Goal: Task Accomplishment & Management: Complete application form

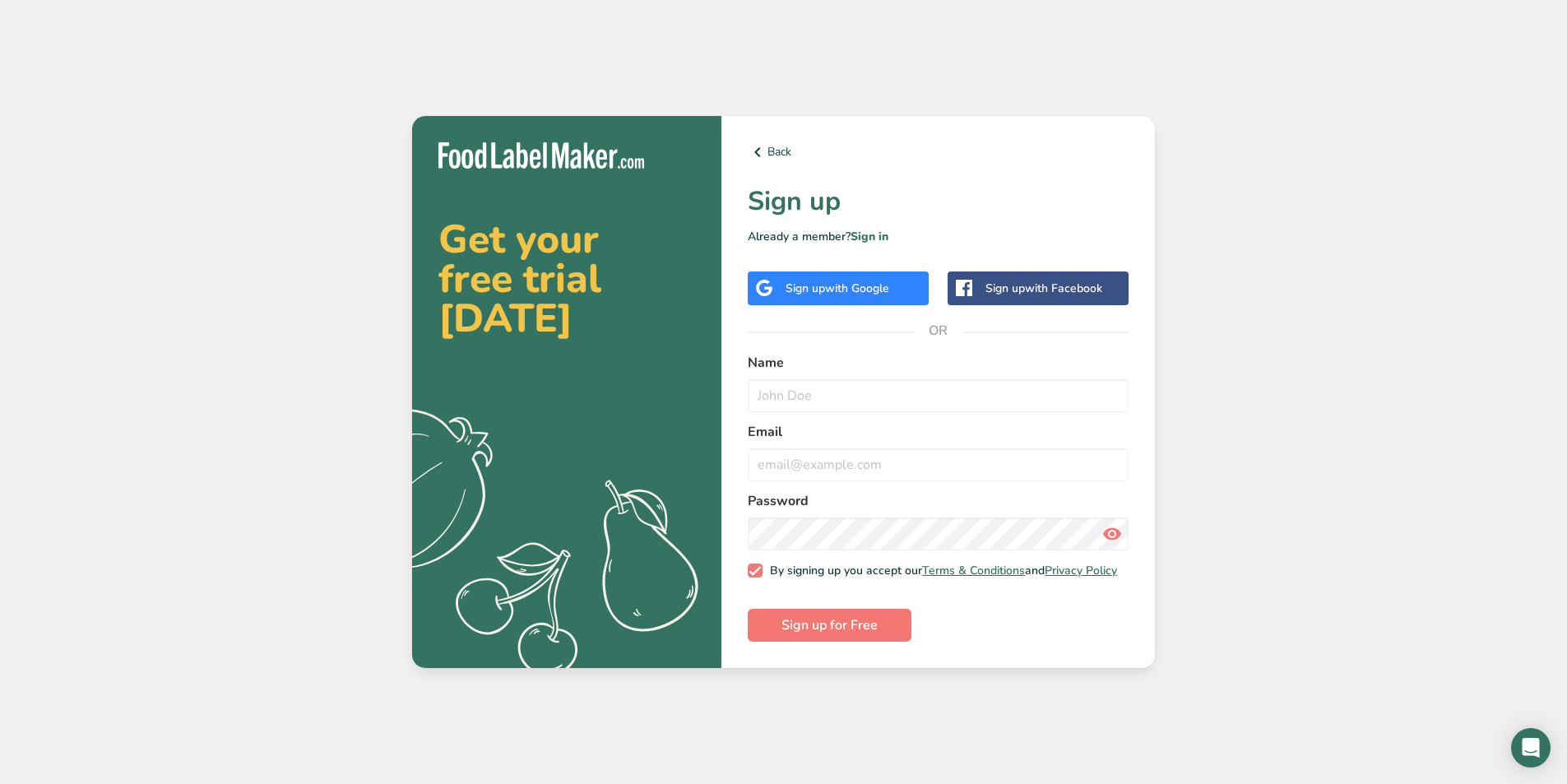
click at [833, 285] on span "with Google" at bounding box center [857, 288] width 64 height 15
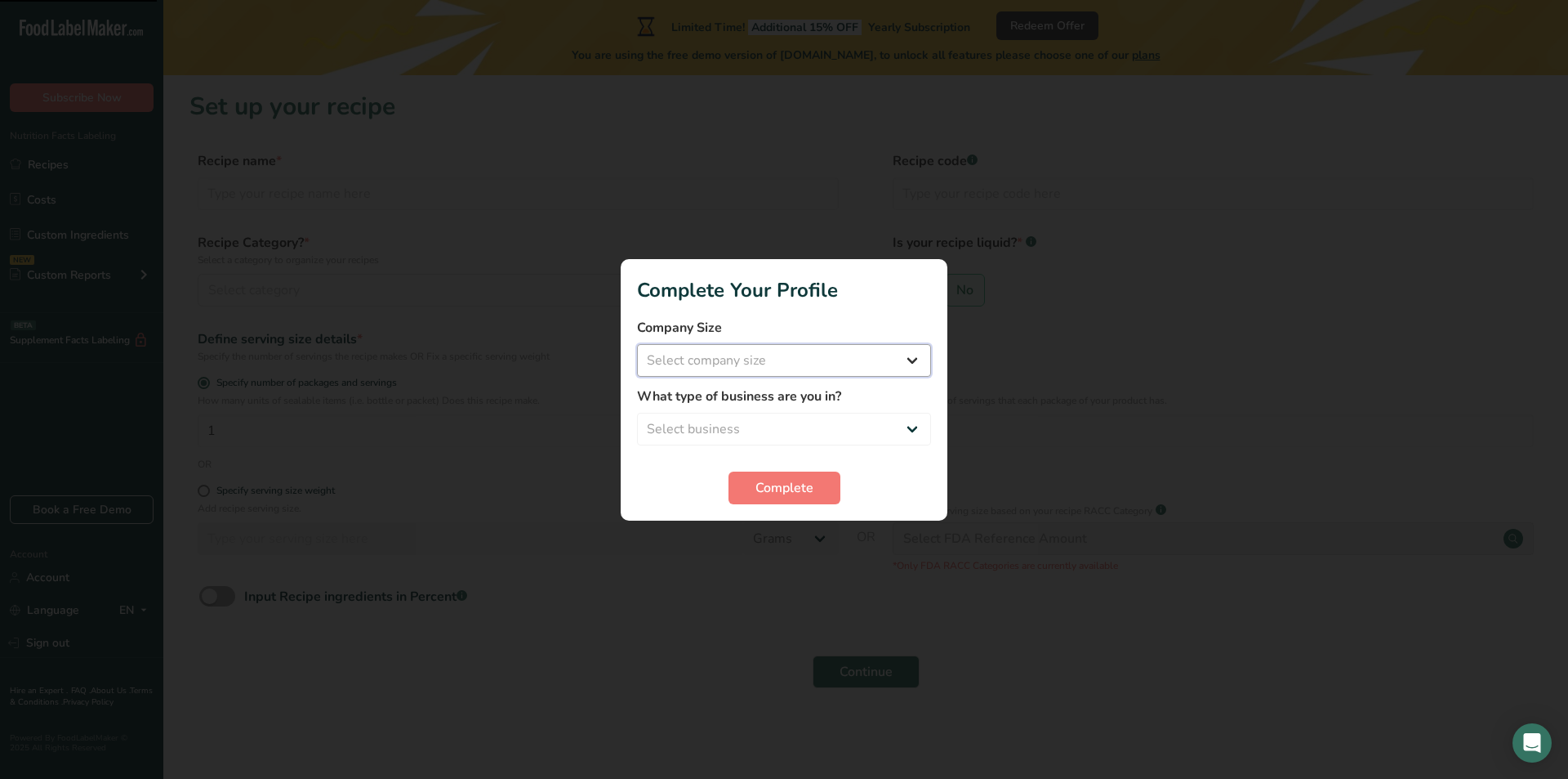
click at [872, 364] on select "Select company size Fewer than 10 Employees 10 to 50 Employees 51 to 500 Employ…" at bounding box center [784, 360] width 294 height 32
select select "1"
click at [637, 344] on select "Select company size Fewer than 10 Employees 10 to 50 Employees 51 to 500 Employ…" at bounding box center [784, 360] width 294 height 32
click at [887, 353] on select "Fewer than 10 Employees 10 to 50 Employees 51 to 500 Employees Over 500 Employe…" at bounding box center [784, 360] width 294 height 32
click at [637, 344] on select "Fewer than 10 Employees 10 to 50 Employees 51 to 500 Employees Over 500 Employe…" at bounding box center [784, 360] width 294 height 32
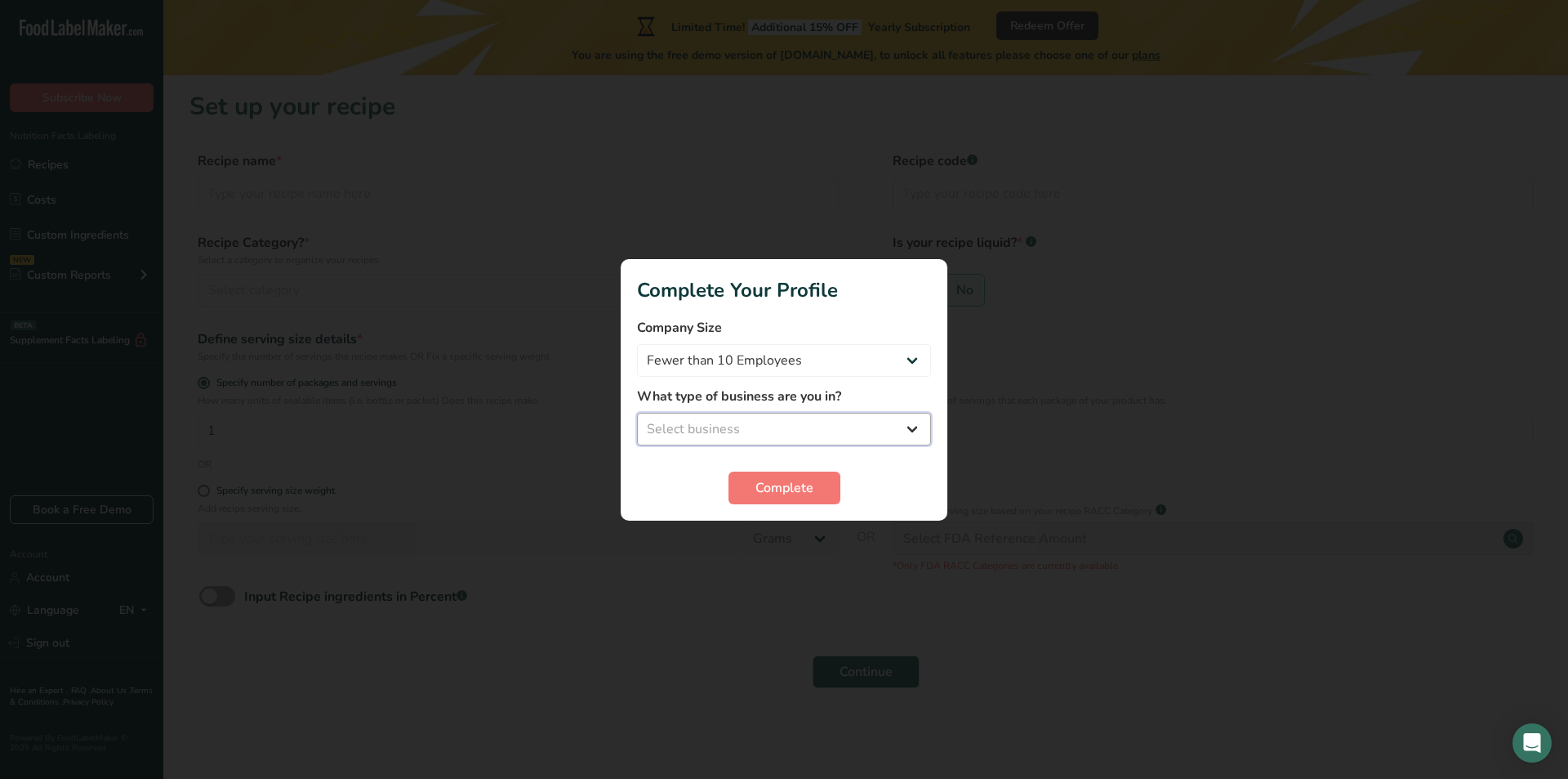
click at [808, 431] on select "Select business Packaged Food Manufacturer Restaurant & Cafe Bakery Meal Plans …" at bounding box center [784, 429] width 294 height 32
select select "6"
click at [637, 413] on select "Select business Packaged Food Manufacturer Restaurant & Cafe Bakery Meal Plans …" at bounding box center [784, 429] width 294 height 32
click at [796, 491] on span "Complete" at bounding box center [784, 488] width 58 height 20
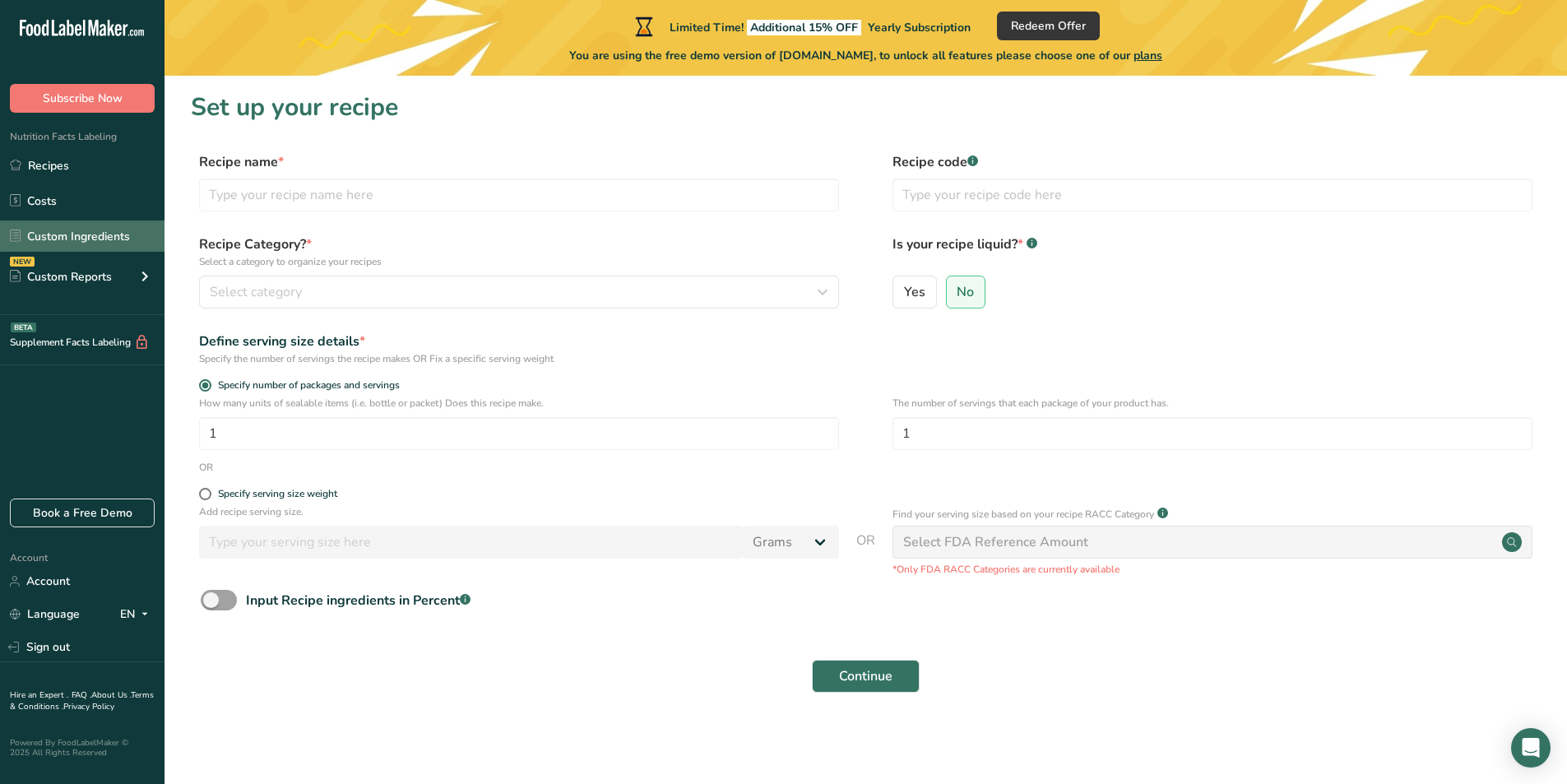
click at [116, 237] on link "Custom Ingredients" at bounding box center [82, 236] width 164 height 31
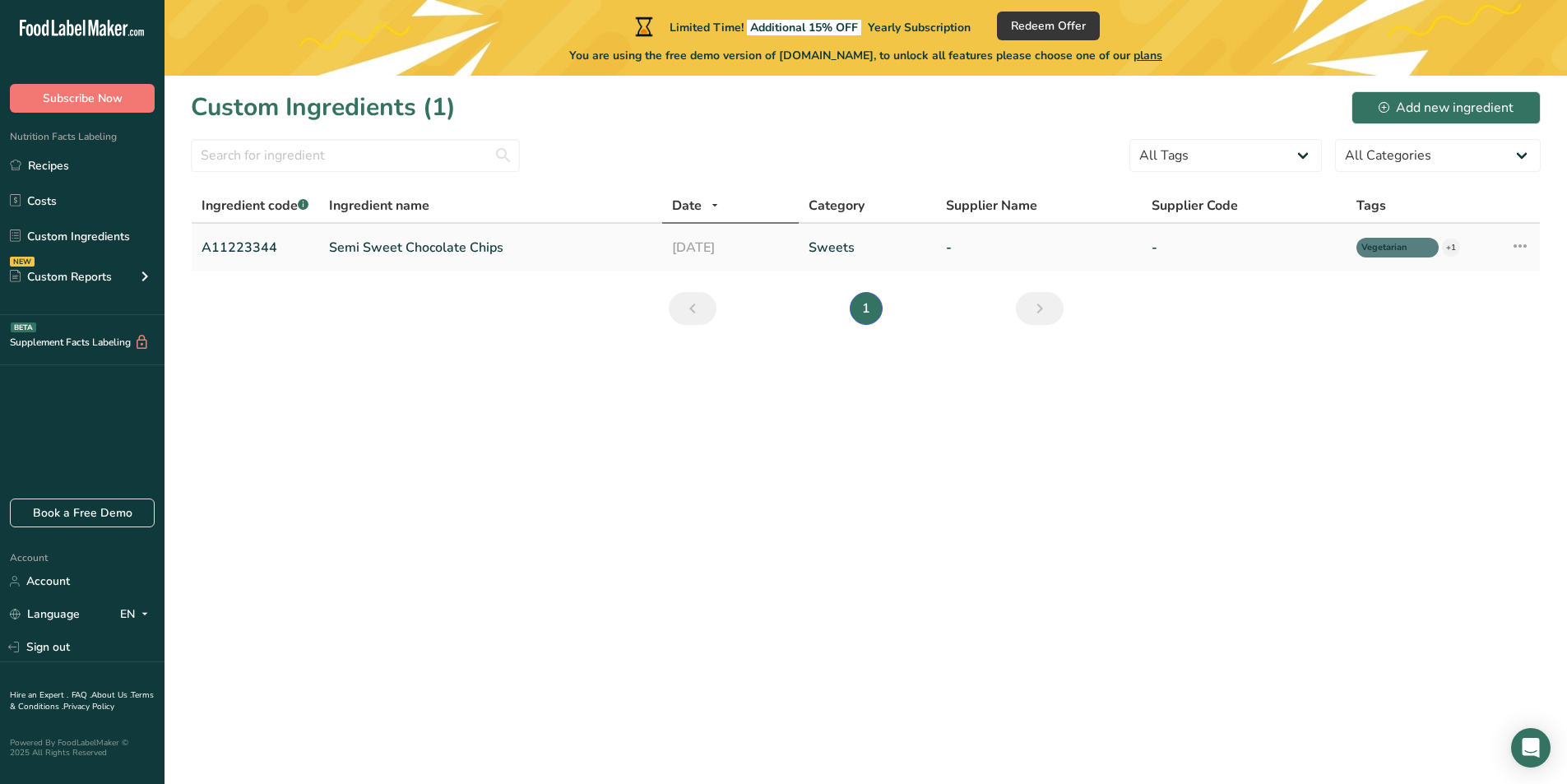
click at [509, 240] on link "Semi Sweet Chocolate Chips" at bounding box center [489, 248] width 322 height 20
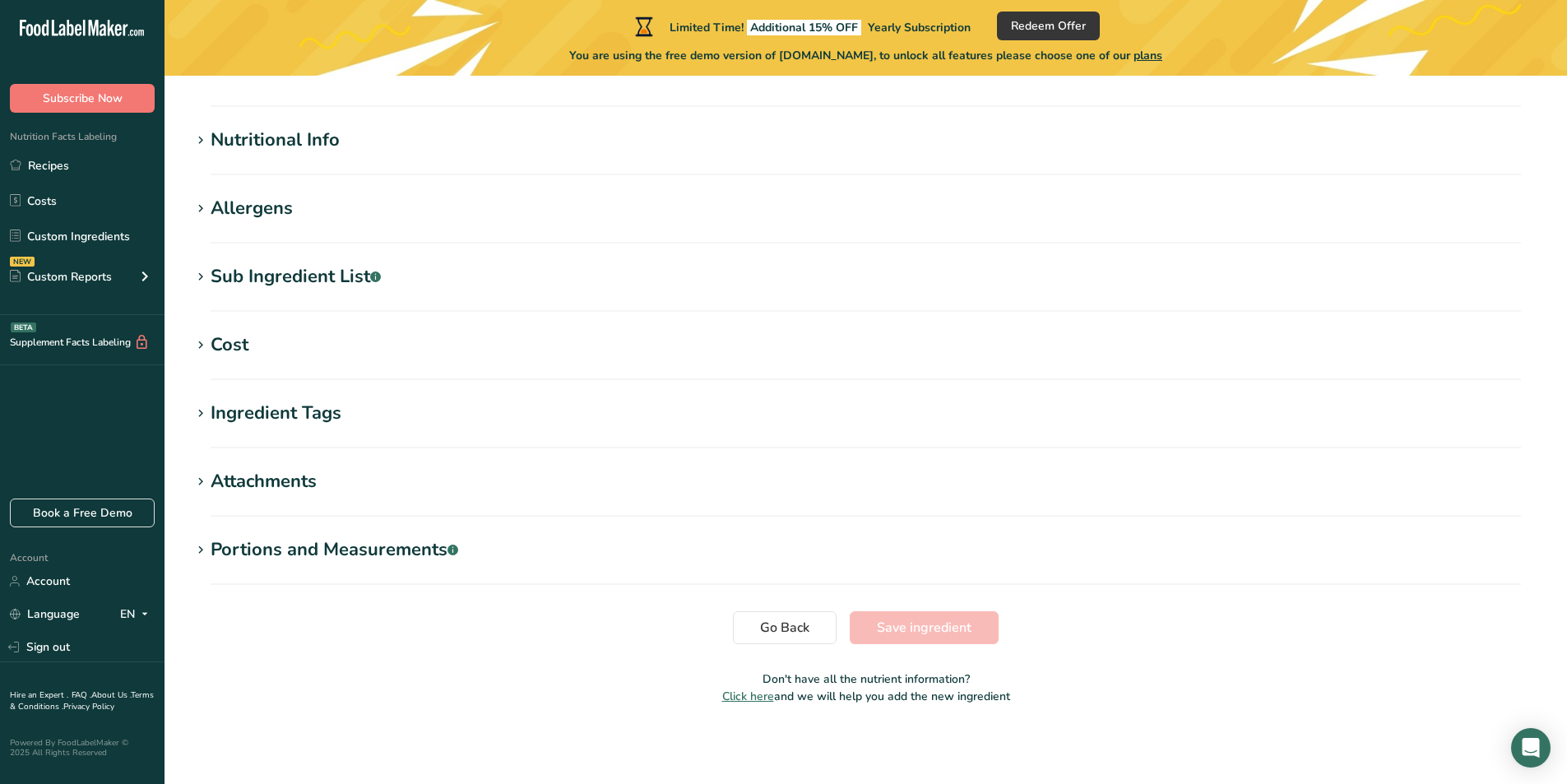
type input "Semi Sweet Chocolate Chips"
type input "Choco Chips"
type input "A11223344"
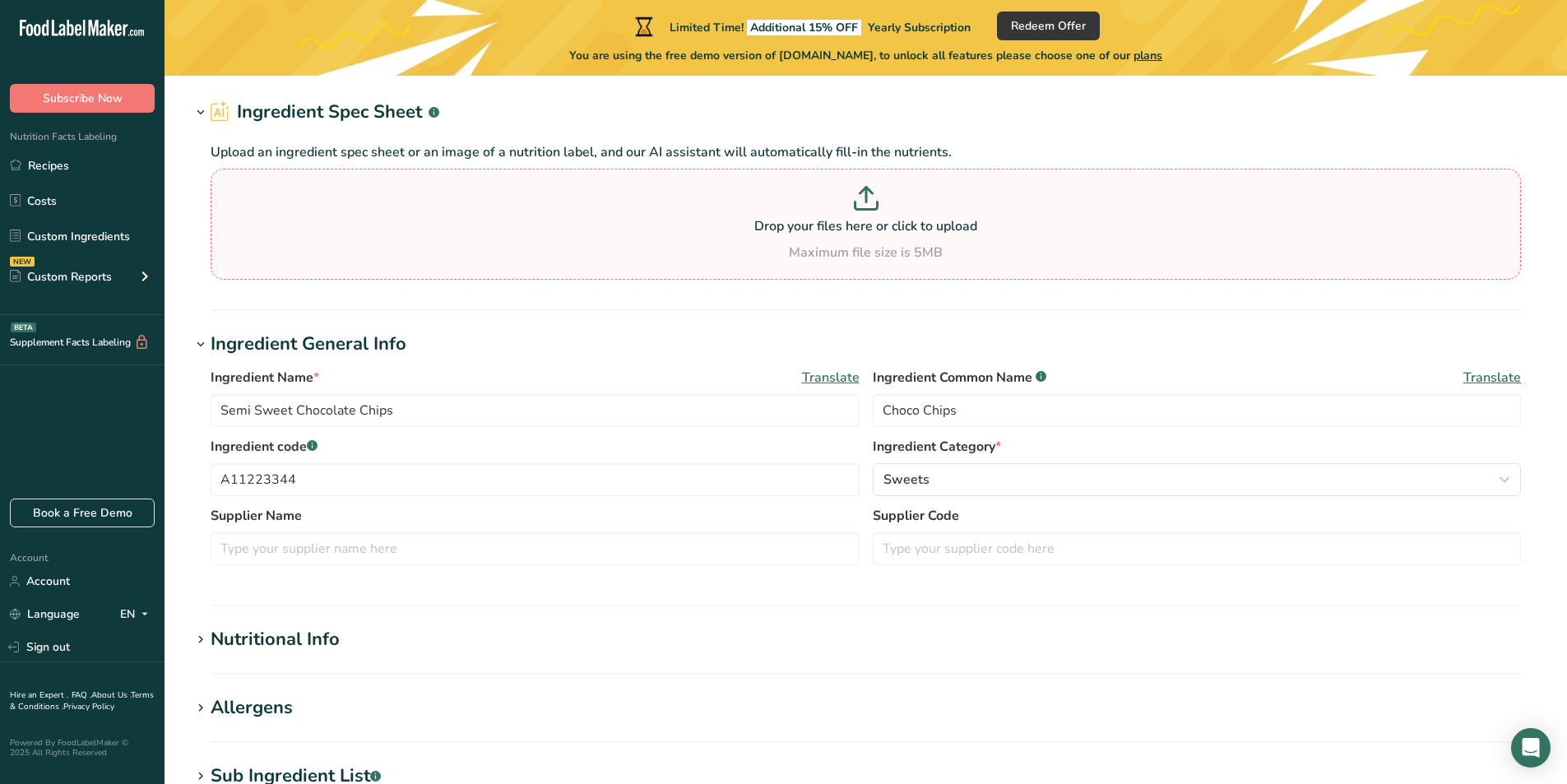
scroll to position [83, 0]
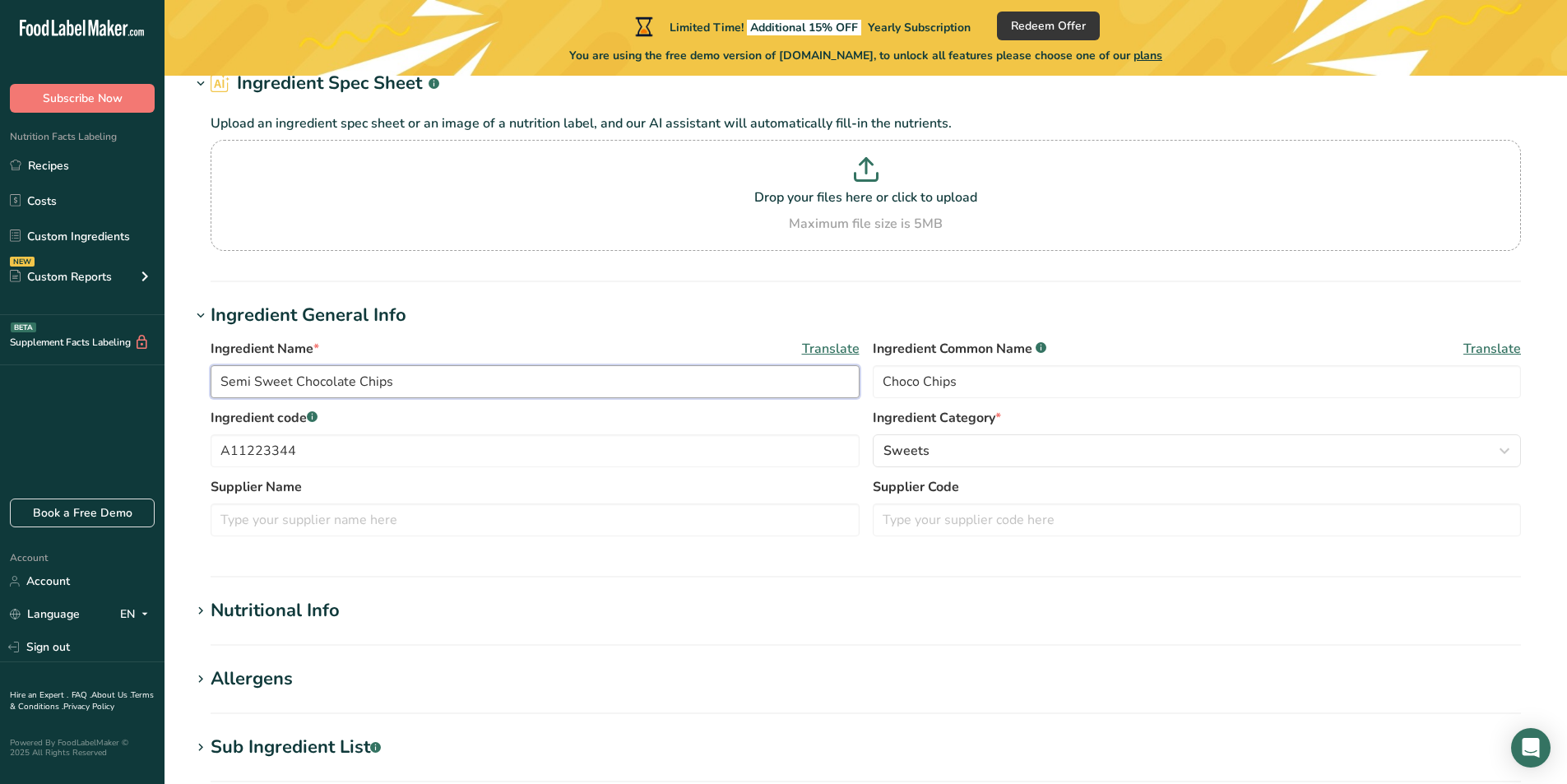
drag, startPoint x: 452, startPoint y: 381, endPoint x: 112, endPoint y: 377, distance: 340.0
click at [112, 377] on div ".a-20{fill:#fff;} Subscribe Now Nutrition Facts Labeling Recipes Costs Custom I…" at bounding box center [784, 585] width 1567 height 1336
type input "Cheese Stick"
click at [1093, 381] on input "Choco Chips" at bounding box center [1197, 381] width 649 height 33
click at [1487, 352] on span "Translate" at bounding box center [1492, 348] width 57 height 20
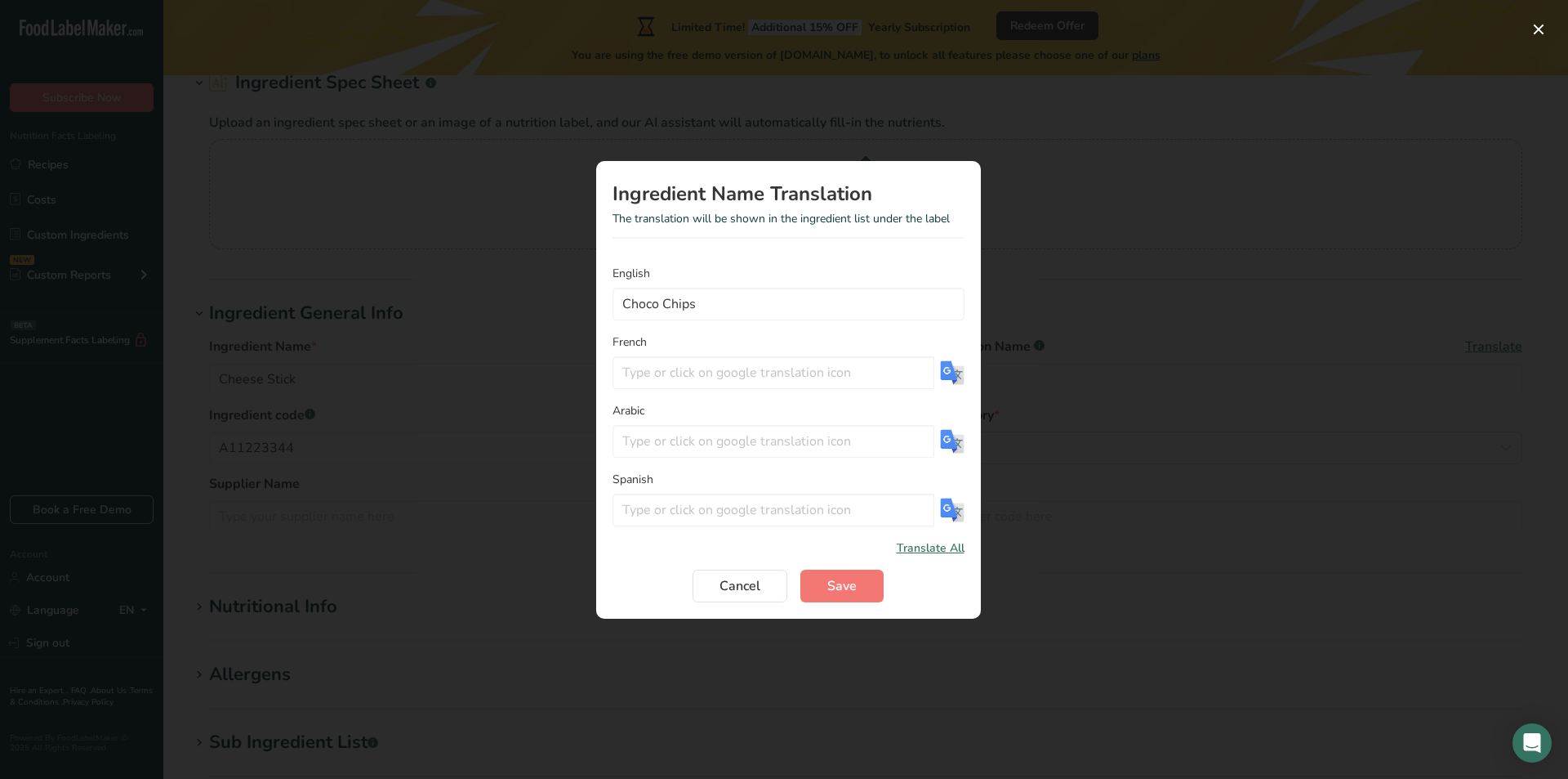
click at [1109, 217] on div "Translation Modal" at bounding box center [784, 390] width 1568 height 779
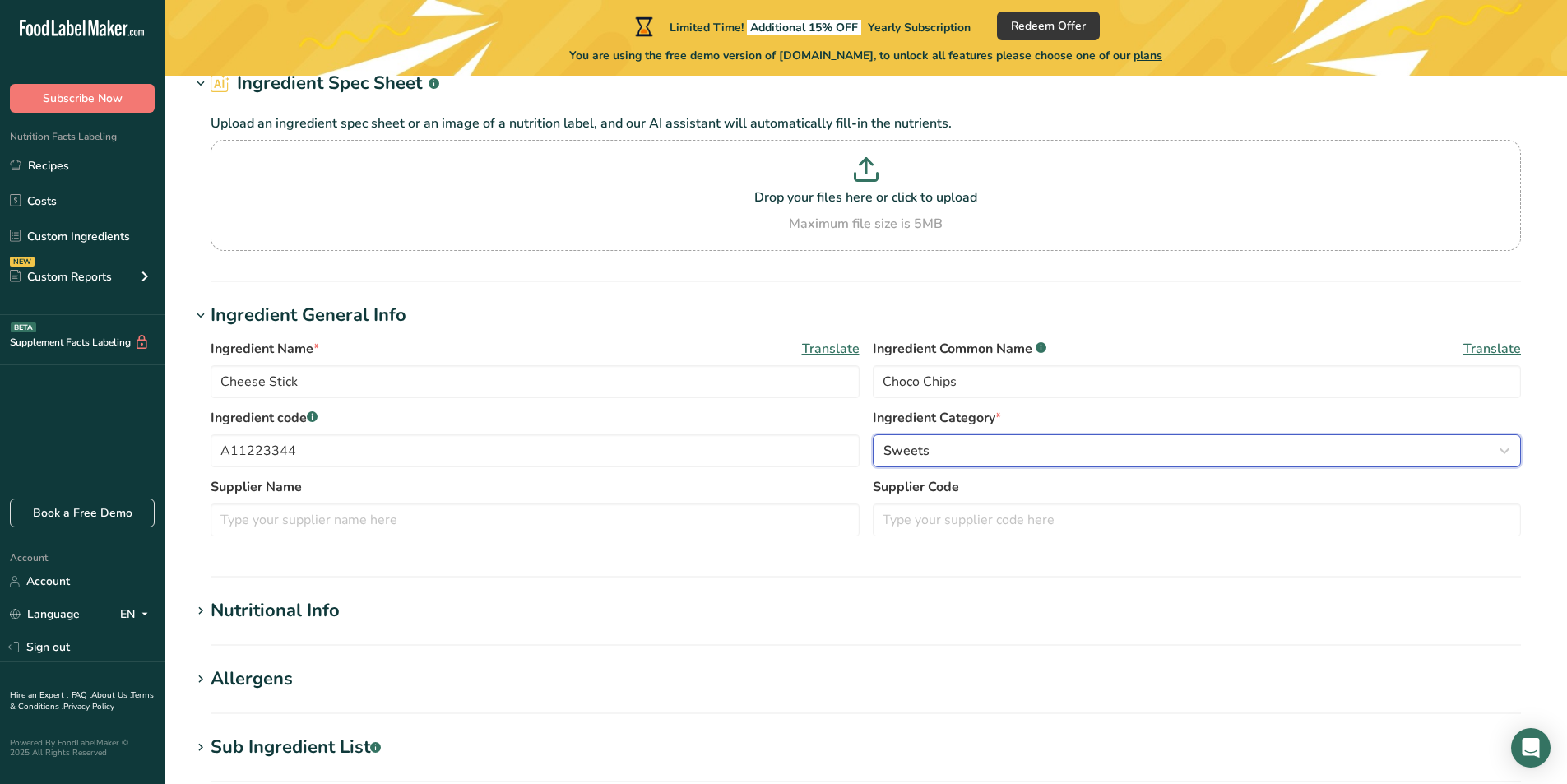
click at [990, 456] on div "Sweets" at bounding box center [1192, 451] width 618 height 20
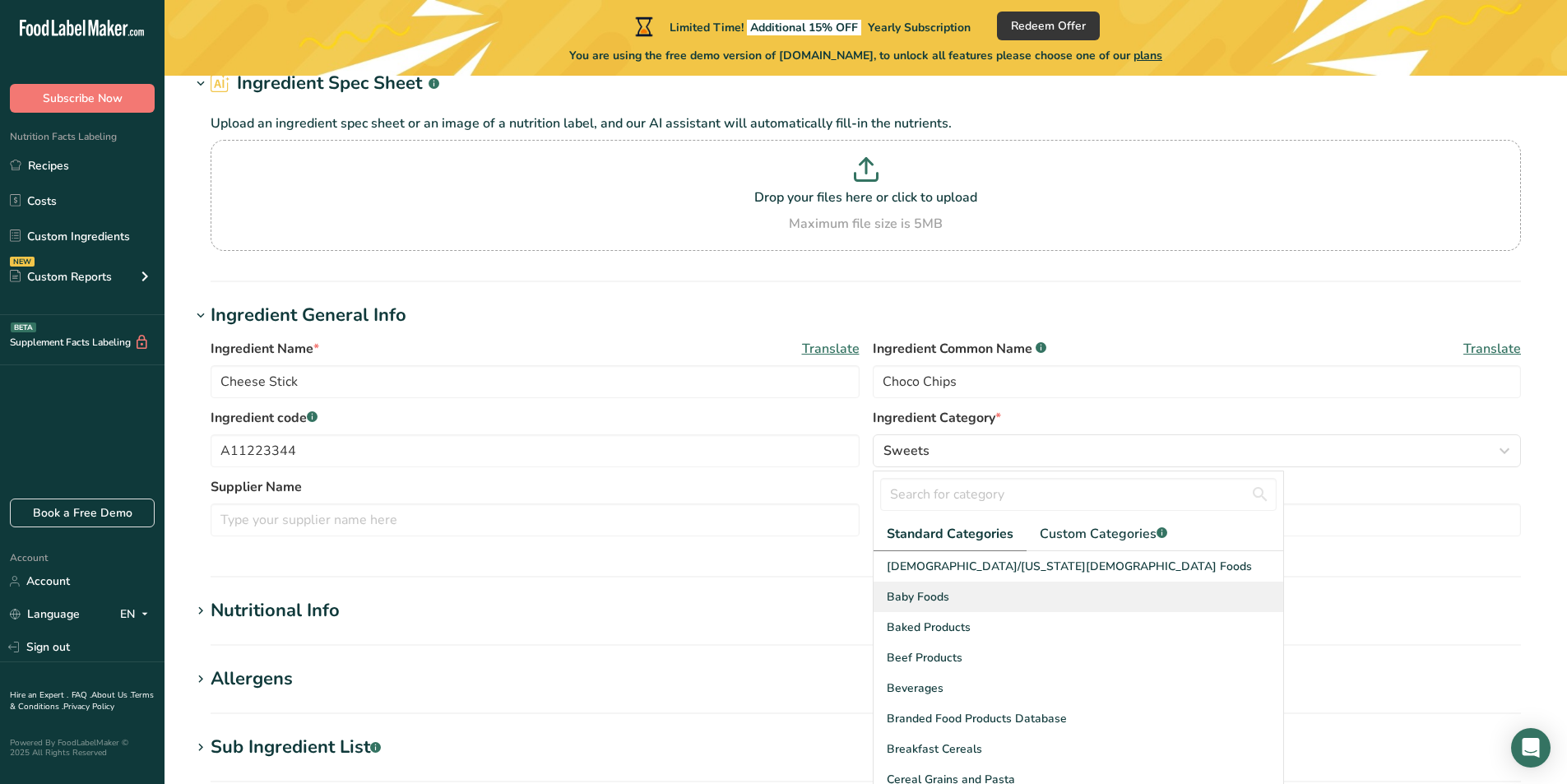
click at [978, 594] on div "Baby Foods" at bounding box center [1078, 597] width 409 height 31
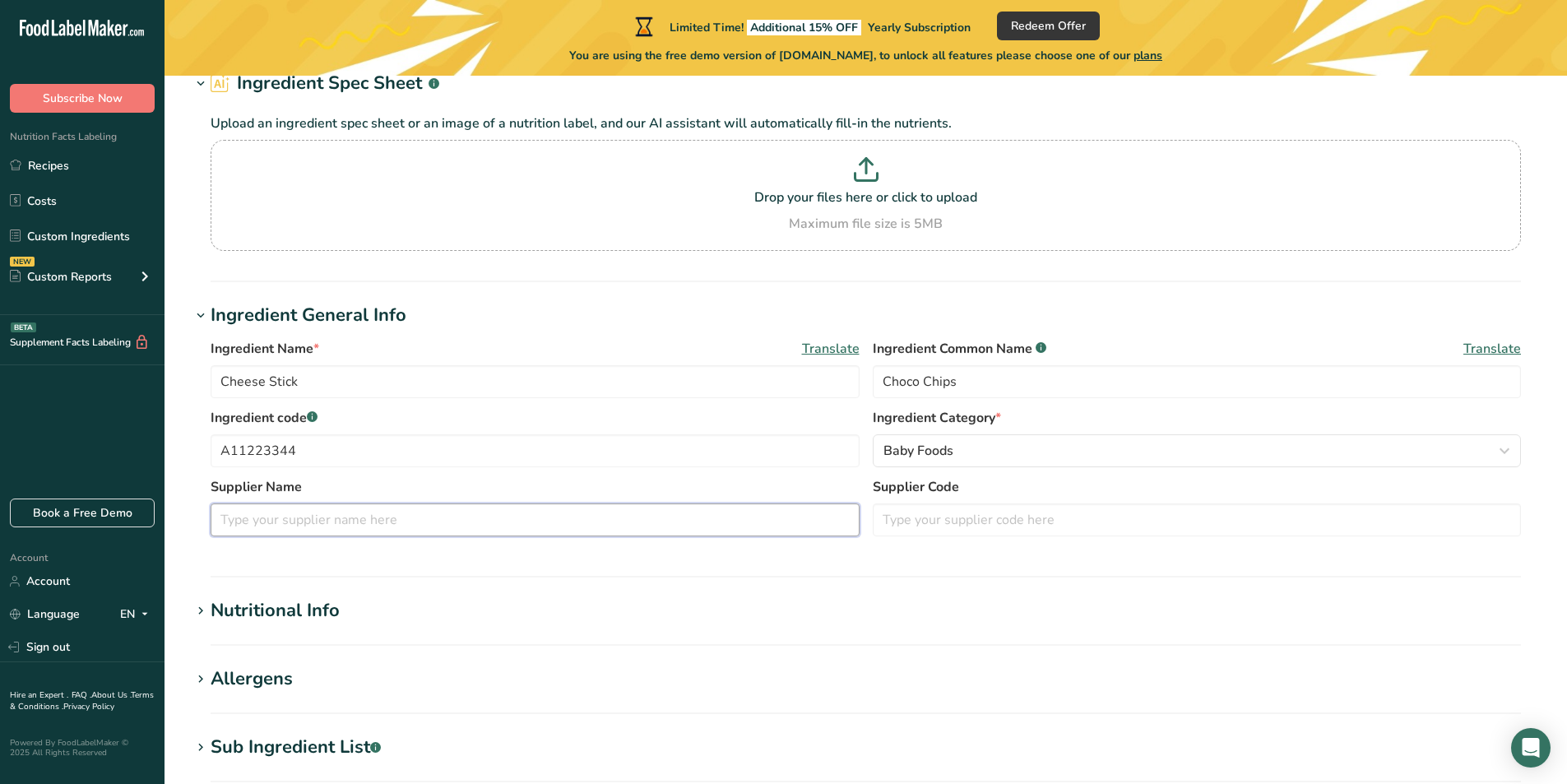
click at [426, 519] on input "text" at bounding box center [535, 520] width 649 height 33
click at [975, 536] on div "Supplier Name Supplier Code" at bounding box center [865, 512] width 1310 height 69
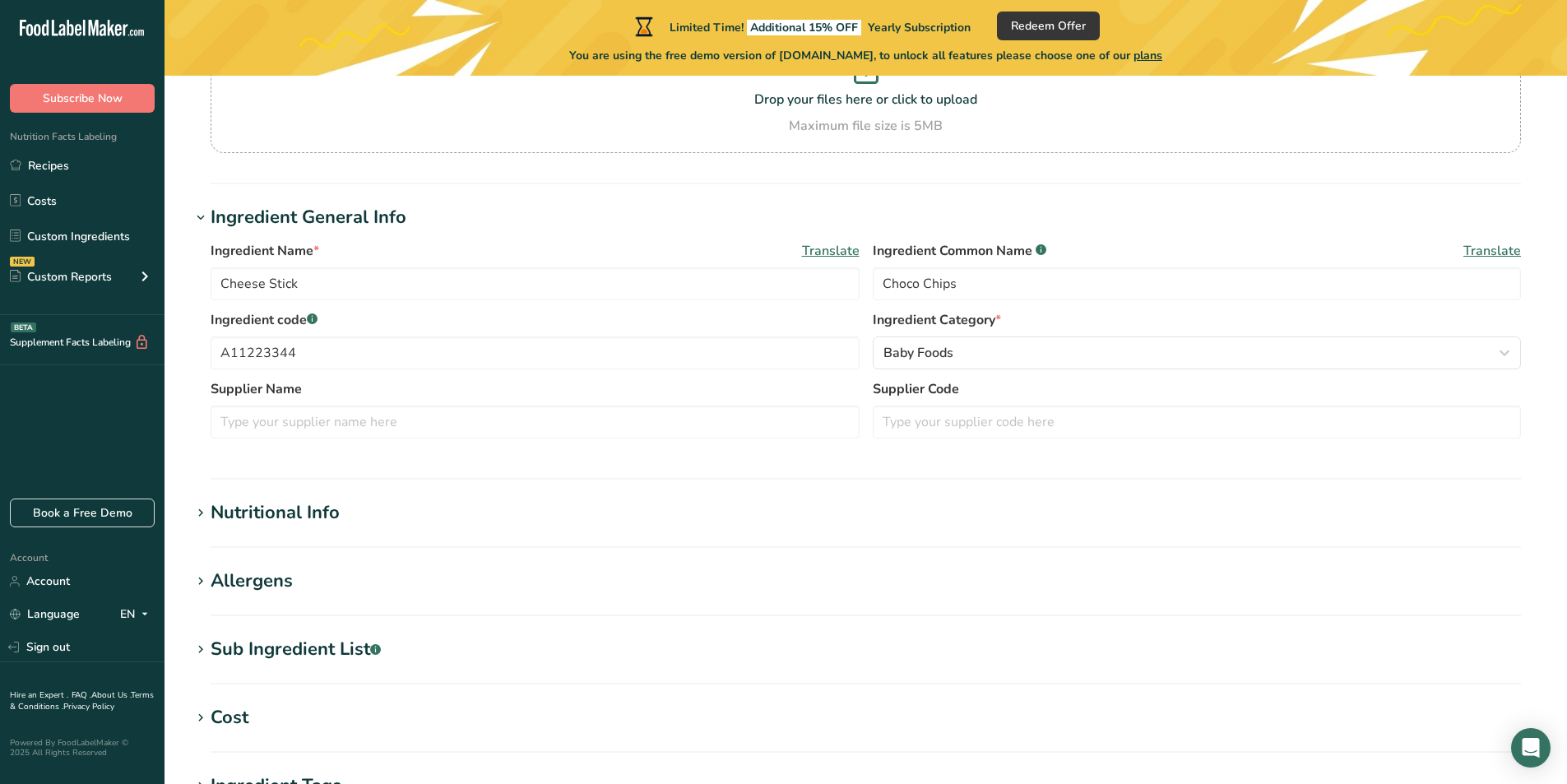
scroll to position [328, 0]
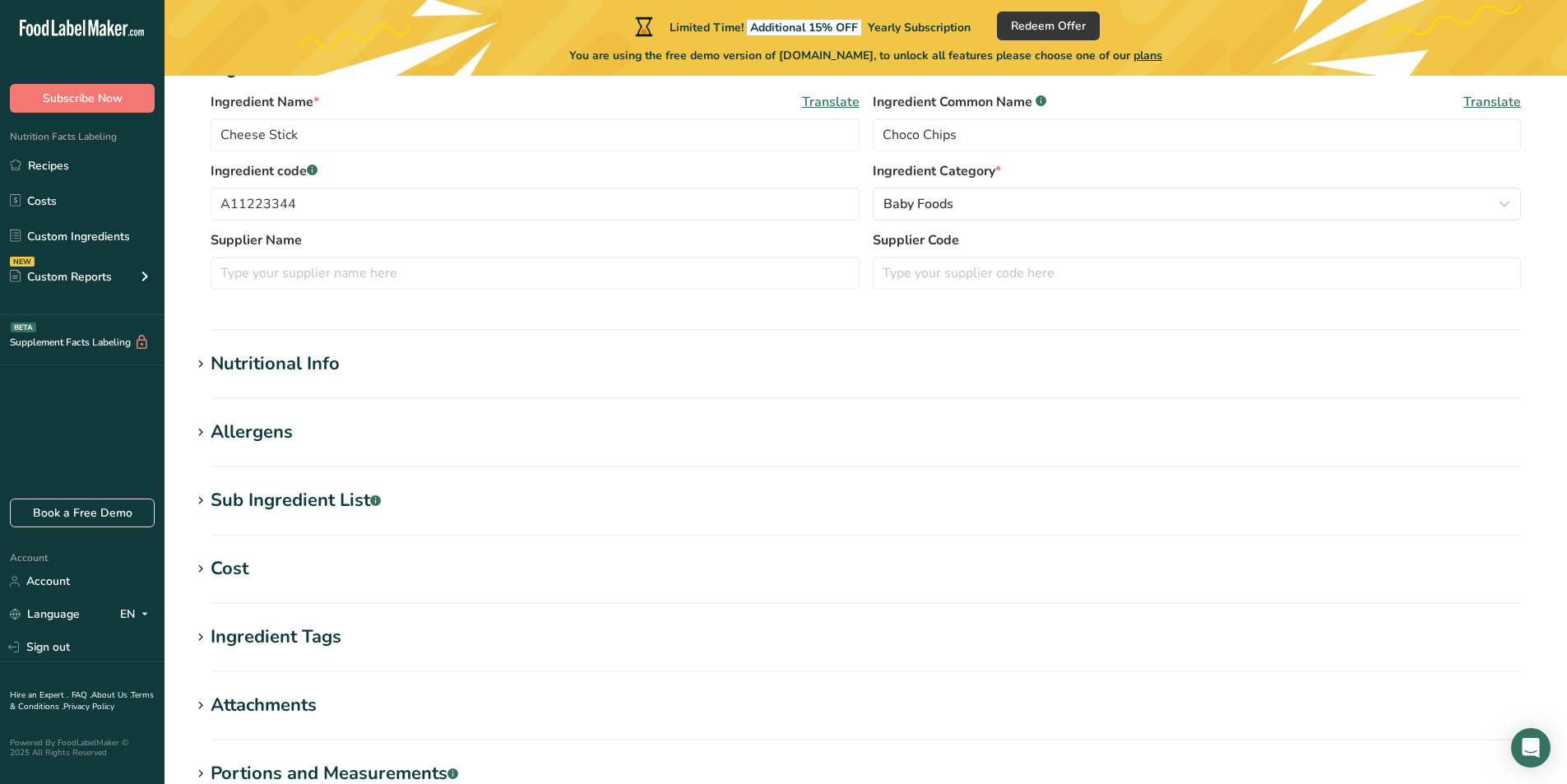
click at [324, 345] on section "Edit Cheese Stick Ingredient Spec Sheet .a-a{fill:#347362;}.b-a{fill:#fff;} Upl…" at bounding box center [865, 350] width 1403 height 1208
click at [319, 366] on div "Nutritional Info" at bounding box center [275, 364] width 129 height 27
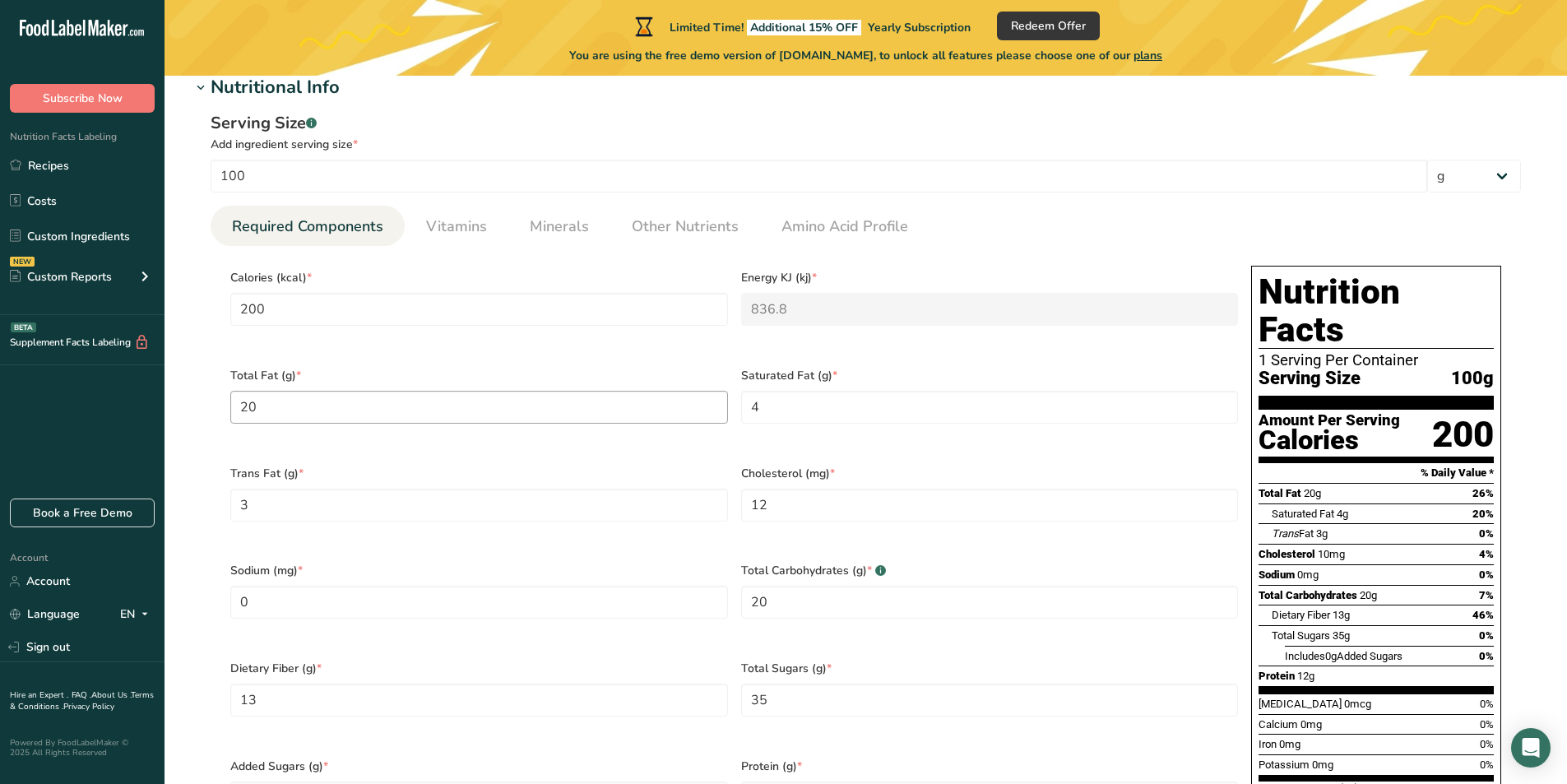
scroll to position [575, 0]
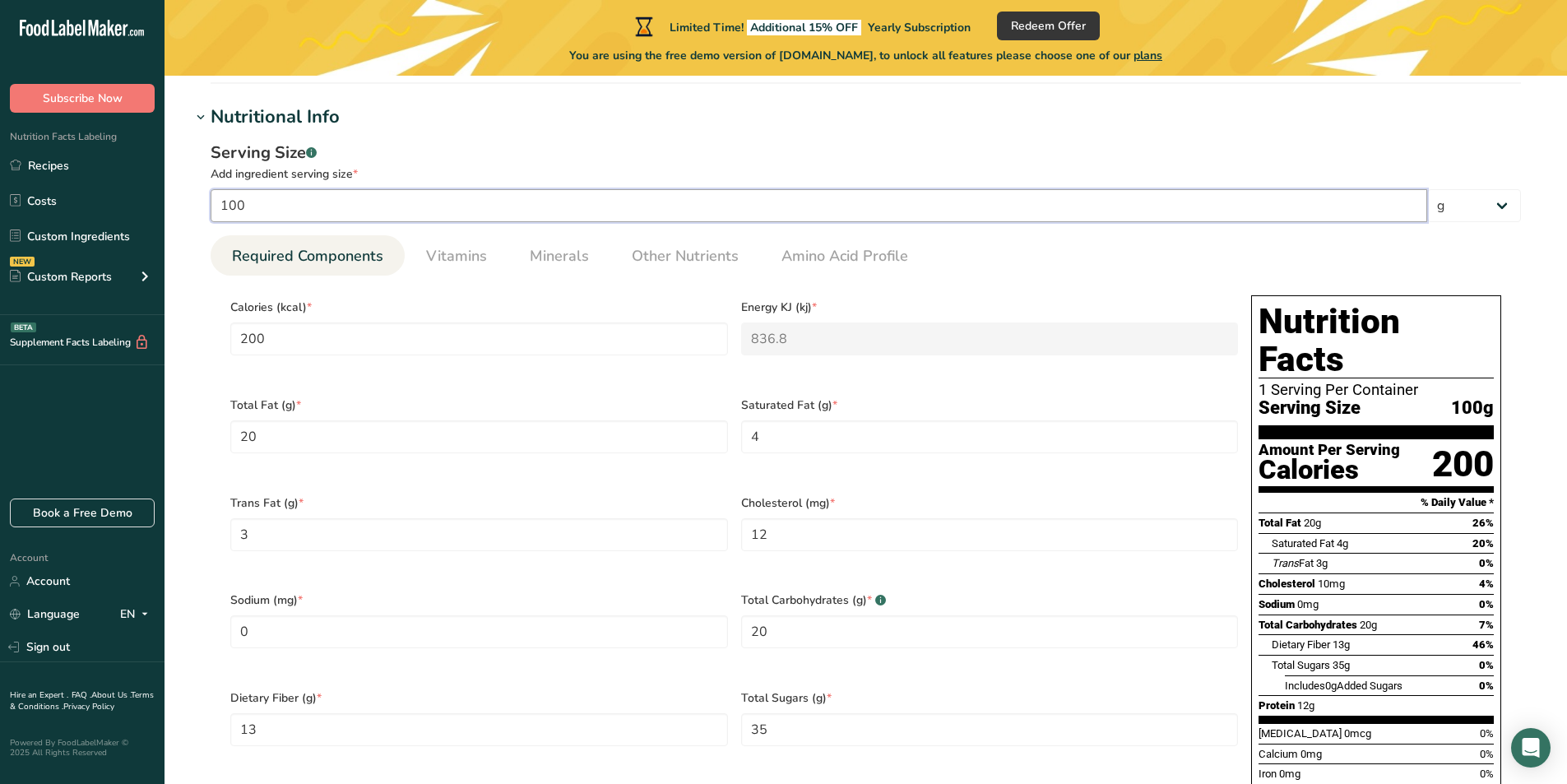
click at [387, 201] on input "100" at bounding box center [819, 205] width 1217 height 33
type input "10"
type input "20"
type KJ "83.68"
type Fat "2"
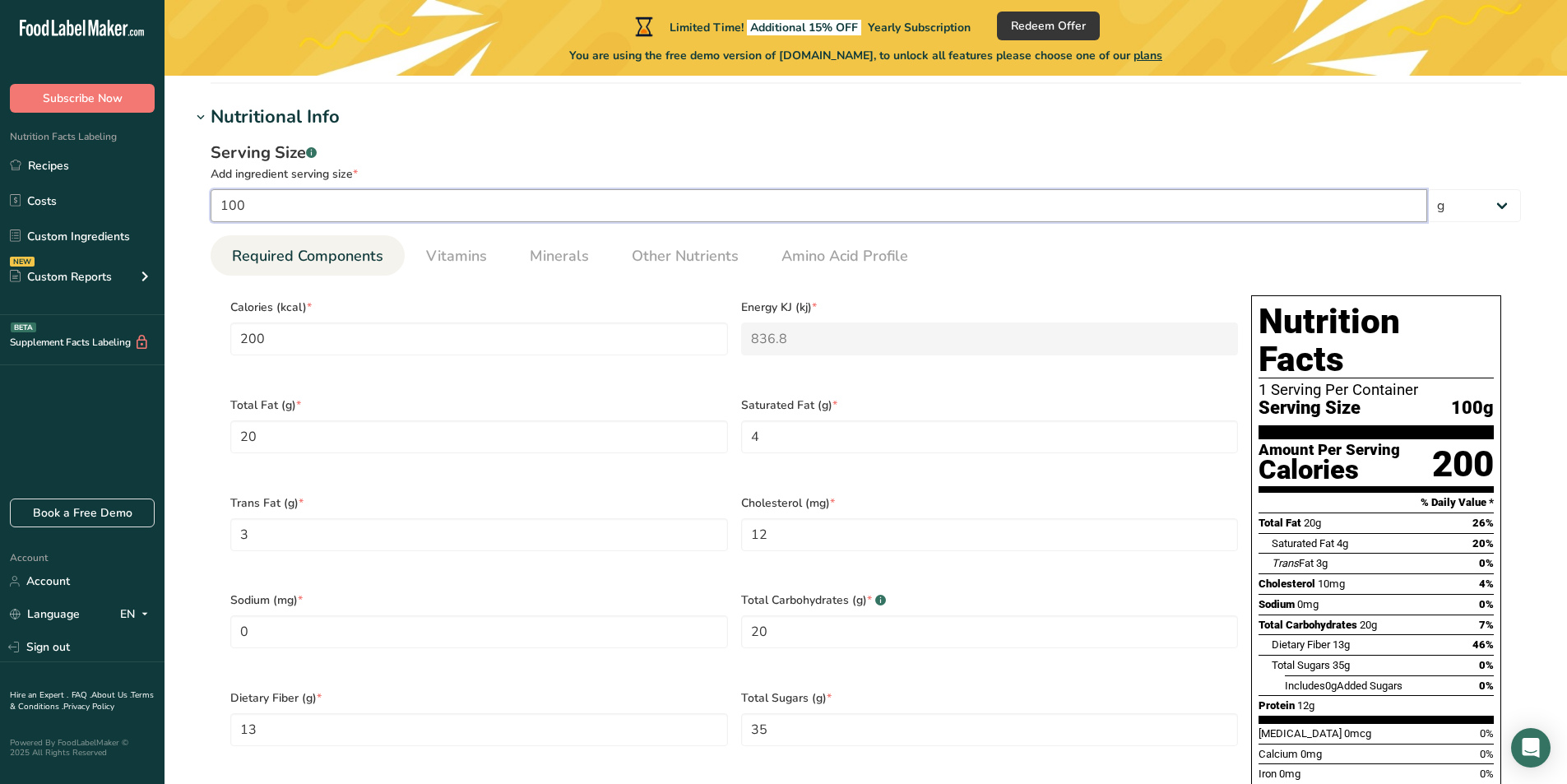
type Fat "0.4"
type Fat "0.3"
type input "1.2"
type Carbohydrates "2"
type Fiber "1.3"
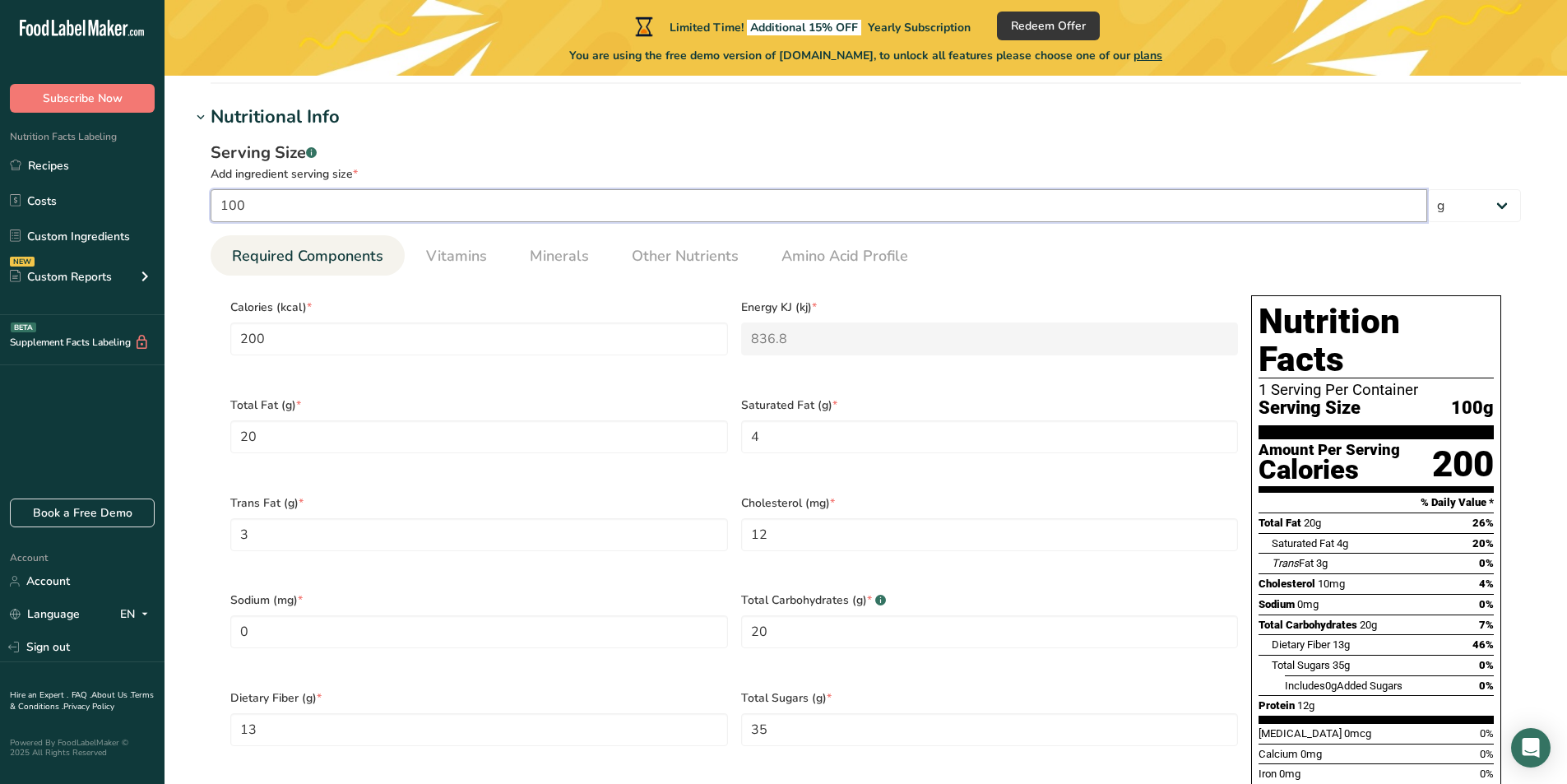
type Sugars "3.5"
type input "1.2"
type input "1"
type input "2"
type KJ "8.368"
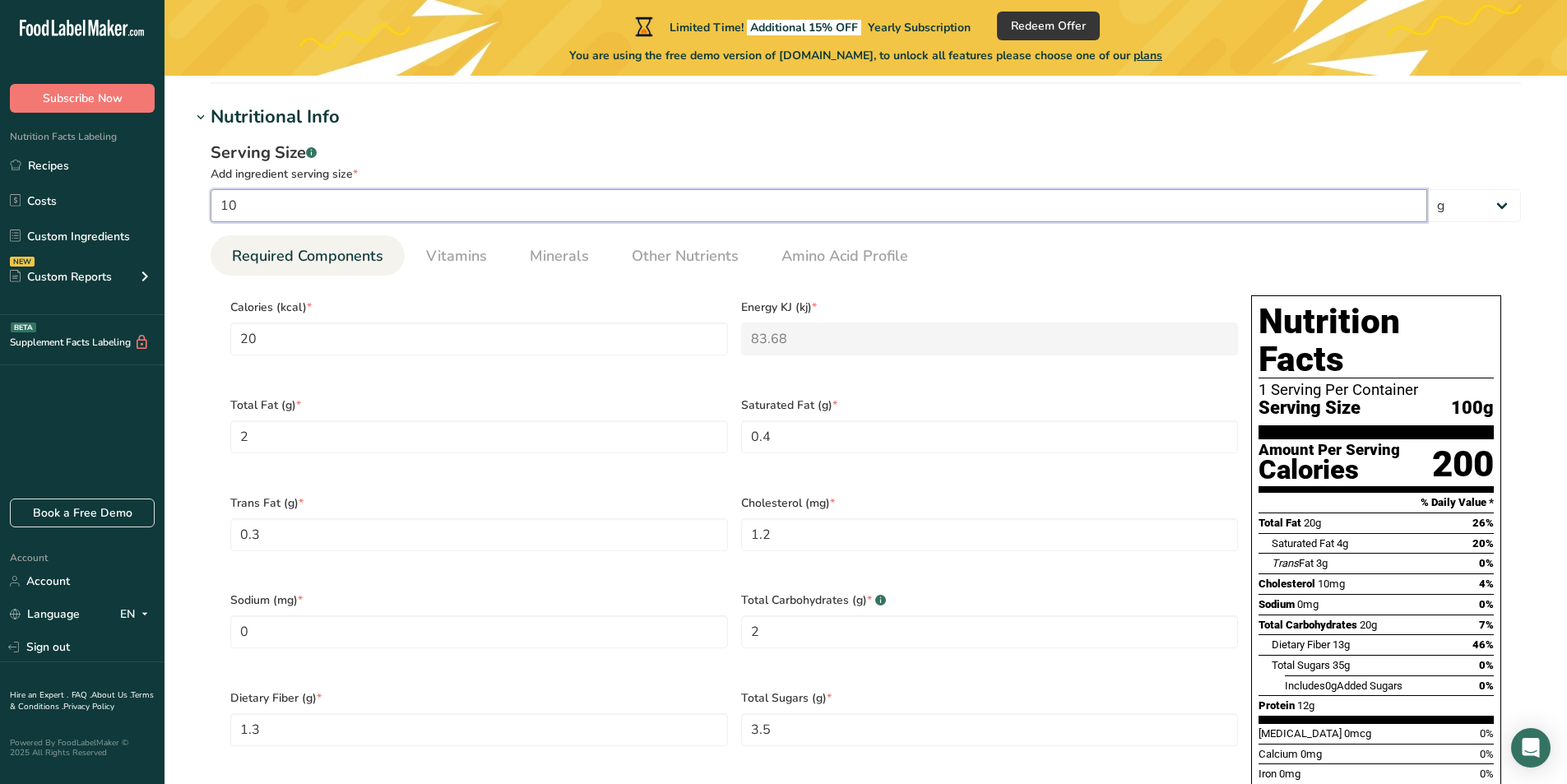
type Fat "0.2"
type Fat "0.04"
type Fat "0.03"
type input "0.12"
type Carbohydrates "0.2"
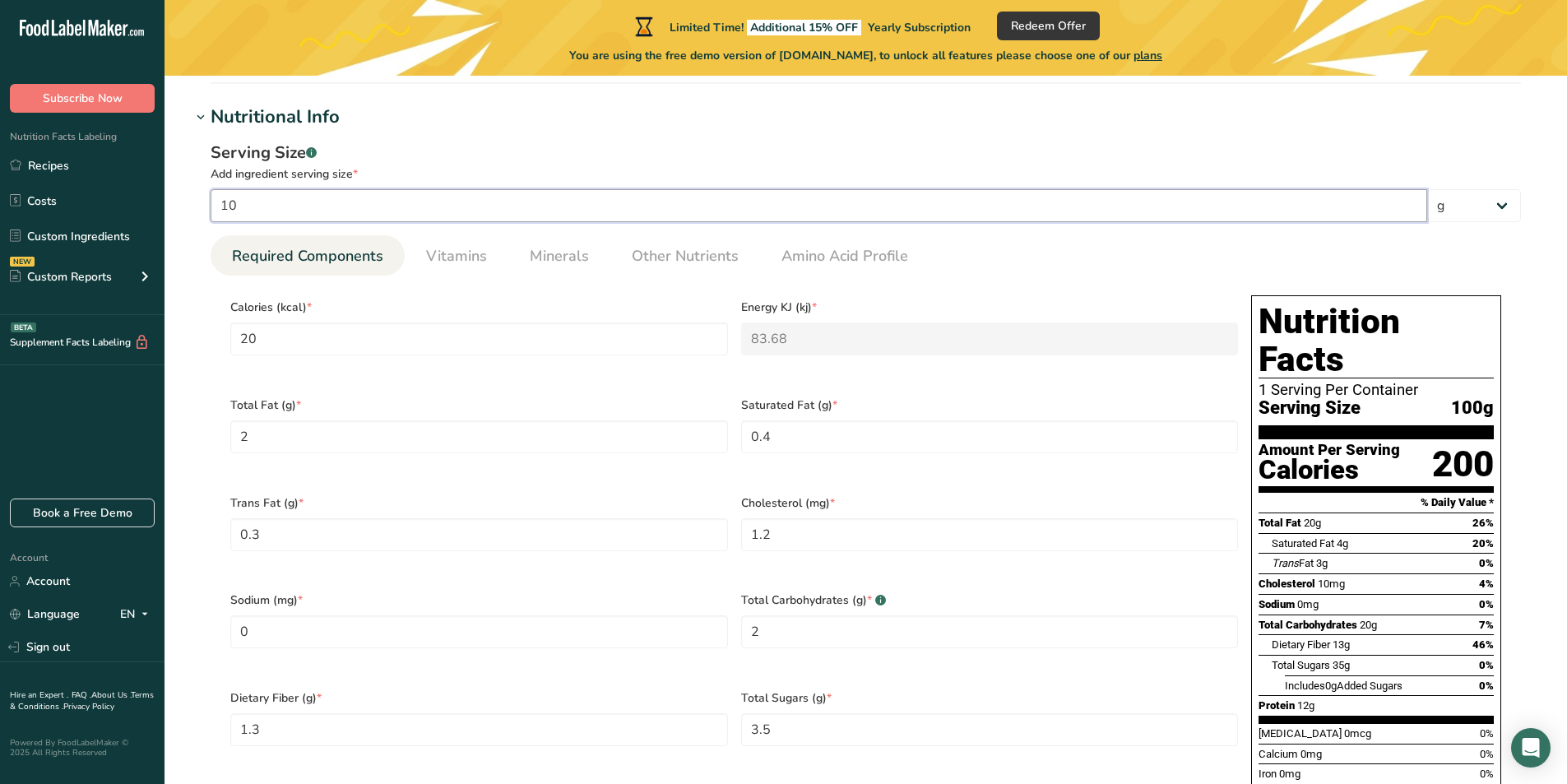
type Fiber "0.13"
type Sugars "0.35"
type input "0.12"
type input "15"
type input "30"
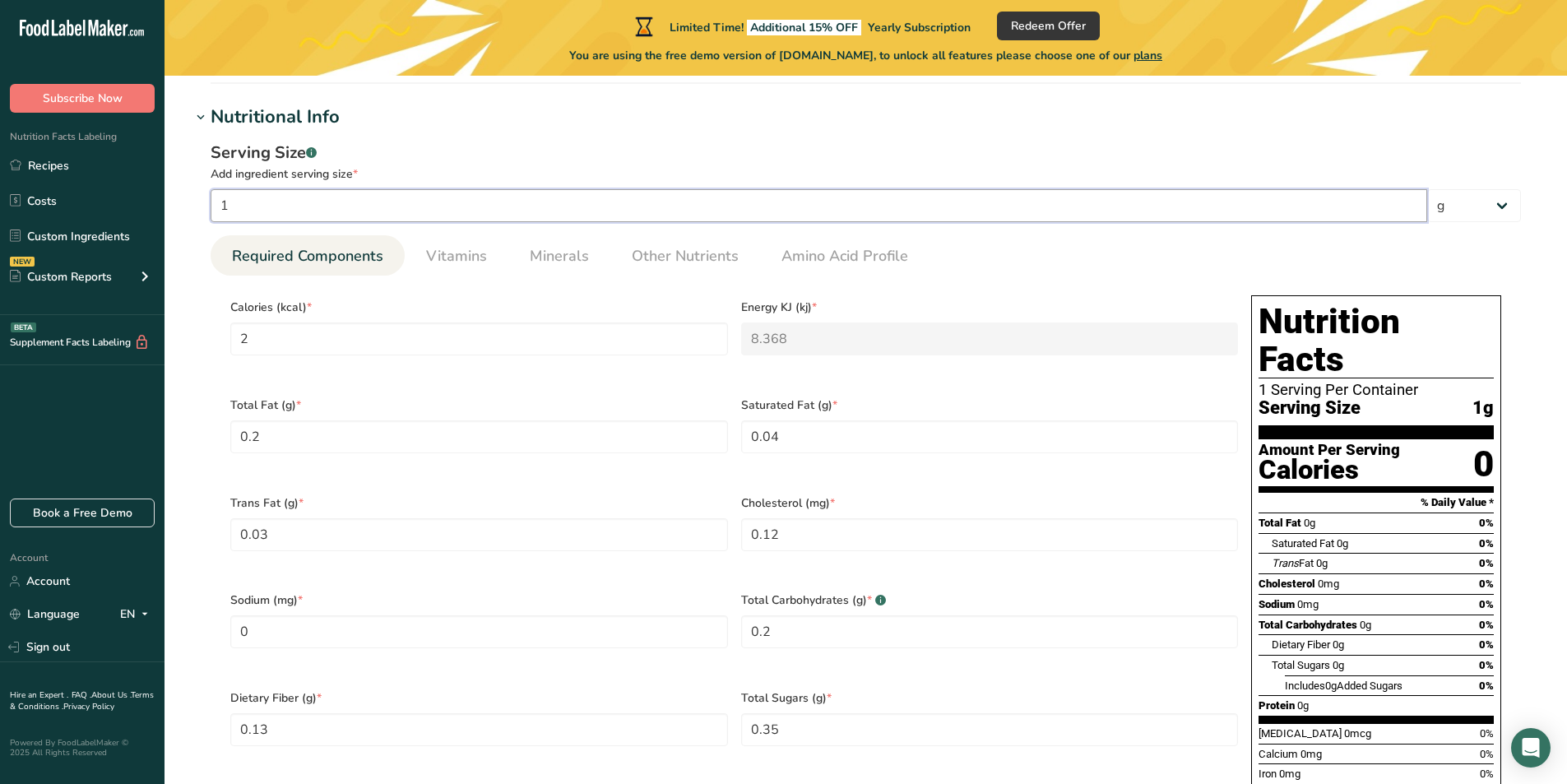
type KJ "125.52"
type Fat "3"
type Fat "0.6"
type Fat "0.45"
type input "1.8"
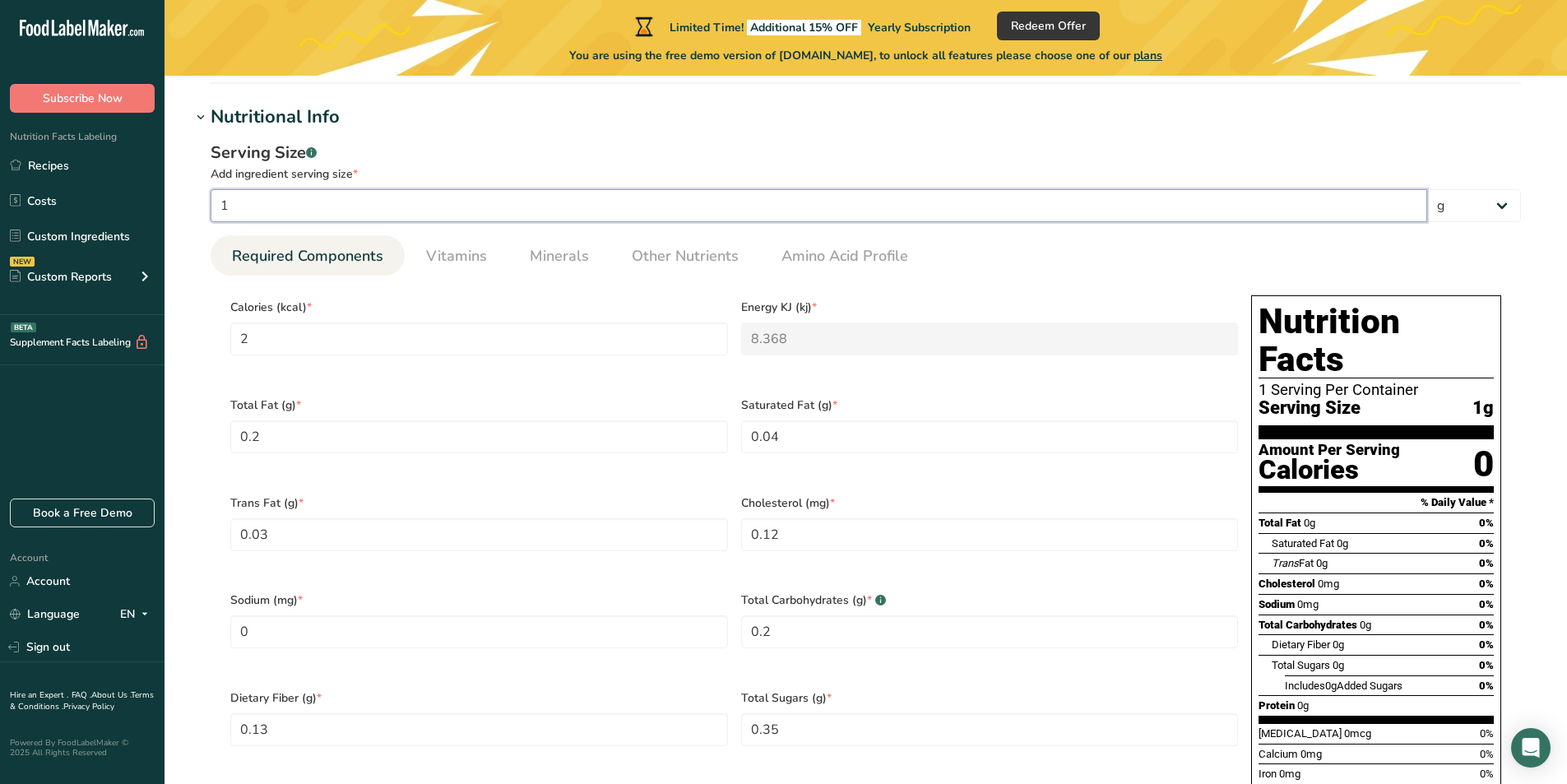
type Carbohydrates "3"
type Fiber "1.95"
type Sugars "5.25"
type input "1.8"
type input "150"
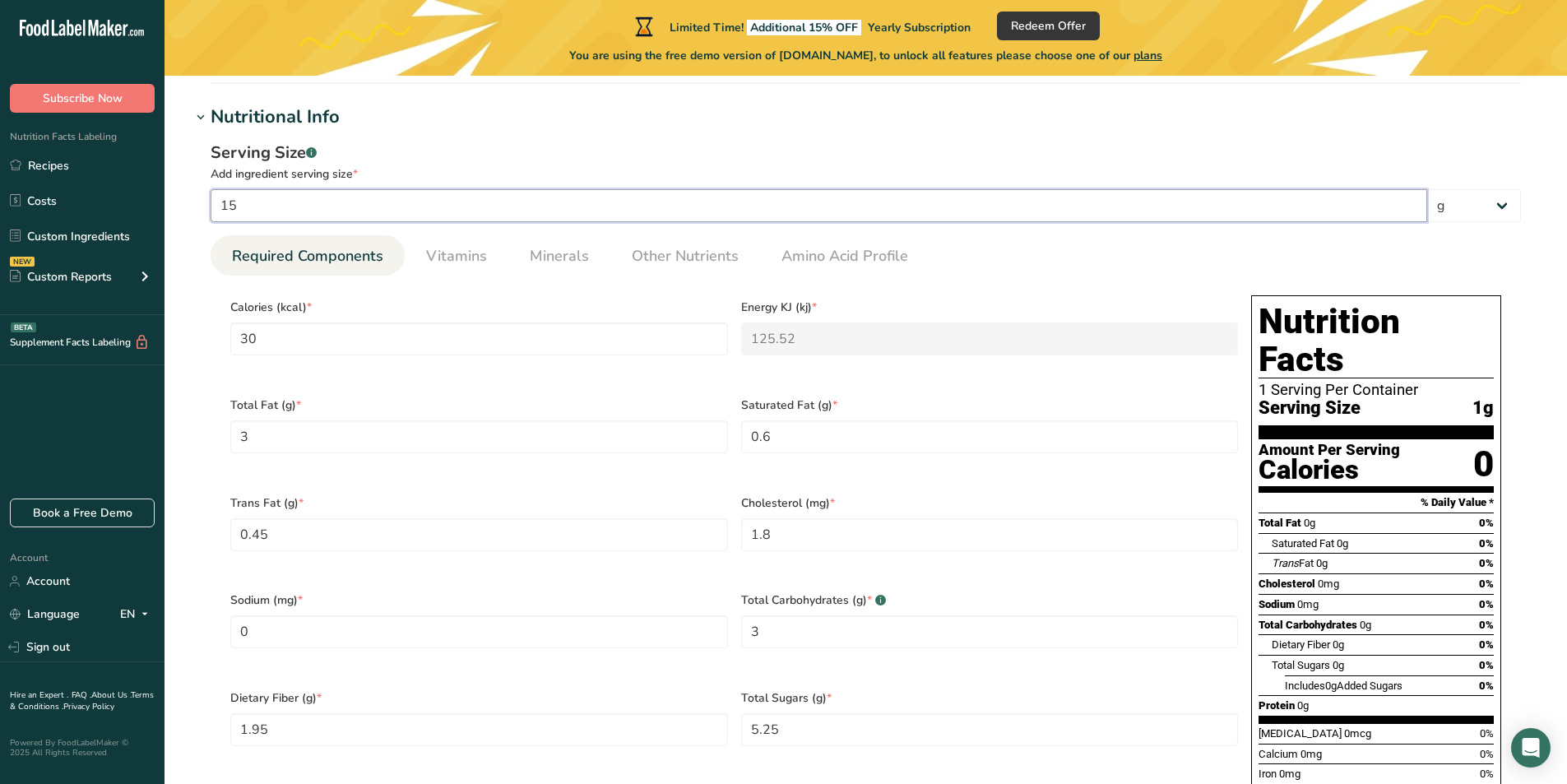
type input "300"
type KJ "1255.2"
type Fat "30"
type Fat "6"
type Fat "4.5"
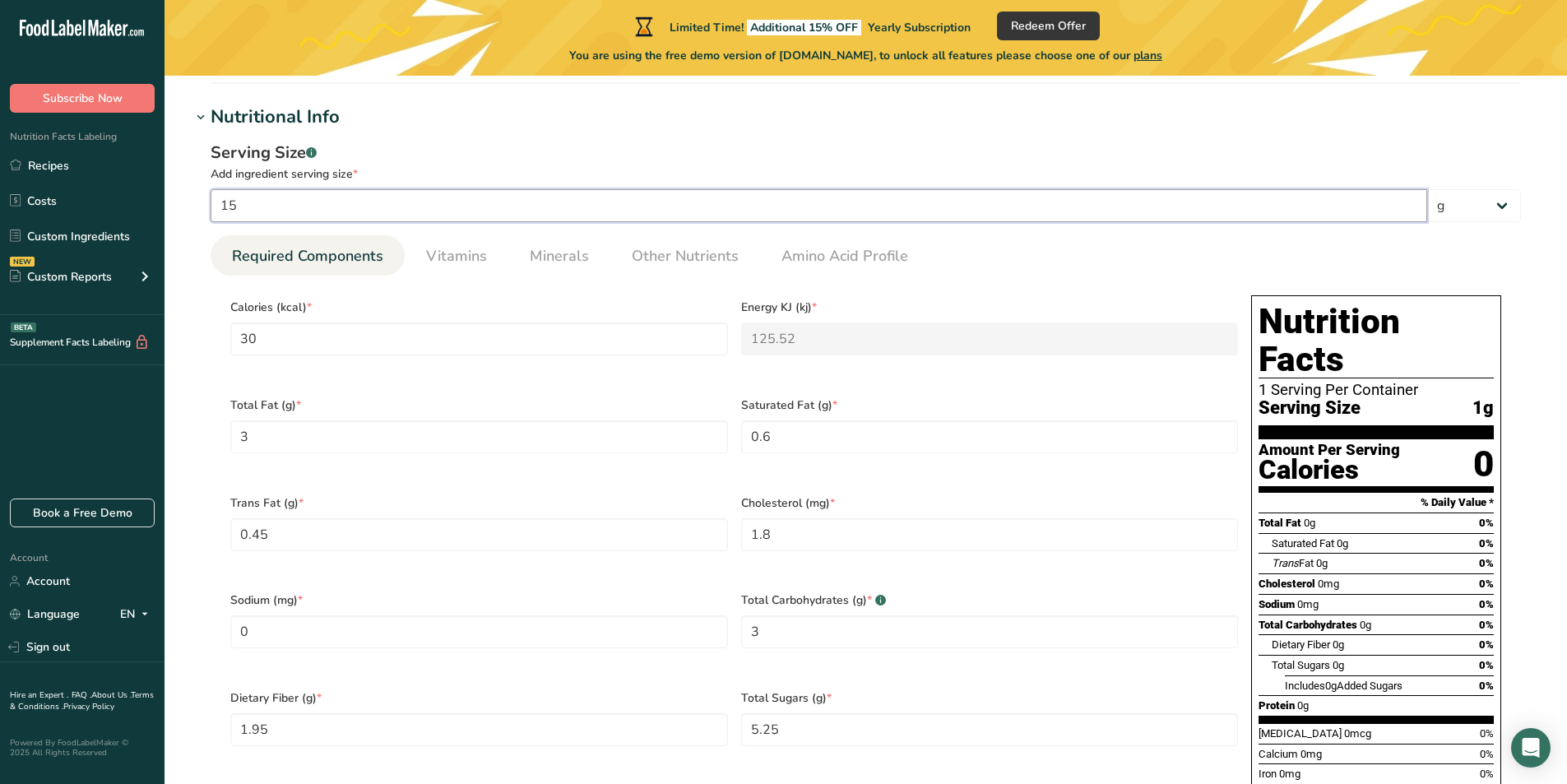
type input "18"
type Carbohydrates "30"
type Fiber "19.5"
type Sugars "52.5"
type input "18"
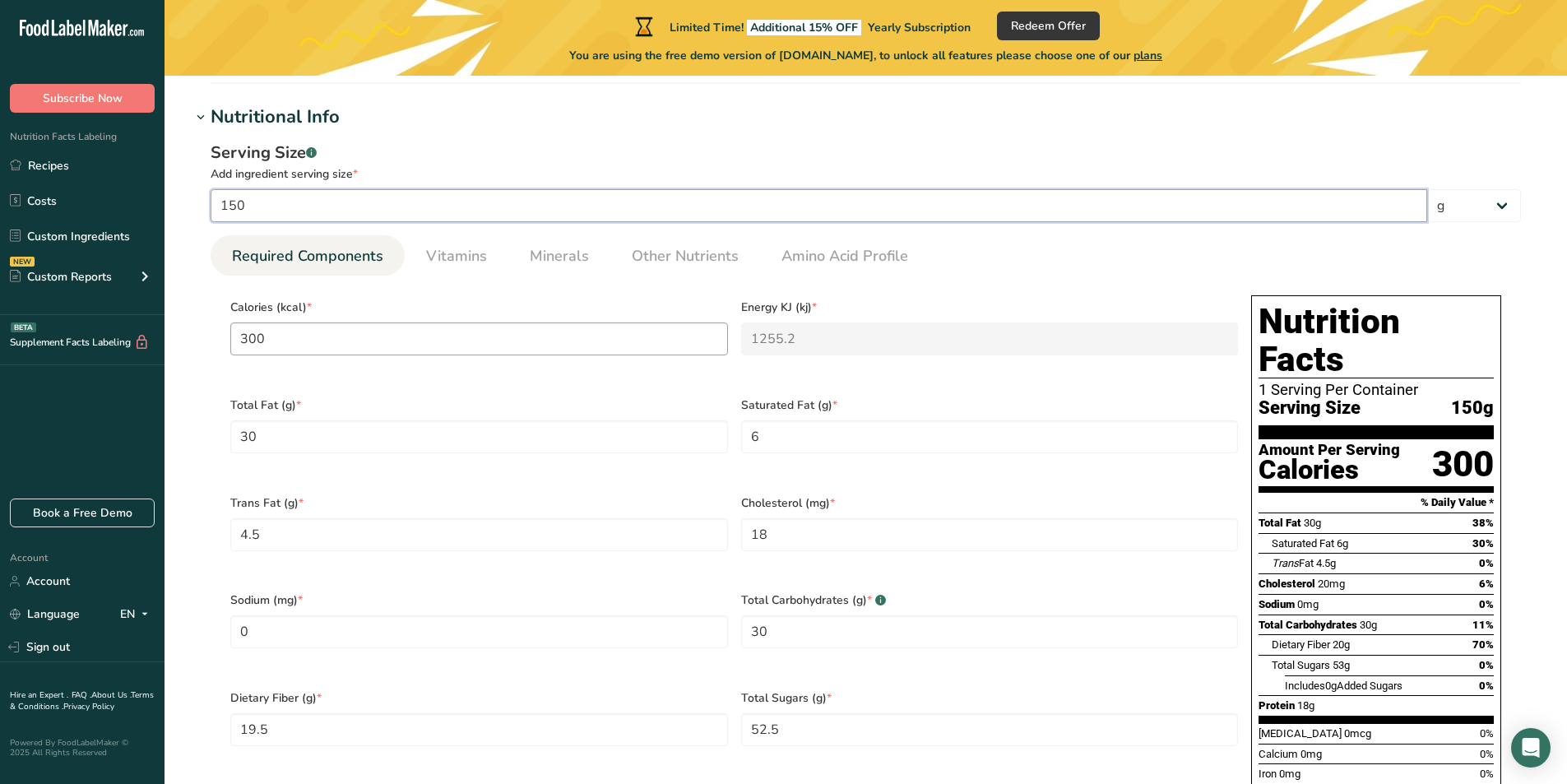
type input "150"
click at [360, 338] on input "300" at bounding box center [479, 338] width 498 height 33
type input "7"
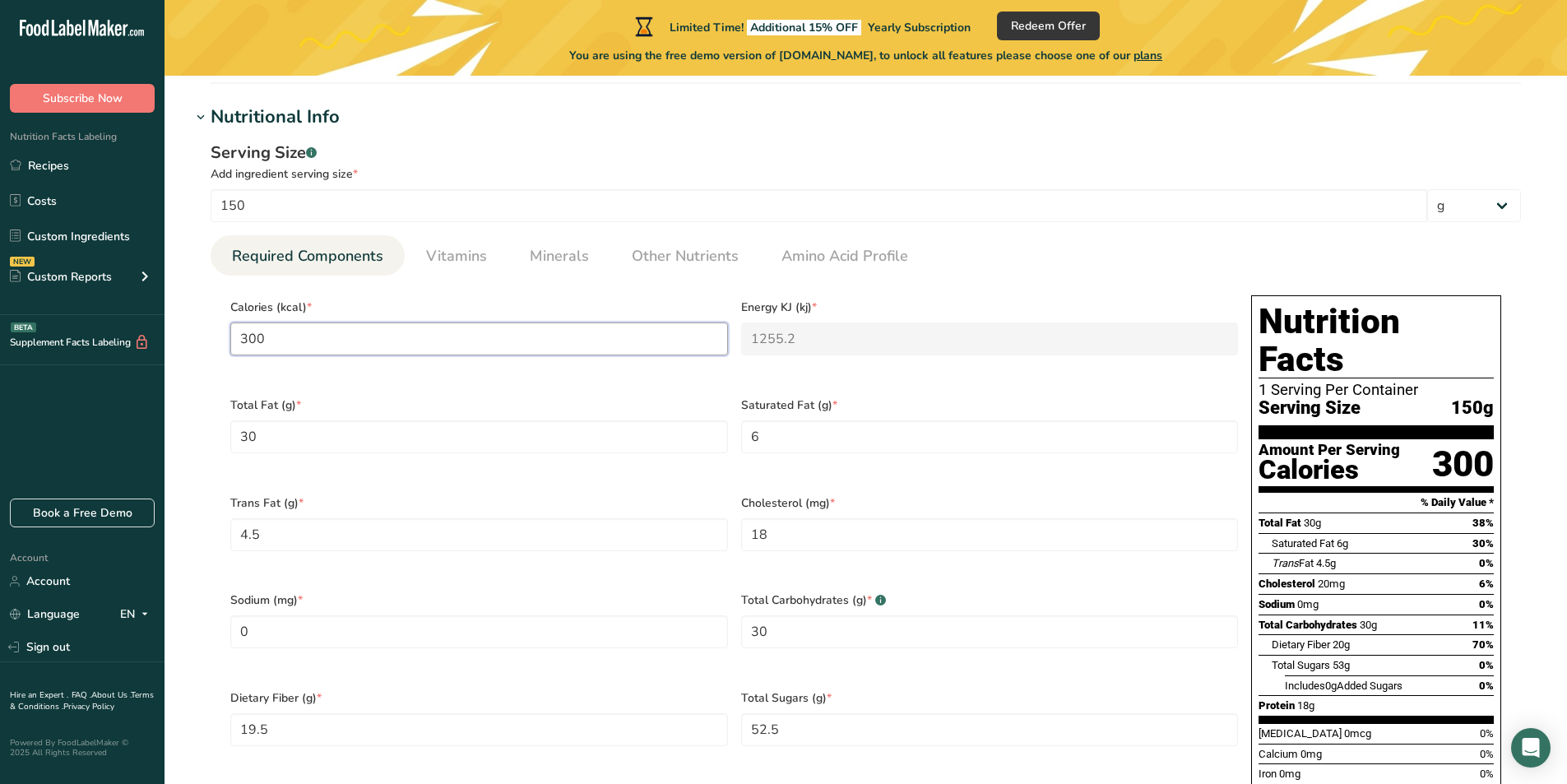
type KJ "29.3"
type input "76"
type KJ "318"
type input "760"
type KJ "3179.8"
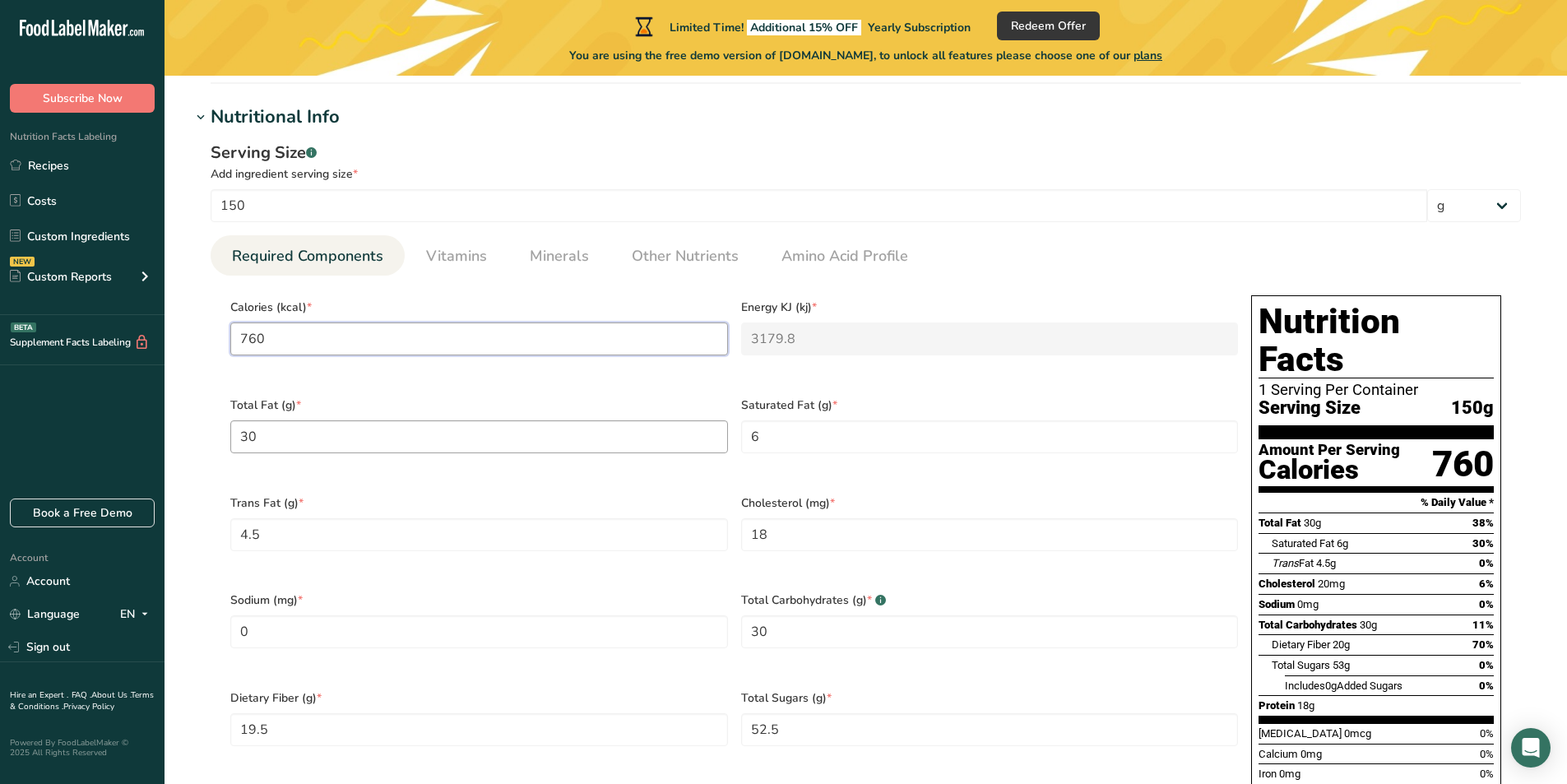
type input "760"
click at [394, 440] on Fat "30" at bounding box center [479, 436] width 498 height 33
click at [384, 438] on Fat "30" at bounding box center [479, 436] width 498 height 33
type Fat "36"
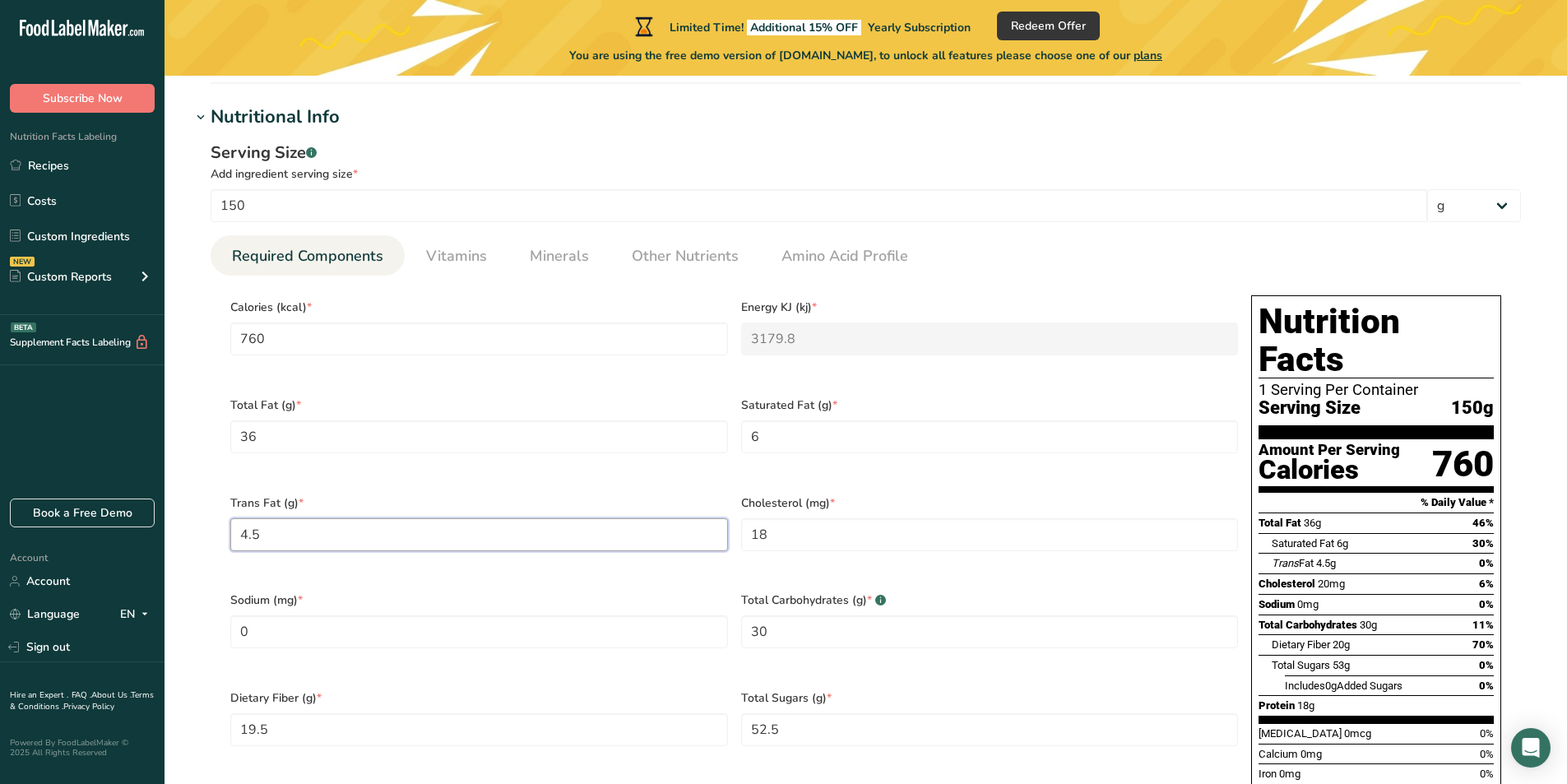
click at [370, 534] on Fat "4.5" at bounding box center [479, 534] width 498 height 33
type Fat "0"
click at [890, 436] on Fat "6" at bounding box center [990, 436] width 498 height 33
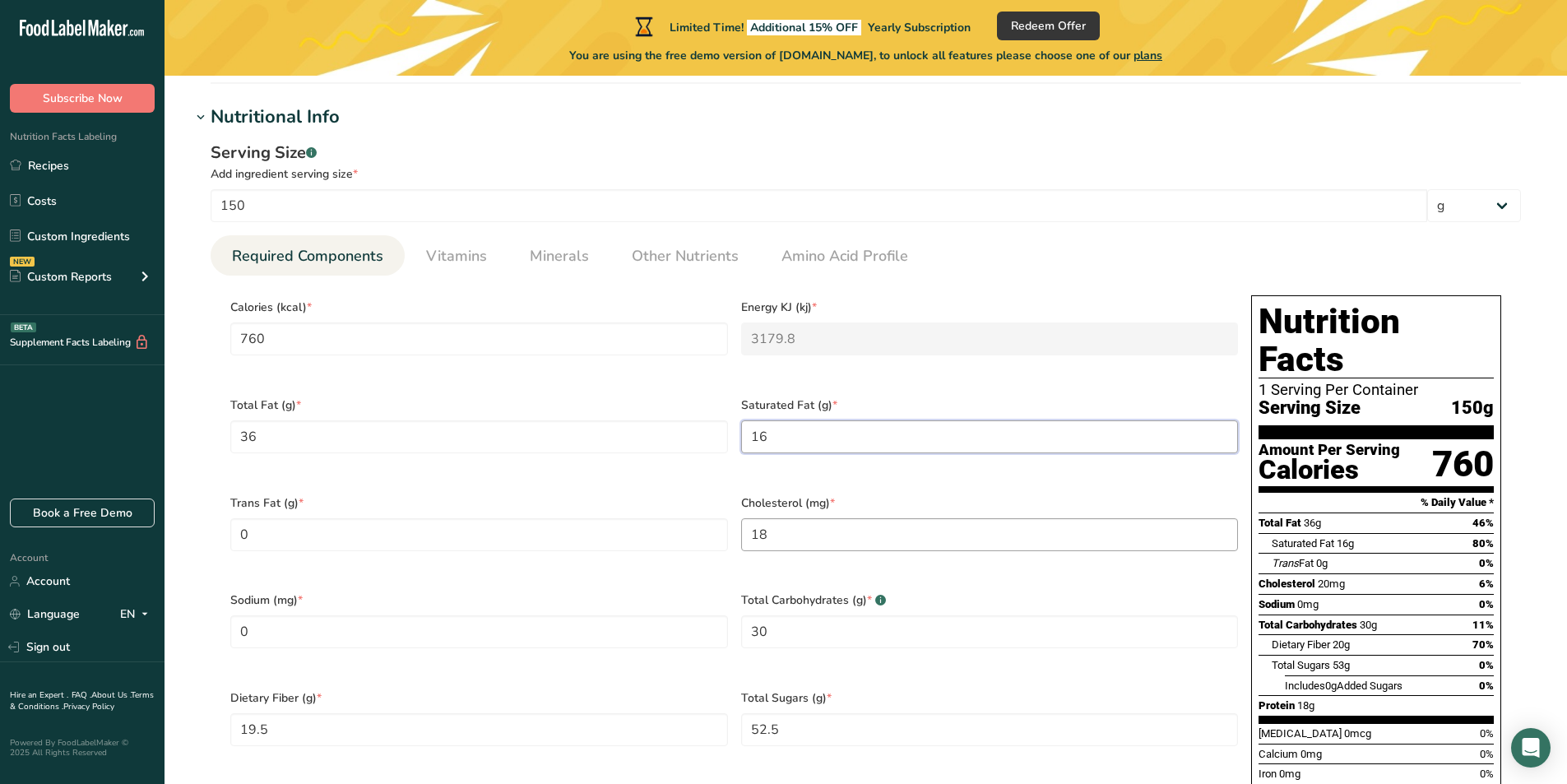
type Fat "16"
click at [778, 518] on input "18" at bounding box center [990, 534] width 498 height 33
type input "0"
click at [359, 615] on input "0" at bounding box center [479, 632] width 498 height 33
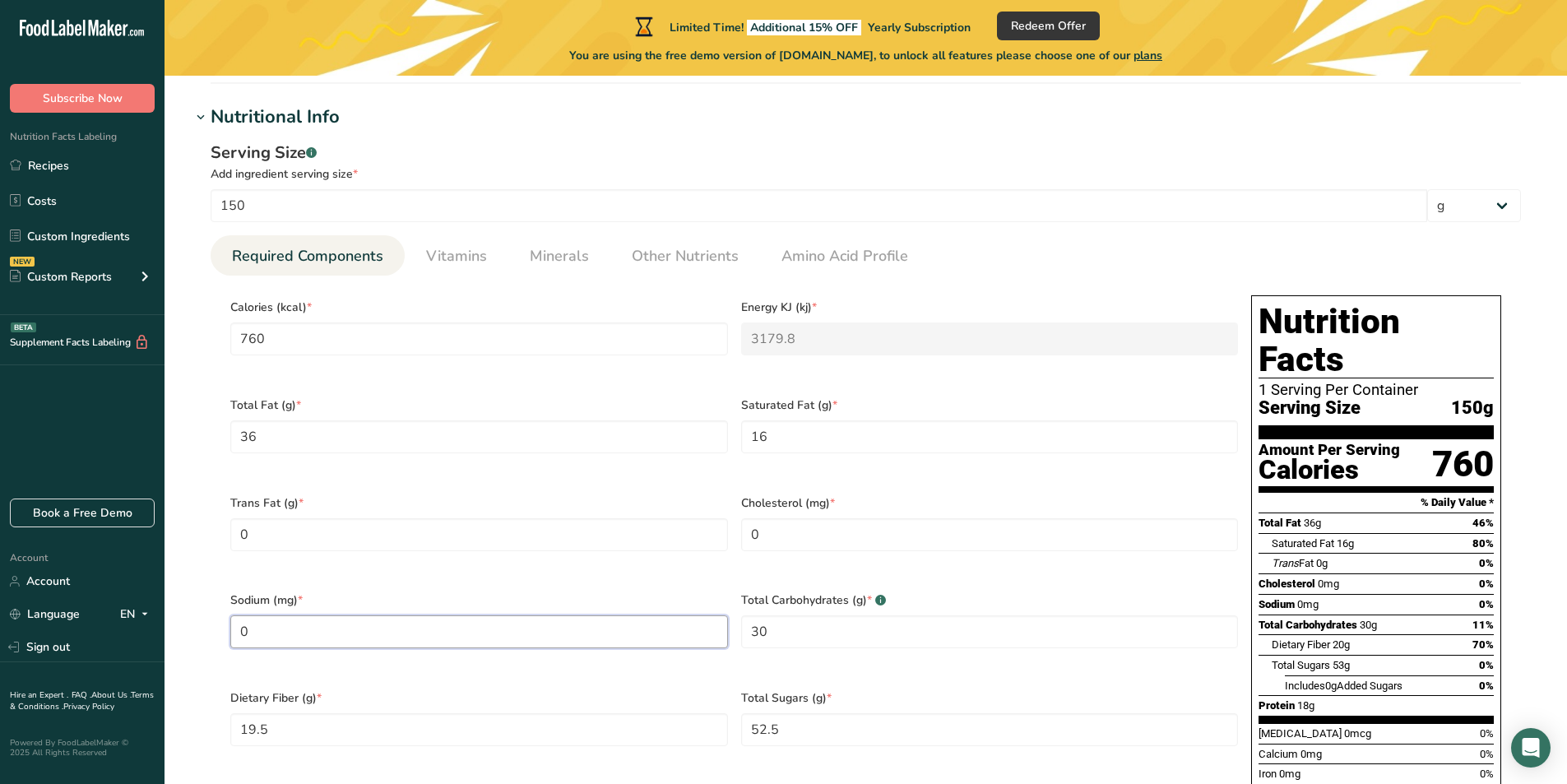
click at [359, 615] on input "0" at bounding box center [479, 632] width 498 height 33
type input "840"
click at [807, 624] on Carbohydrates "30" at bounding box center [990, 632] width 498 height 33
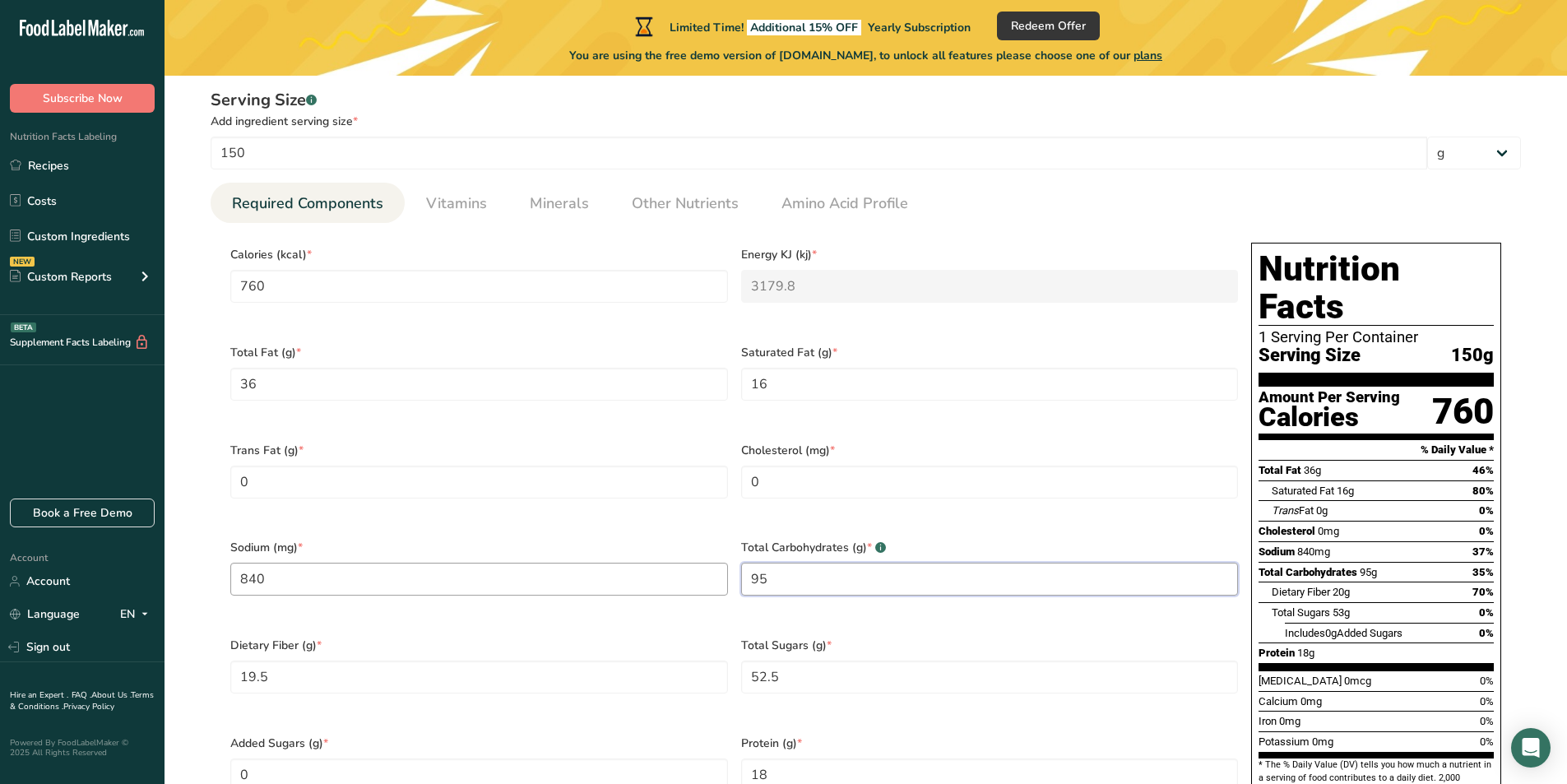
scroll to position [658, 0]
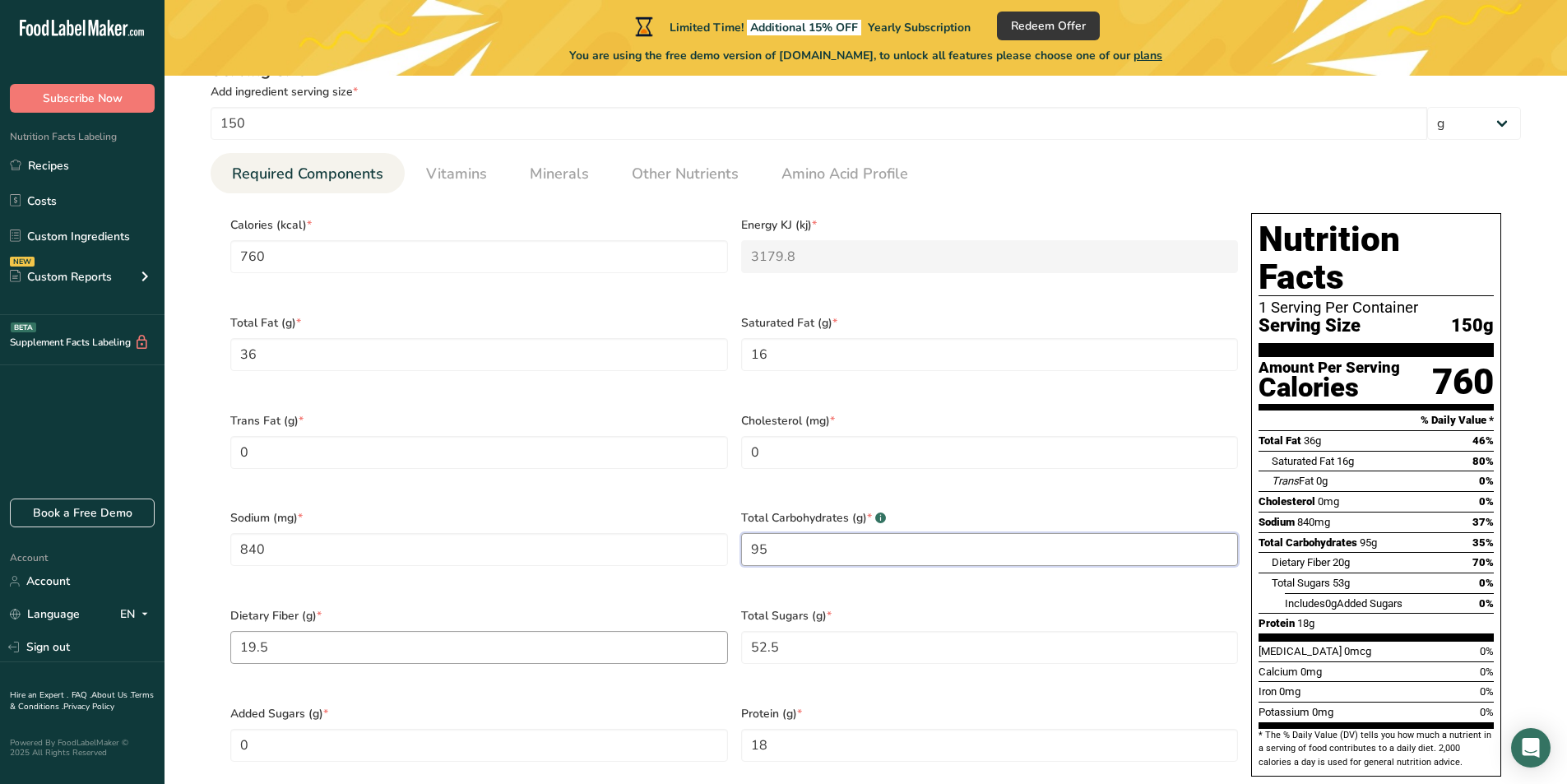
type Carbohydrates "95"
click at [355, 631] on Fiber "19.5" at bounding box center [479, 647] width 498 height 33
type Fiber "0"
click at [850, 631] on Sugars "52.5" at bounding box center [990, 647] width 498 height 33
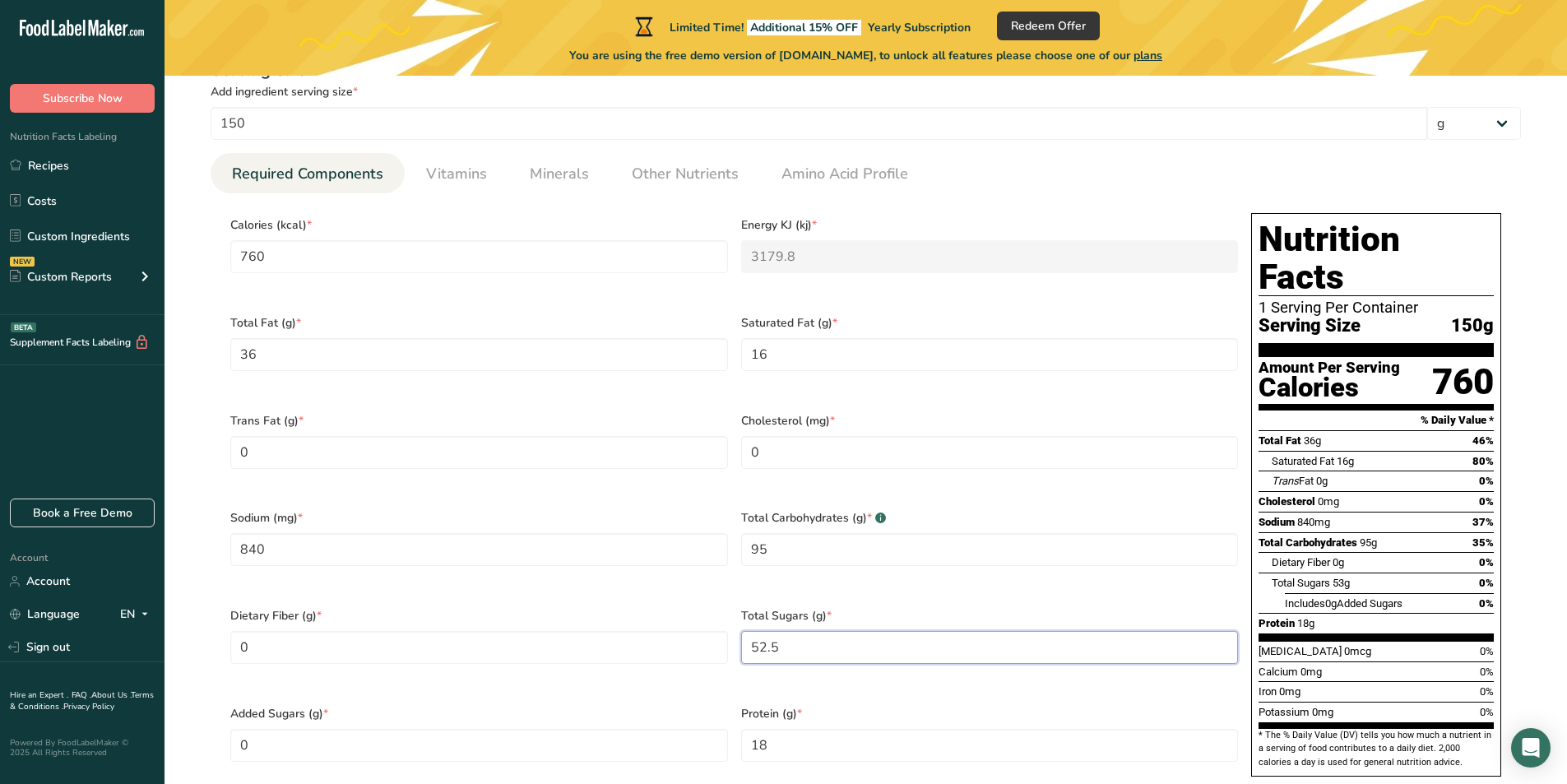
click at [850, 631] on Sugars "52.5" at bounding box center [990, 647] width 498 height 33
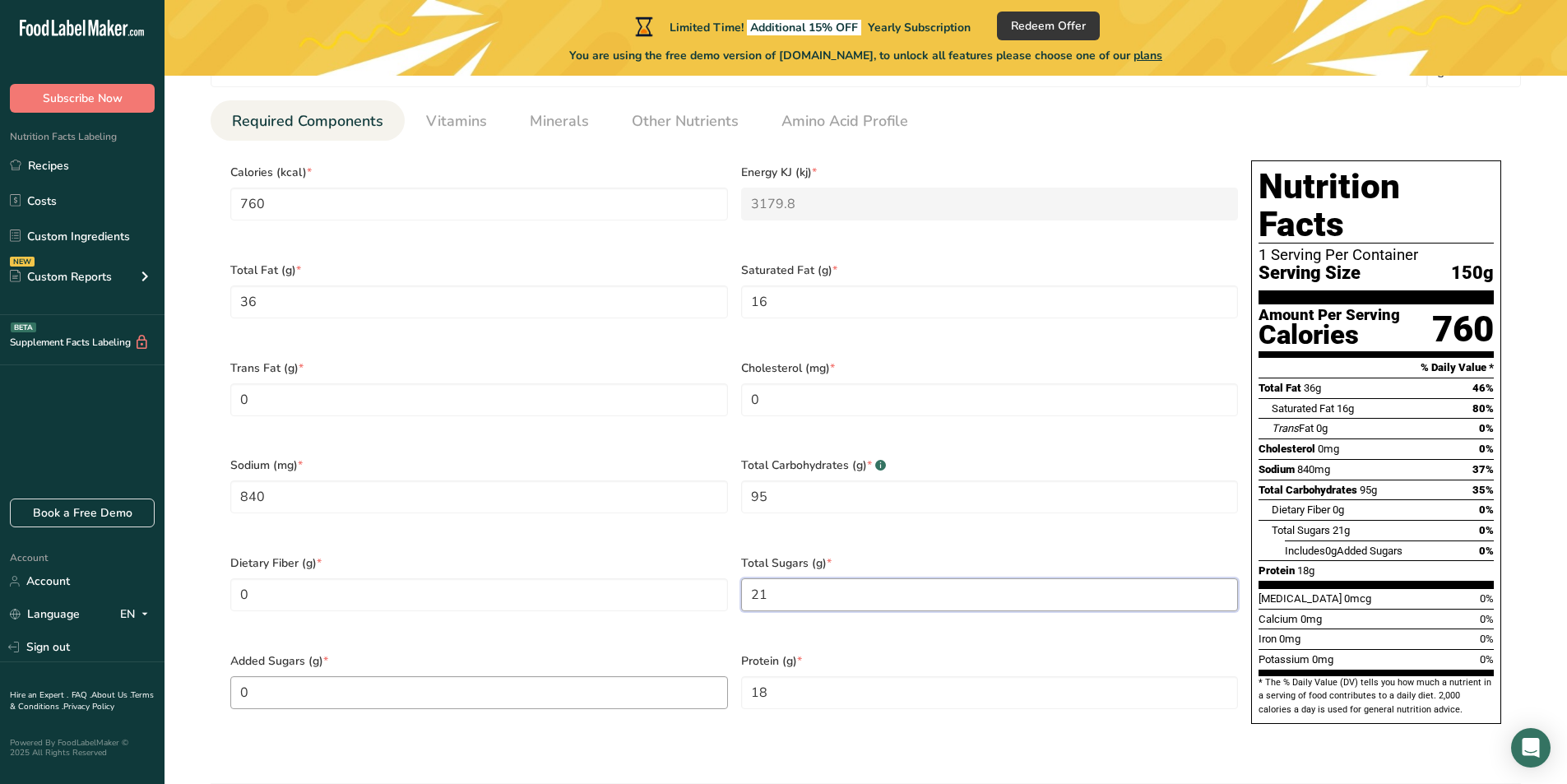
scroll to position [740, 0]
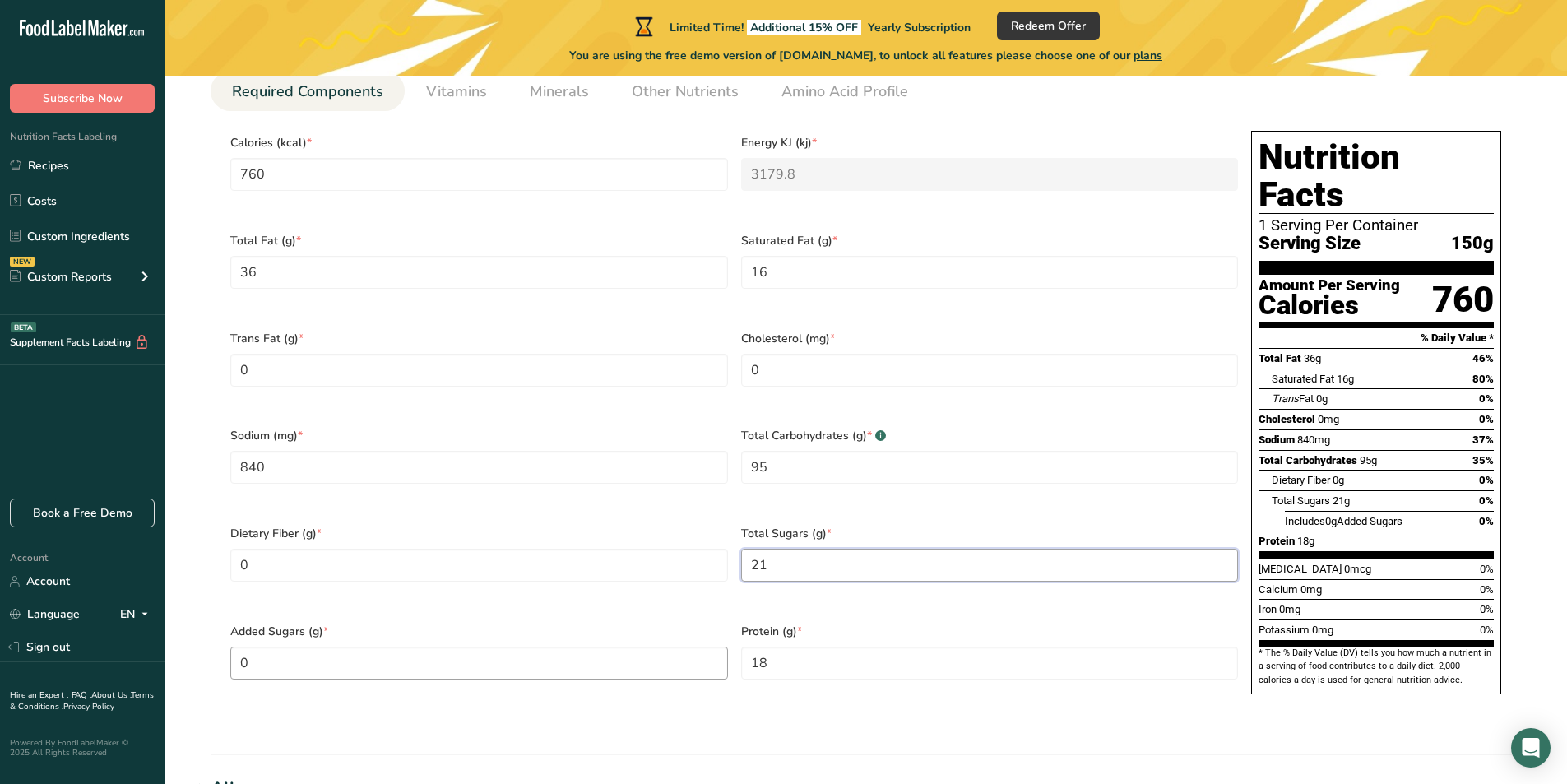
type Sugars "21"
click at [538, 646] on Sugars "0" at bounding box center [479, 662] width 498 height 33
click at [845, 646] on input "18" at bounding box center [990, 662] width 498 height 33
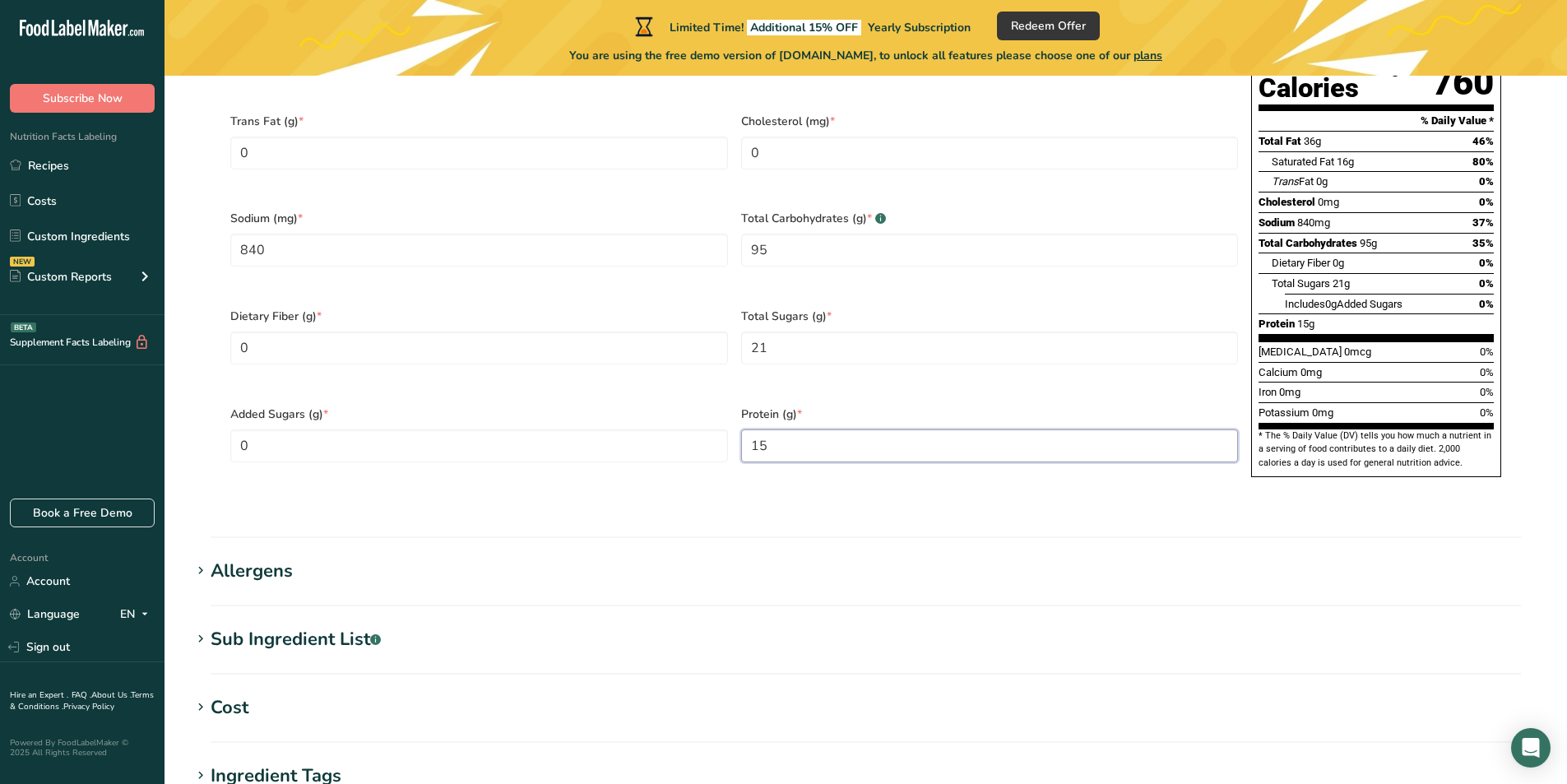
scroll to position [986, 0]
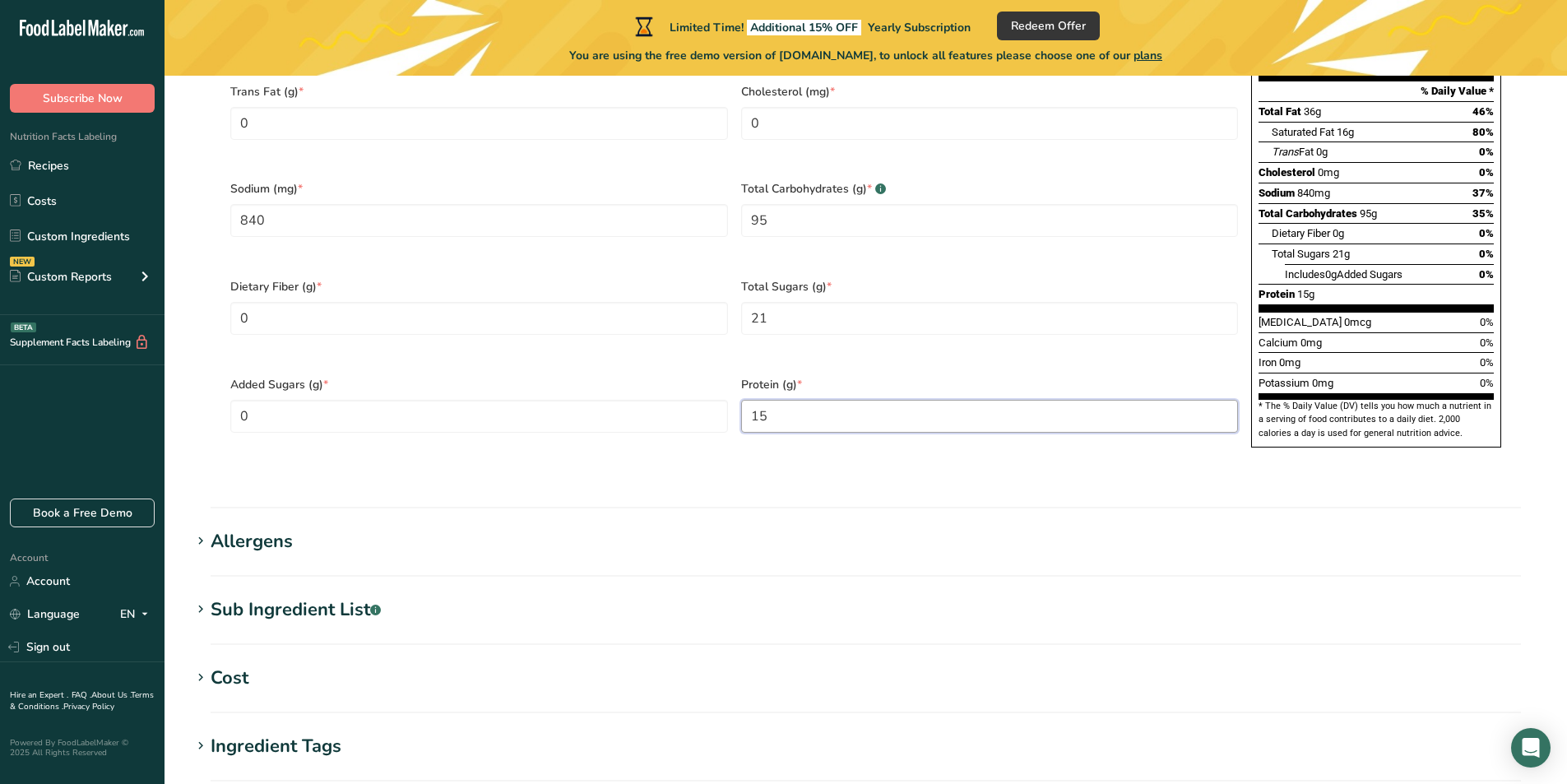
type input "15"
click at [1395, 311] on div "Vitamin D 0mcg 0%" at bounding box center [1375, 321] width 235 height 21
click at [450, 596] on h1 "Sub Ingredient List .a-a{fill:#347362;}.b-a{fill:#fff;}" at bounding box center [865, 610] width 1350 height 27
click at [453, 528] on h1 "Allergens" at bounding box center [865, 542] width 1350 height 27
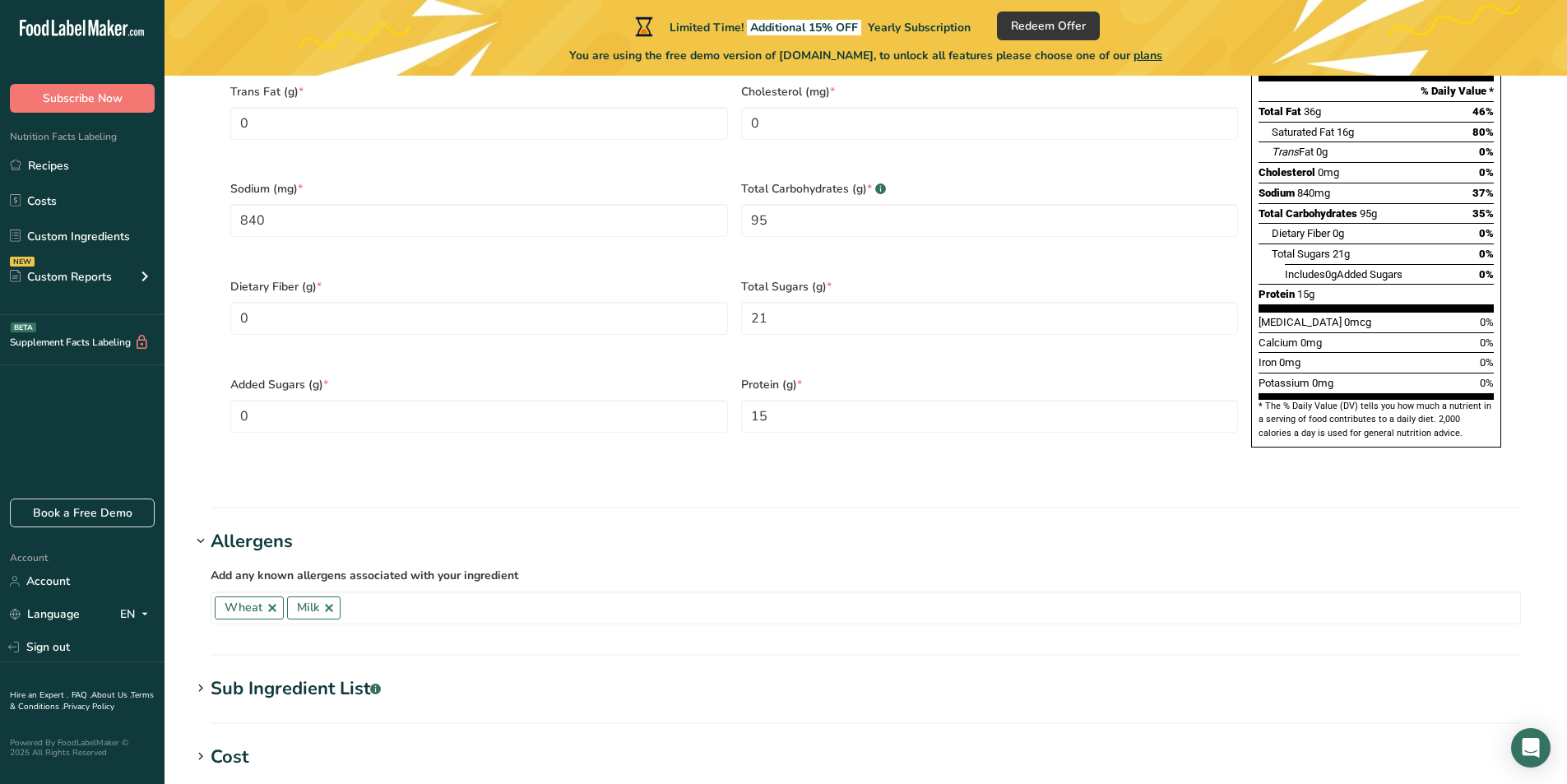
click at [453, 555] on div "Add any known allergens associated with your ingredient Wheat Milk Soy Tree Nut…" at bounding box center [865, 594] width 1350 height 79
click at [469, 528] on h1 "Allergens" at bounding box center [865, 542] width 1350 height 27
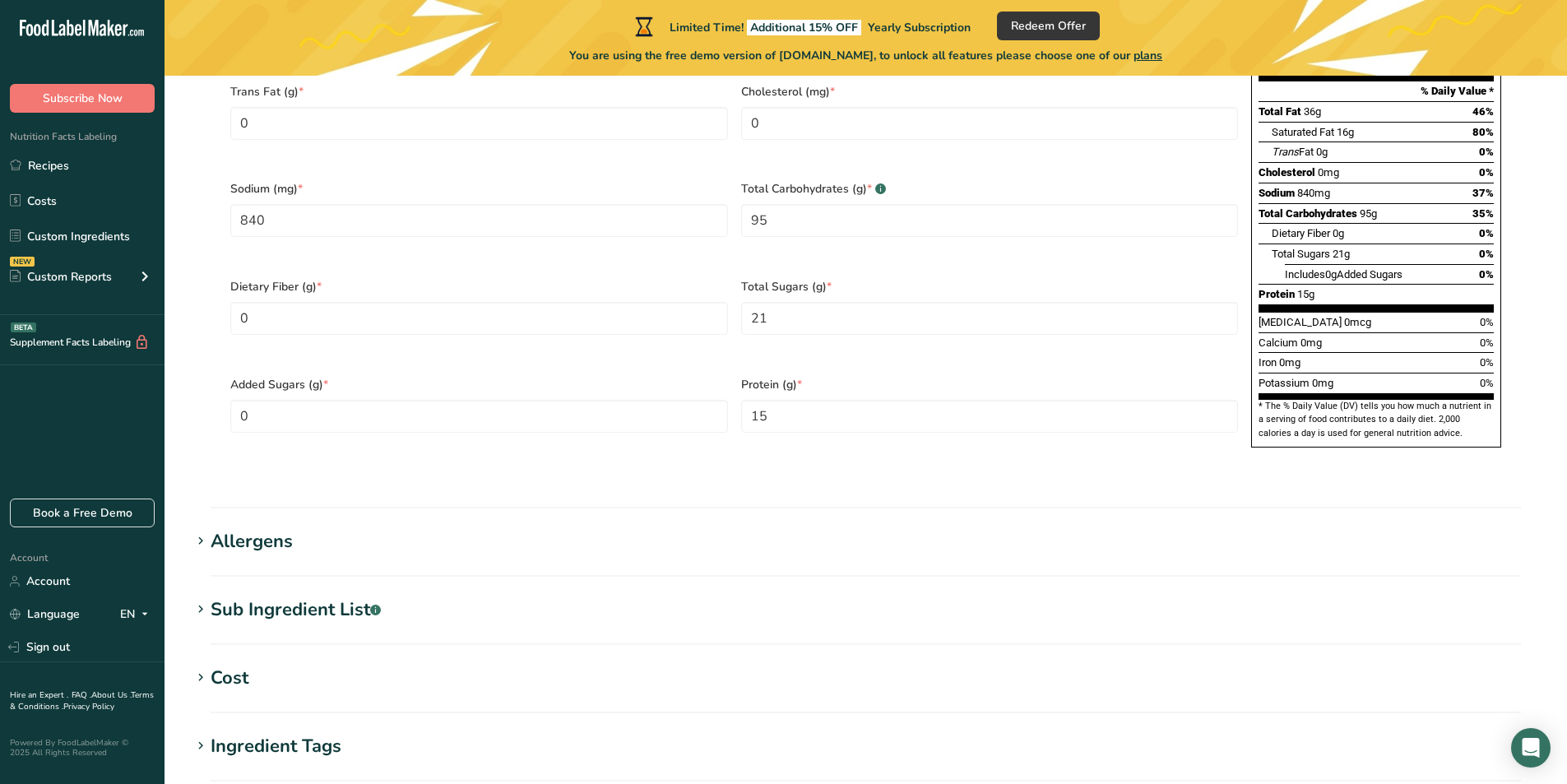
click at [434, 596] on h1 "Sub Ingredient List .a-a{fill:#347362;}.b-a{fill:#fff;}" at bounding box center [865, 610] width 1350 height 27
click at [711, 596] on h1 "Sub Ingredient List .a-a{fill:#347362;}.b-a{fill:#fff;}" at bounding box center [865, 610] width 1350 height 27
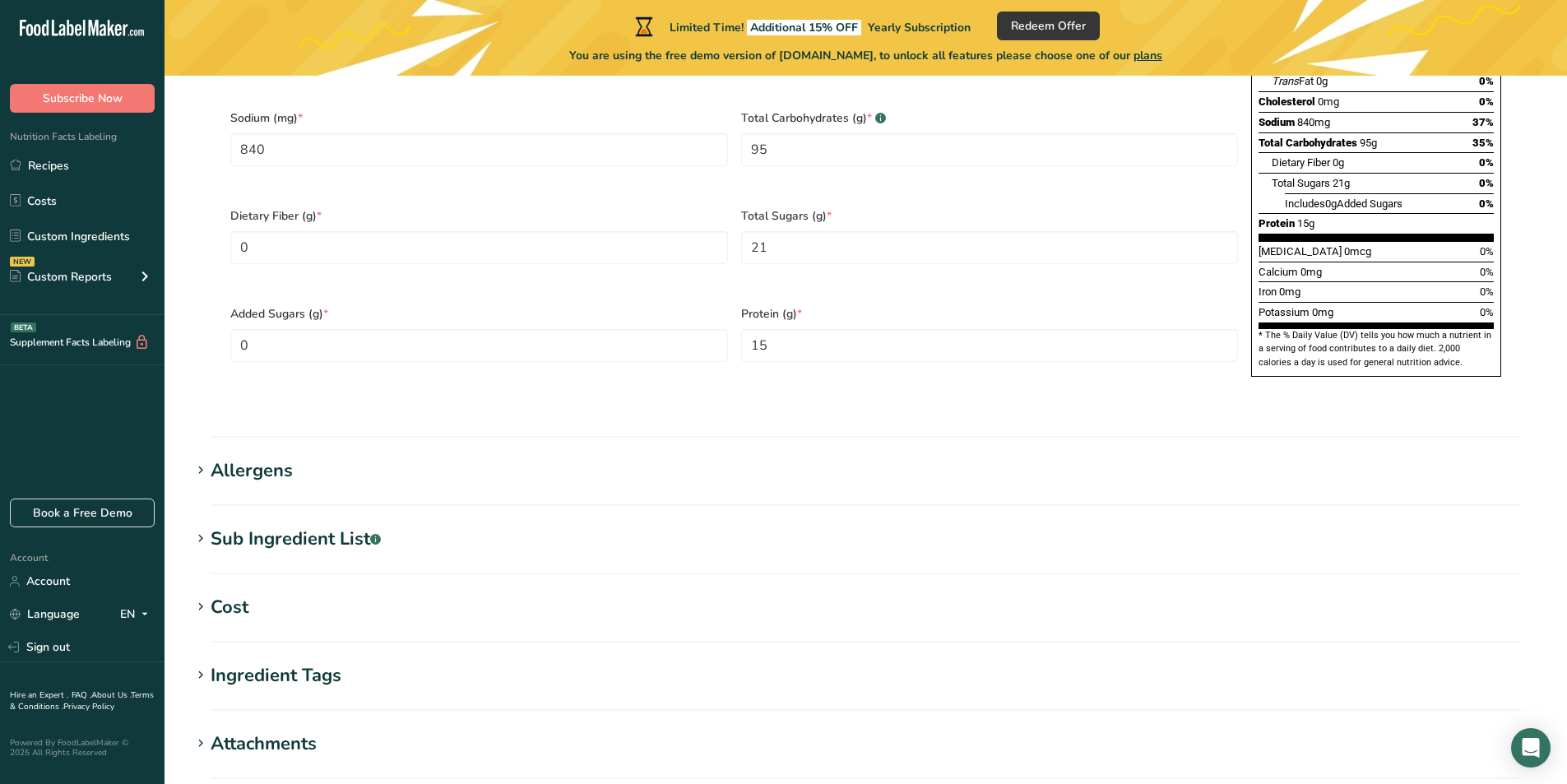
scroll to position [1152, 0]
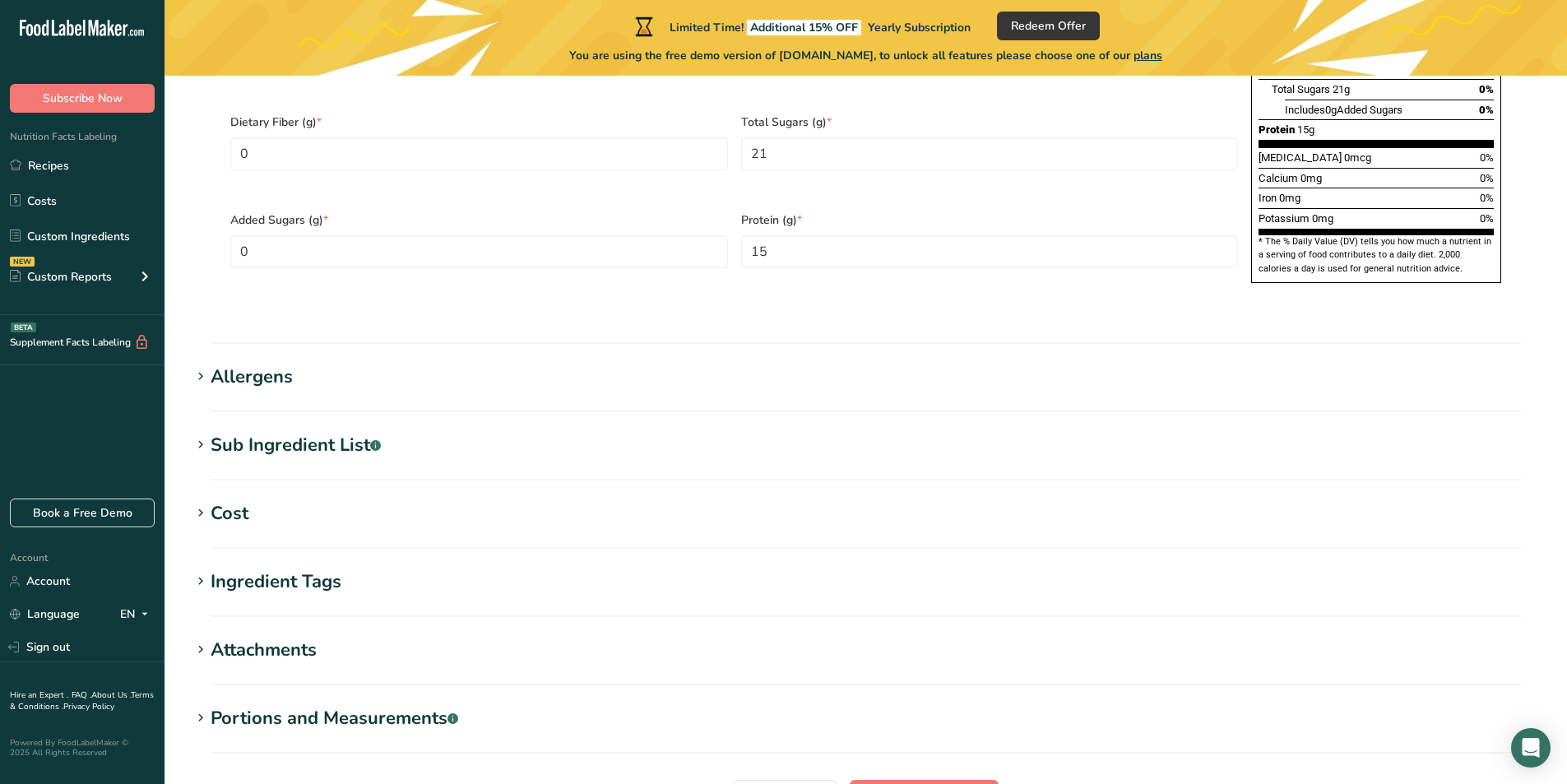
click at [399, 568] on h1 "Ingredient Tags" at bounding box center [865, 582] width 1350 height 27
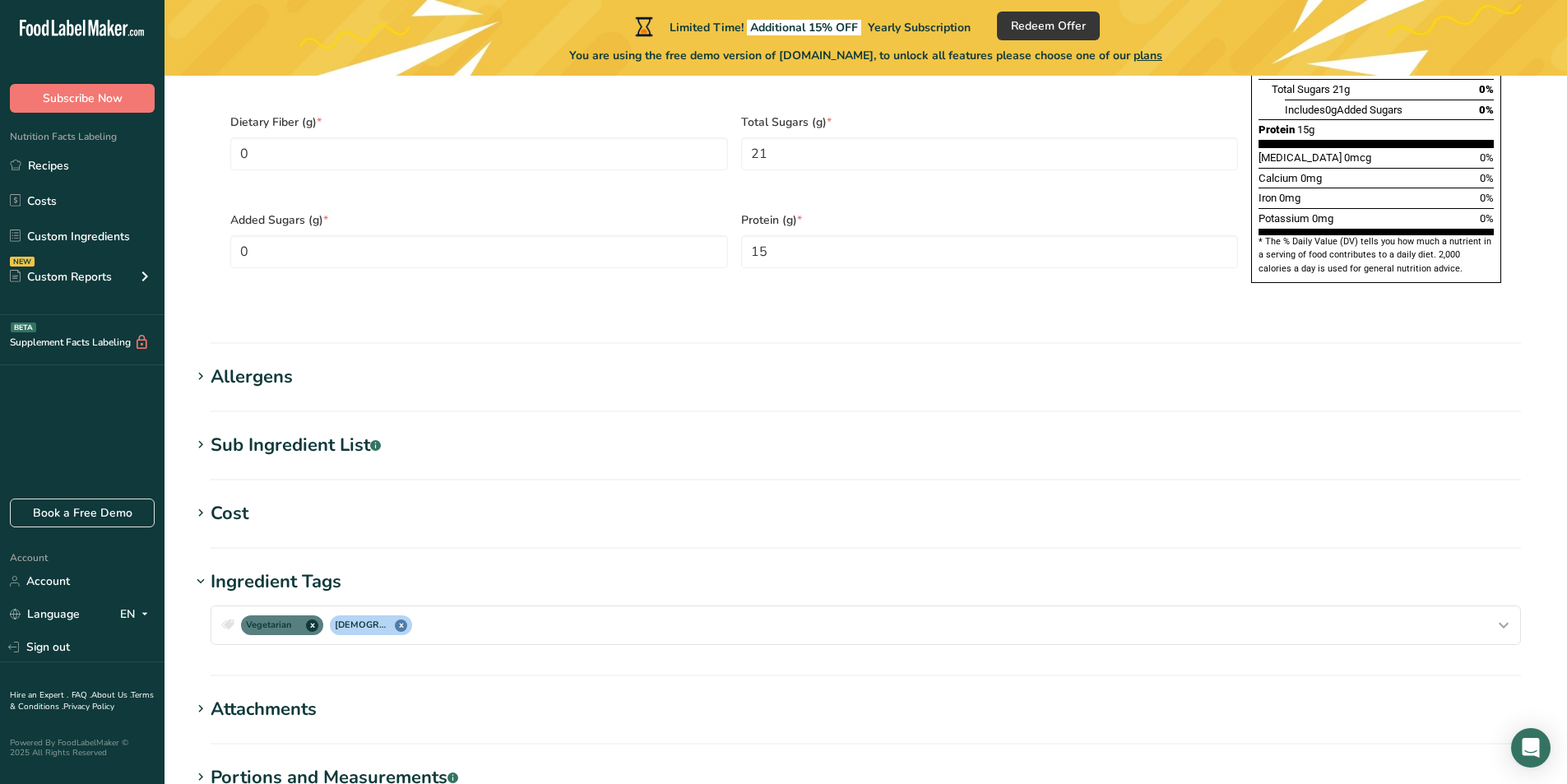
click at [399, 568] on h1 "Ingredient Tags" at bounding box center [865, 582] width 1350 height 27
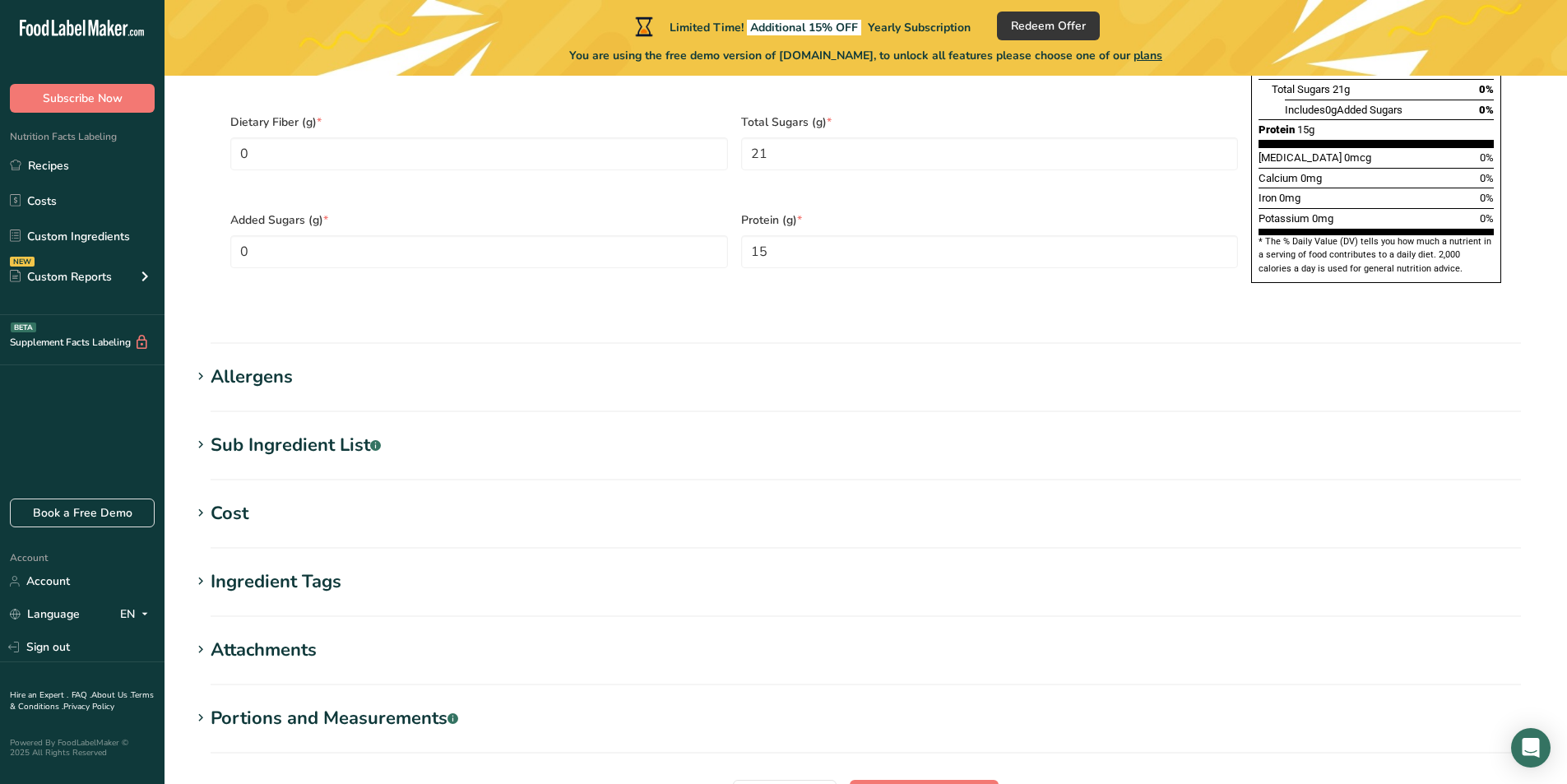
click at [364, 636] on h1 "Attachments" at bounding box center [865, 650] width 1350 height 27
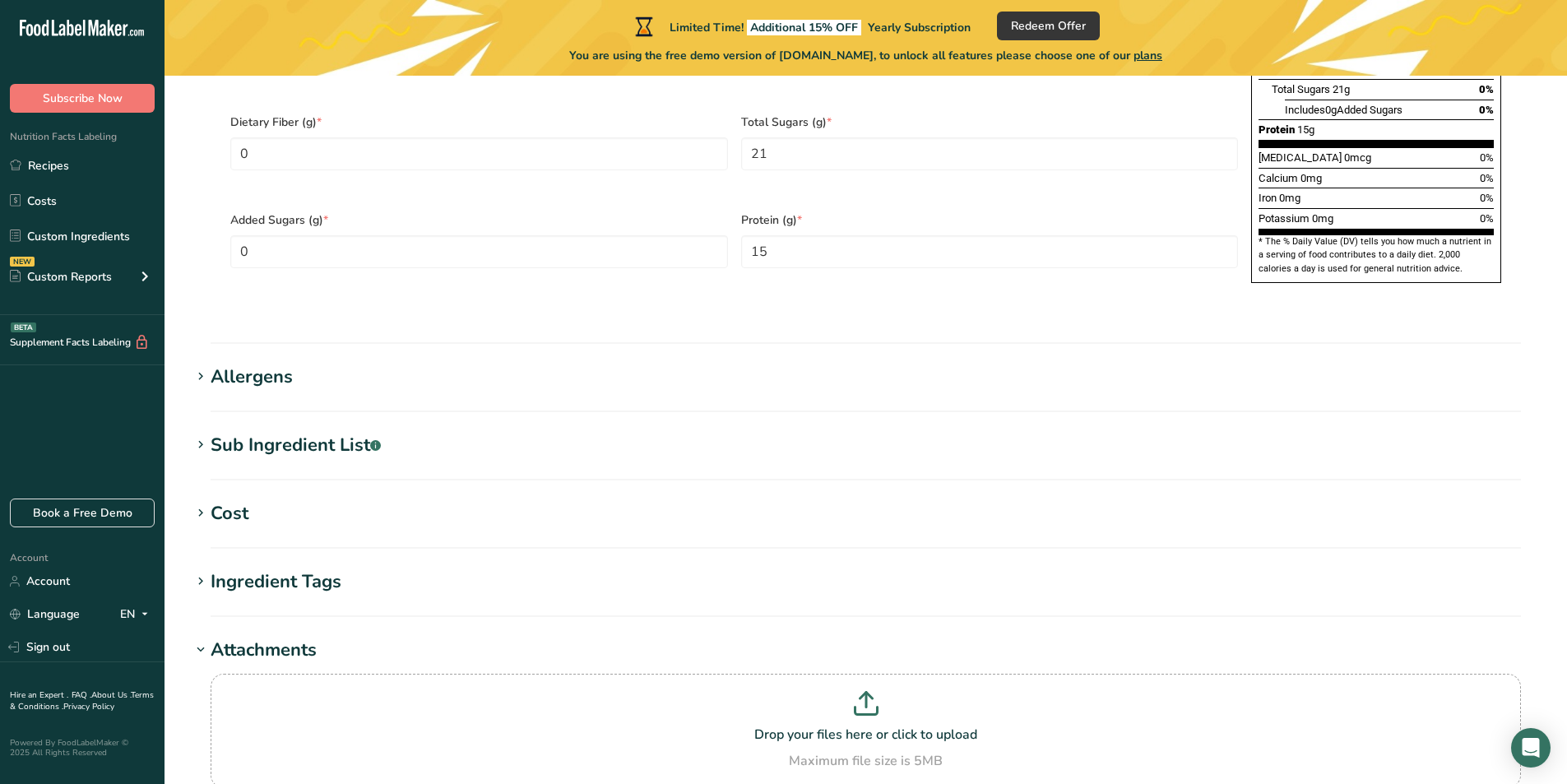
click at [364, 636] on h1 "Attachments" at bounding box center [865, 650] width 1350 height 27
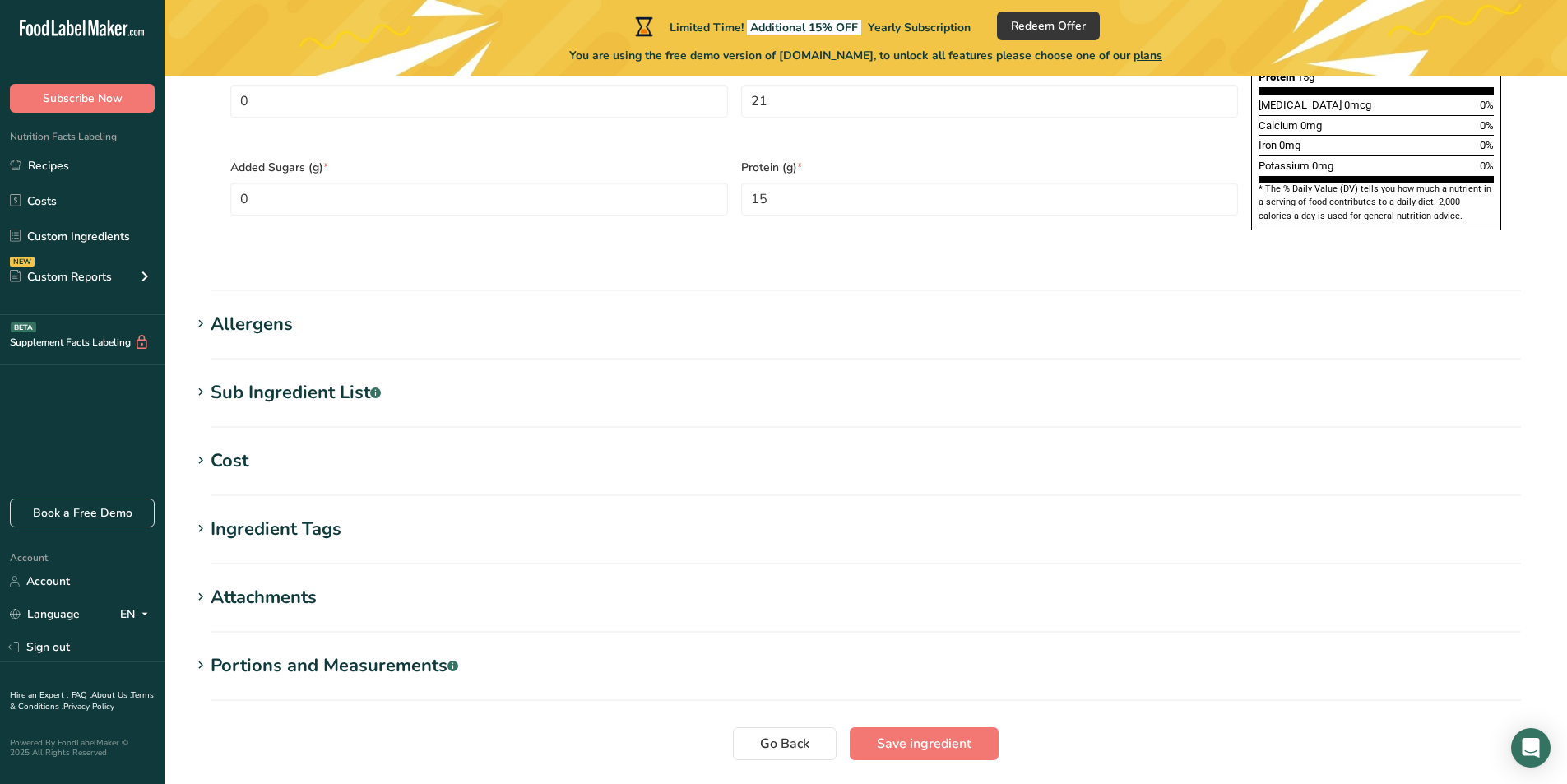
scroll to position [1233, 0]
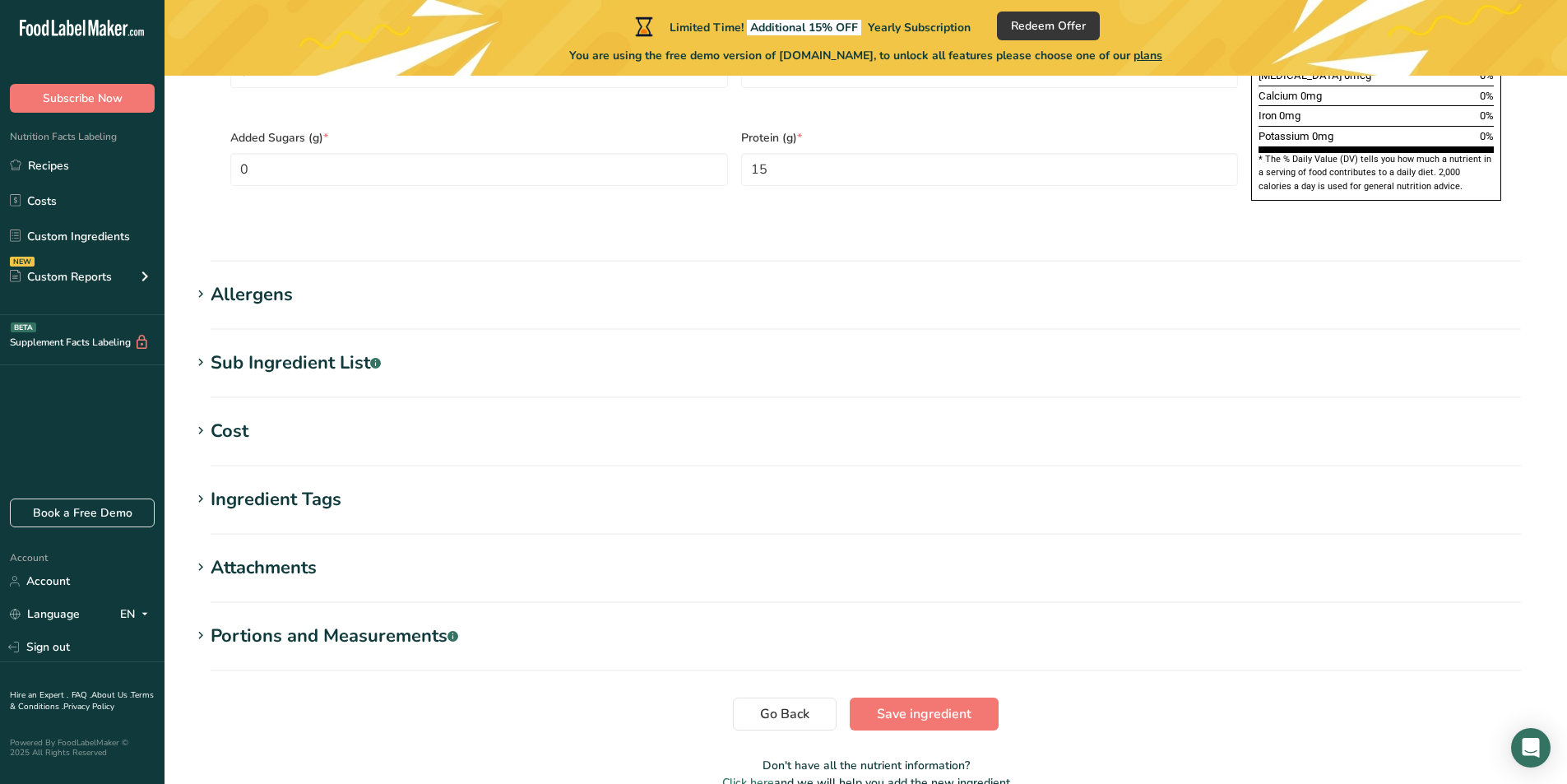
click at [372, 622] on div "Portions and Measurements .a-a{fill:#347362;}.b-a{fill:#fff;}" at bounding box center [334, 636] width 248 height 27
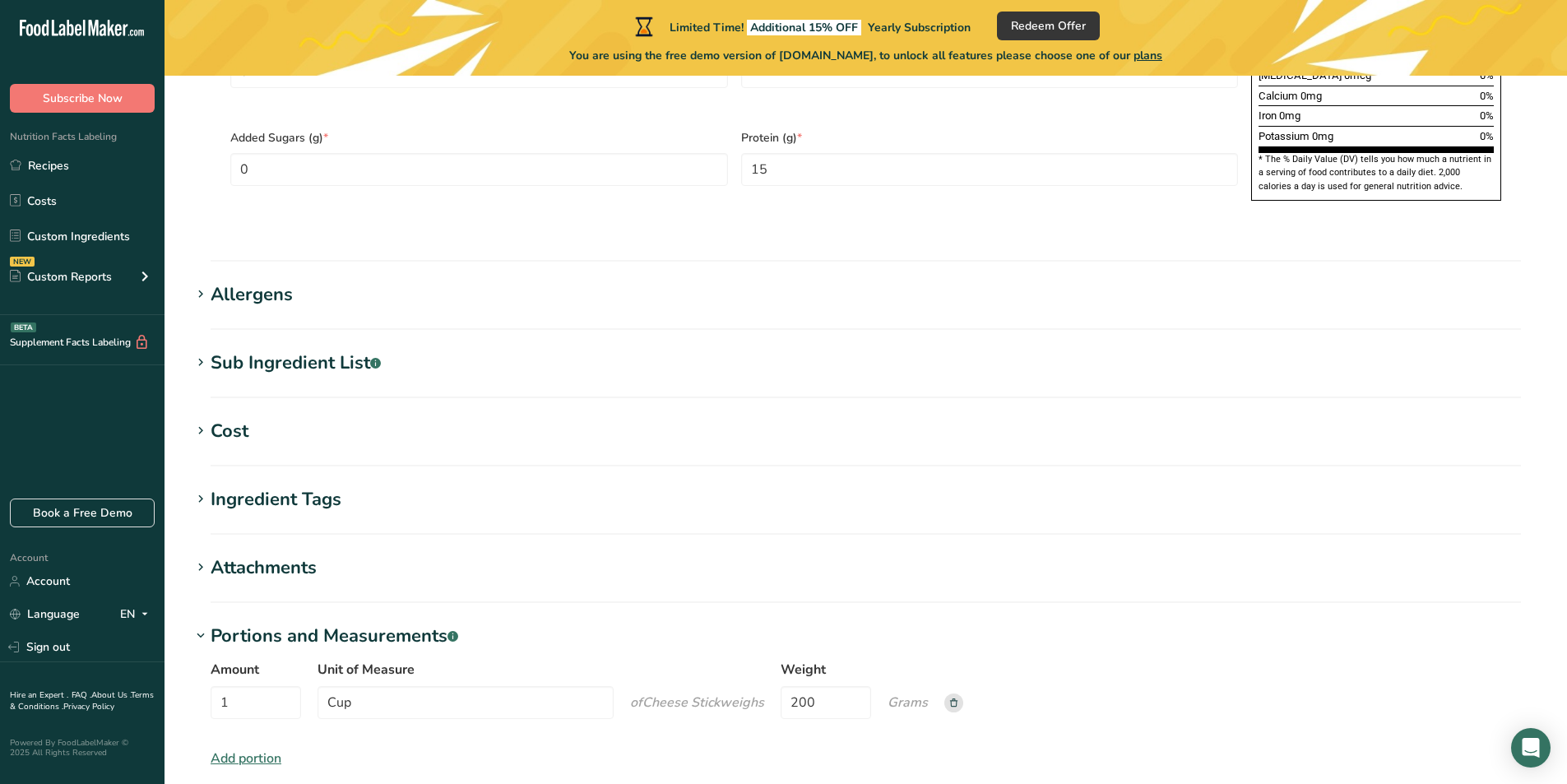
scroll to position [1316, 0]
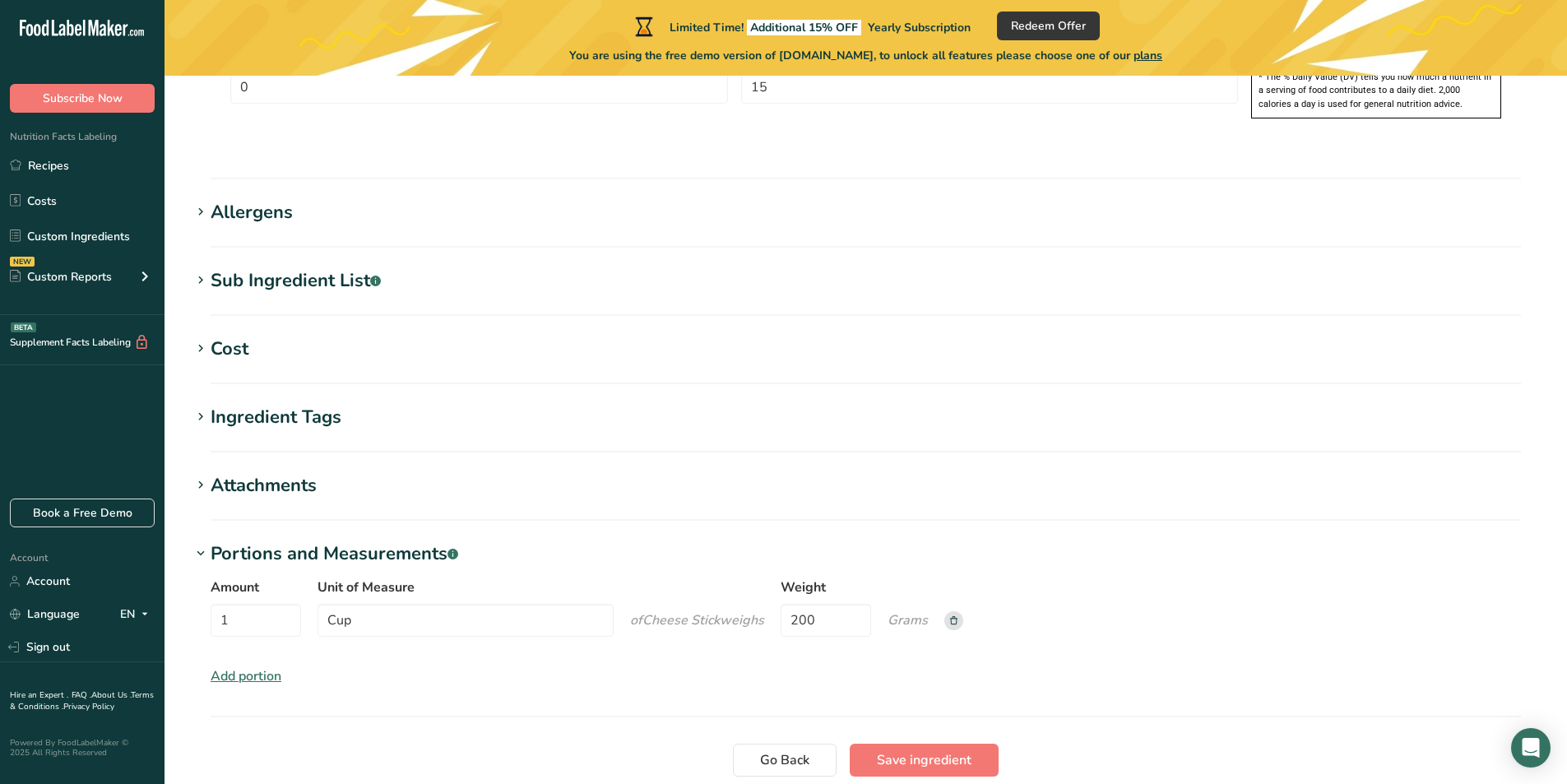
click at [521, 540] on h1 "Portions and Measurements .a-a{fill:#347362;}.b-a{fill:#fff;}" at bounding box center [865, 554] width 1350 height 27
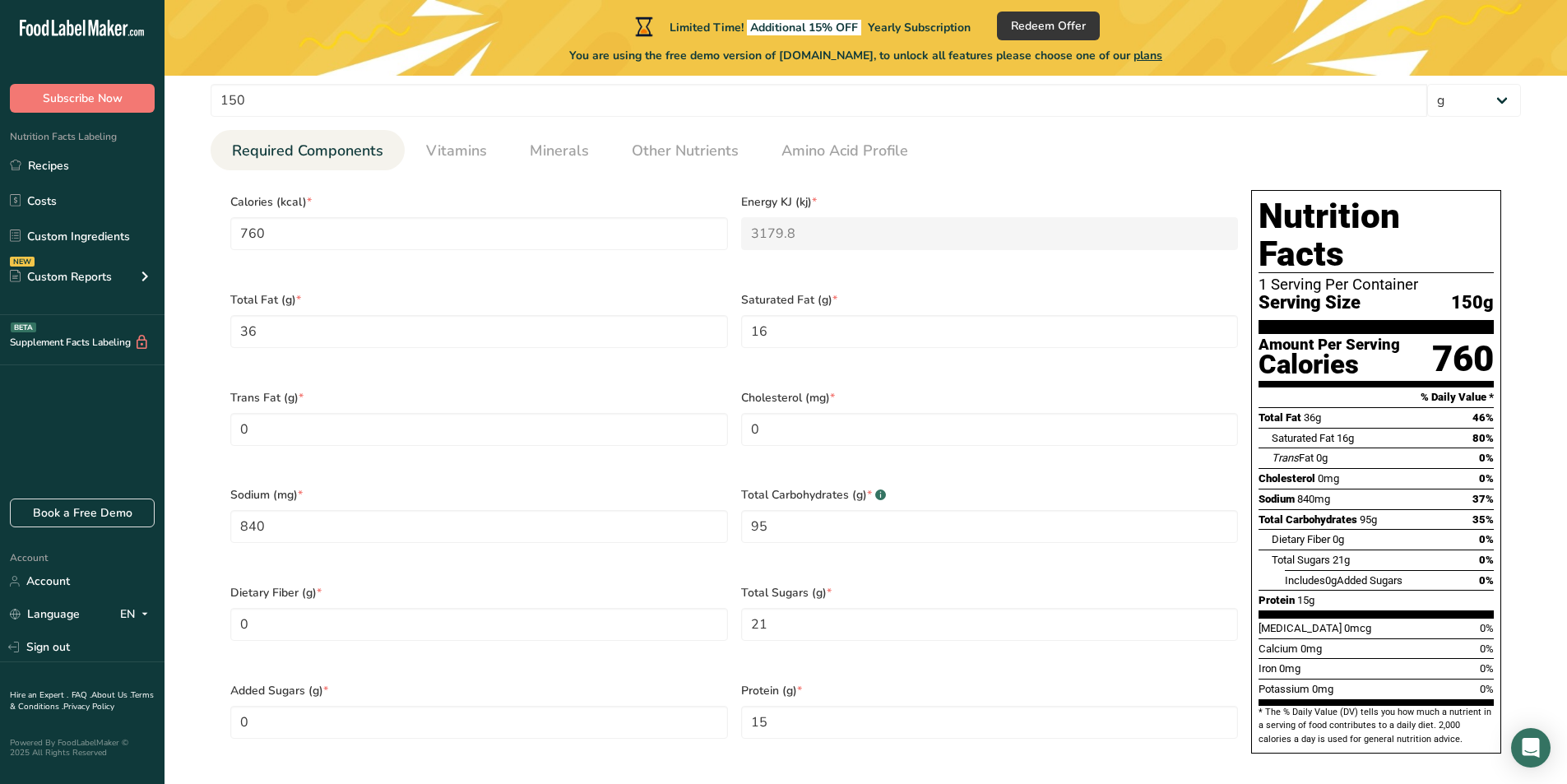
scroll to position [460, 0]
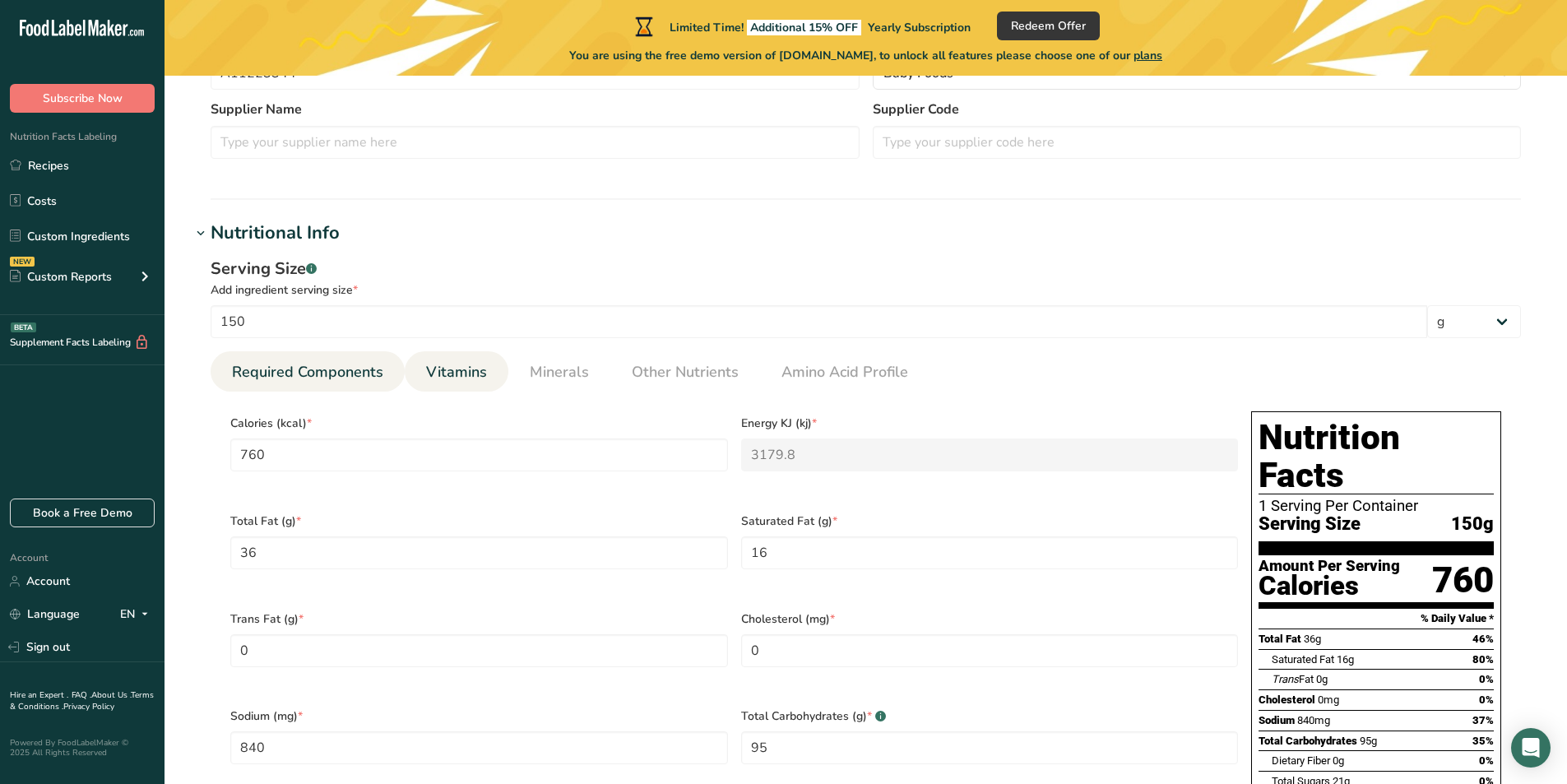
click at [473, 373] on span "Vitamins" at bounding box center [456, 372] width 61 height 22
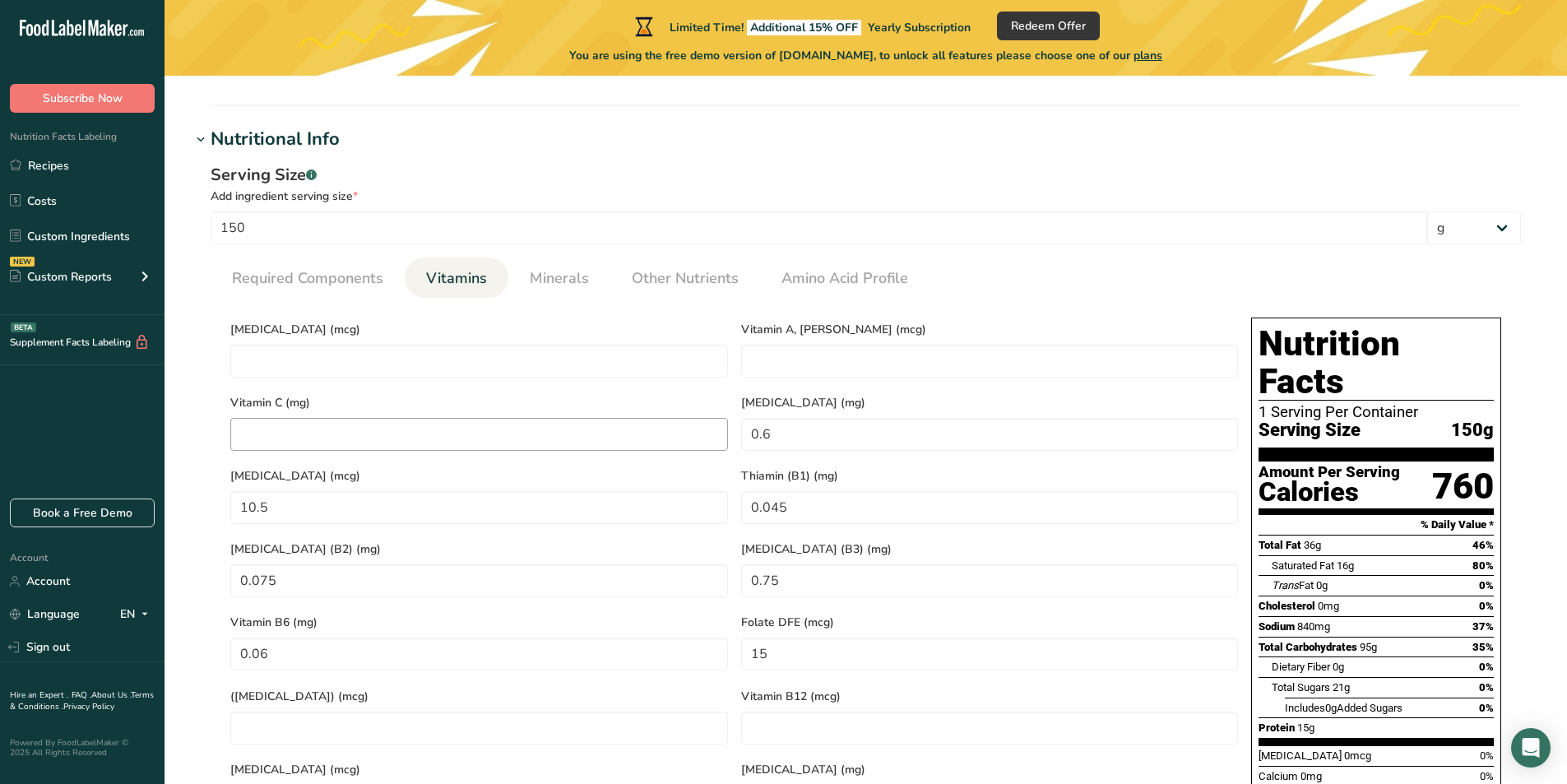
scroll to position [624, 0]
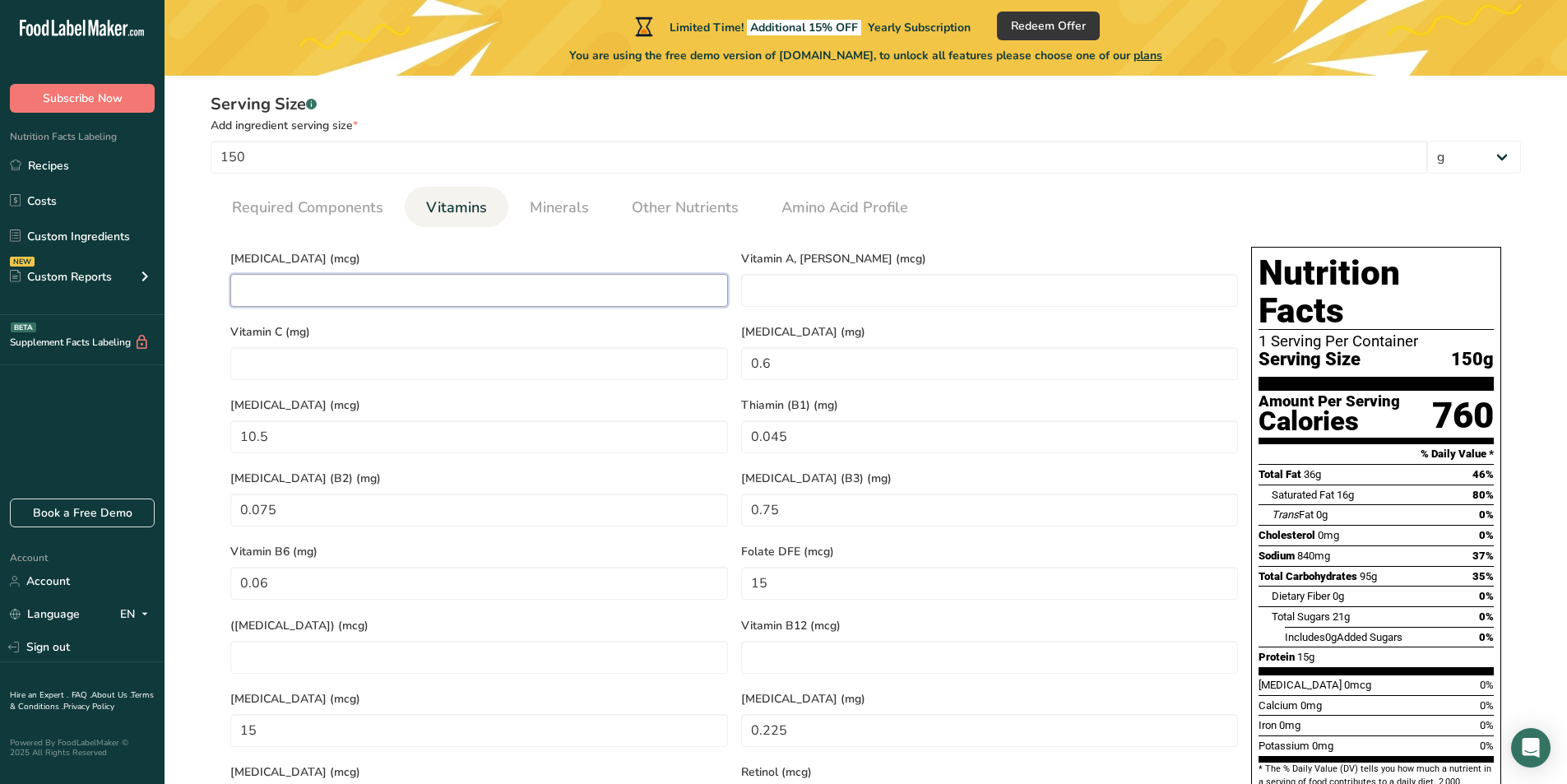
click at [358, 295] on D "number" at bounding box center [479, 290] width 498 height 33
type D "0"
click at [358, 295] on D "0" at bounding box center [479, 290] width 498 height 33
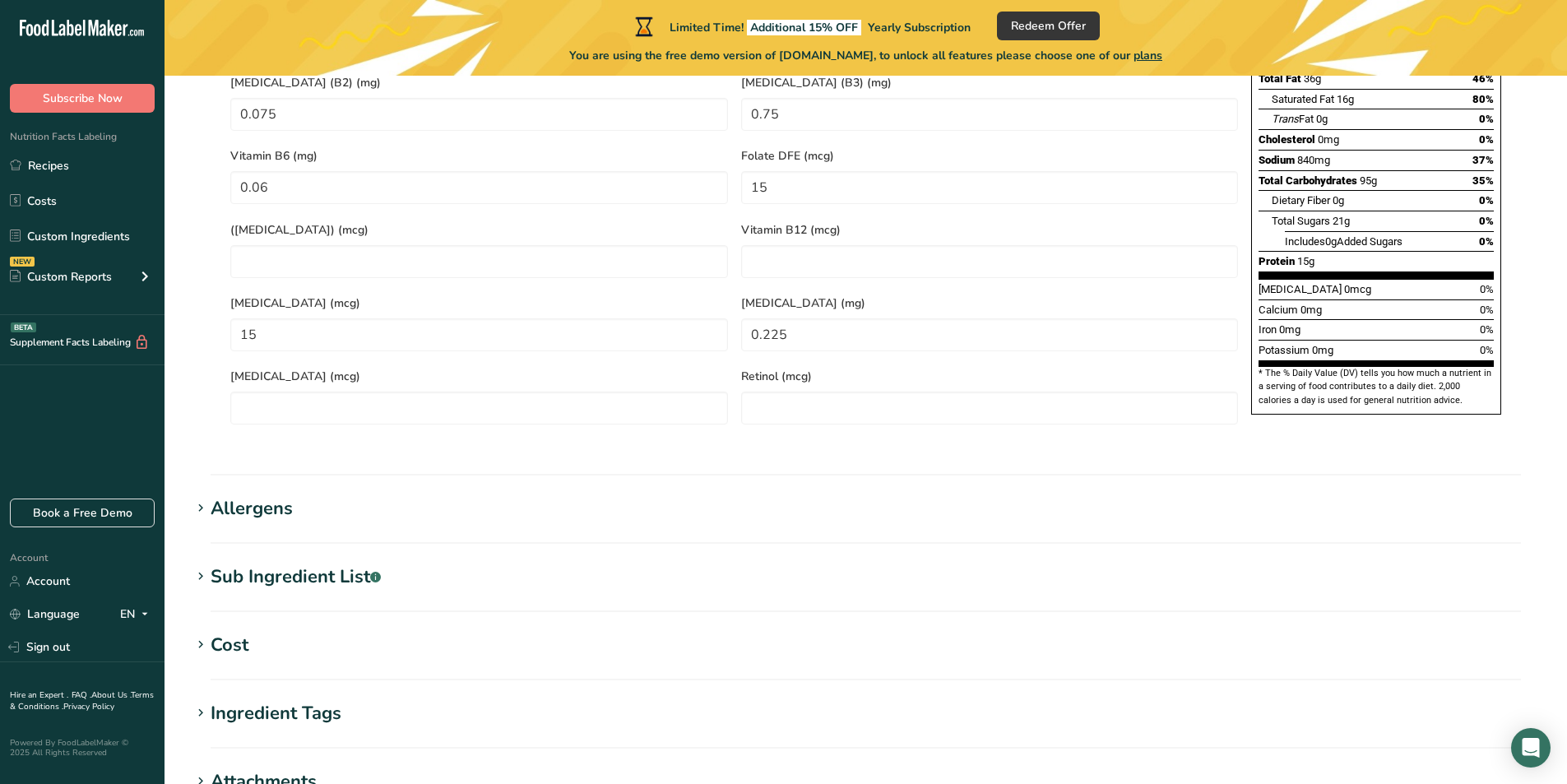
scroll to position [1035, 0]
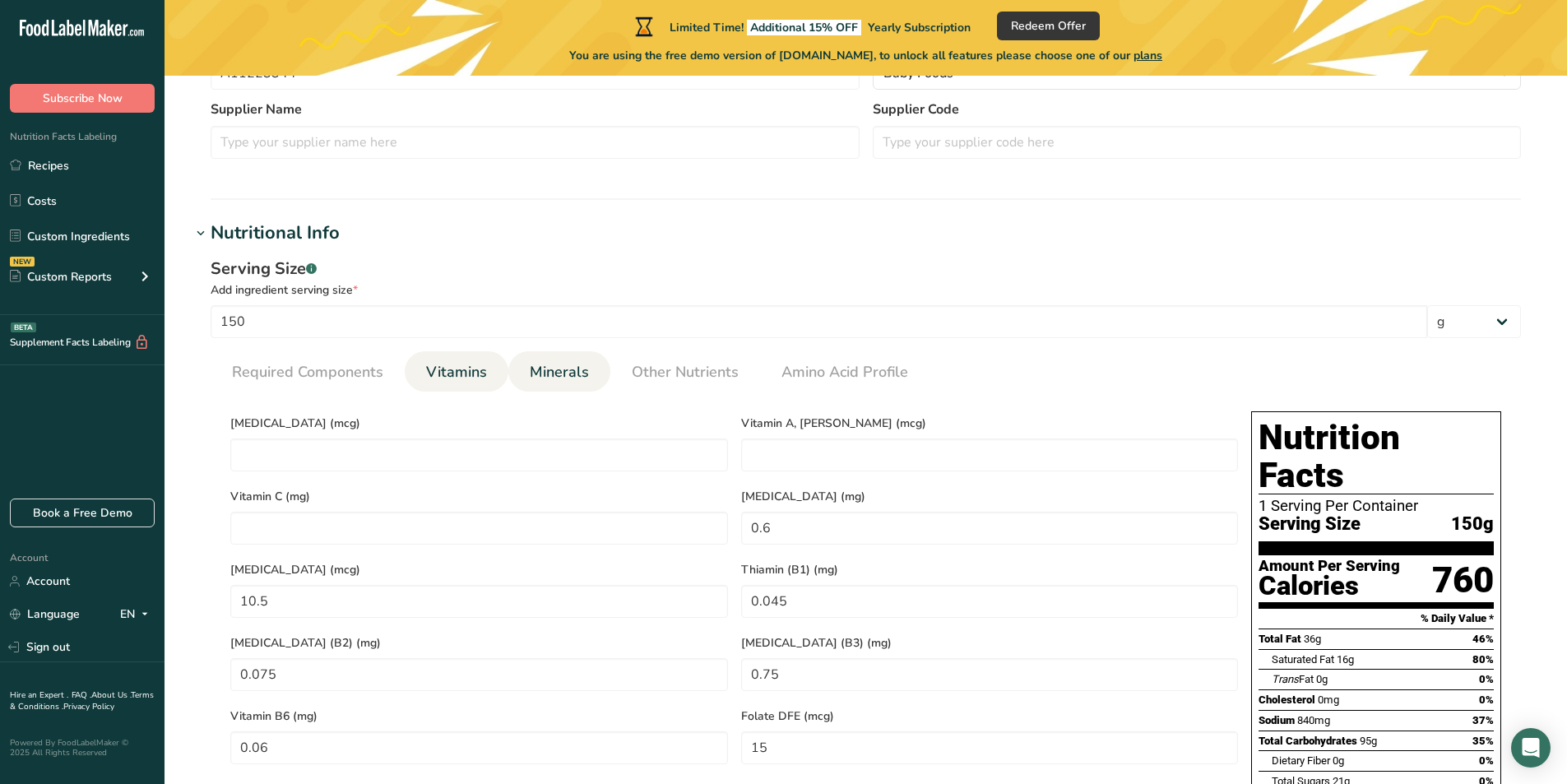
click at [565, 381] on span "Minerals" at bounding box center [559, 372] width 59 height 22
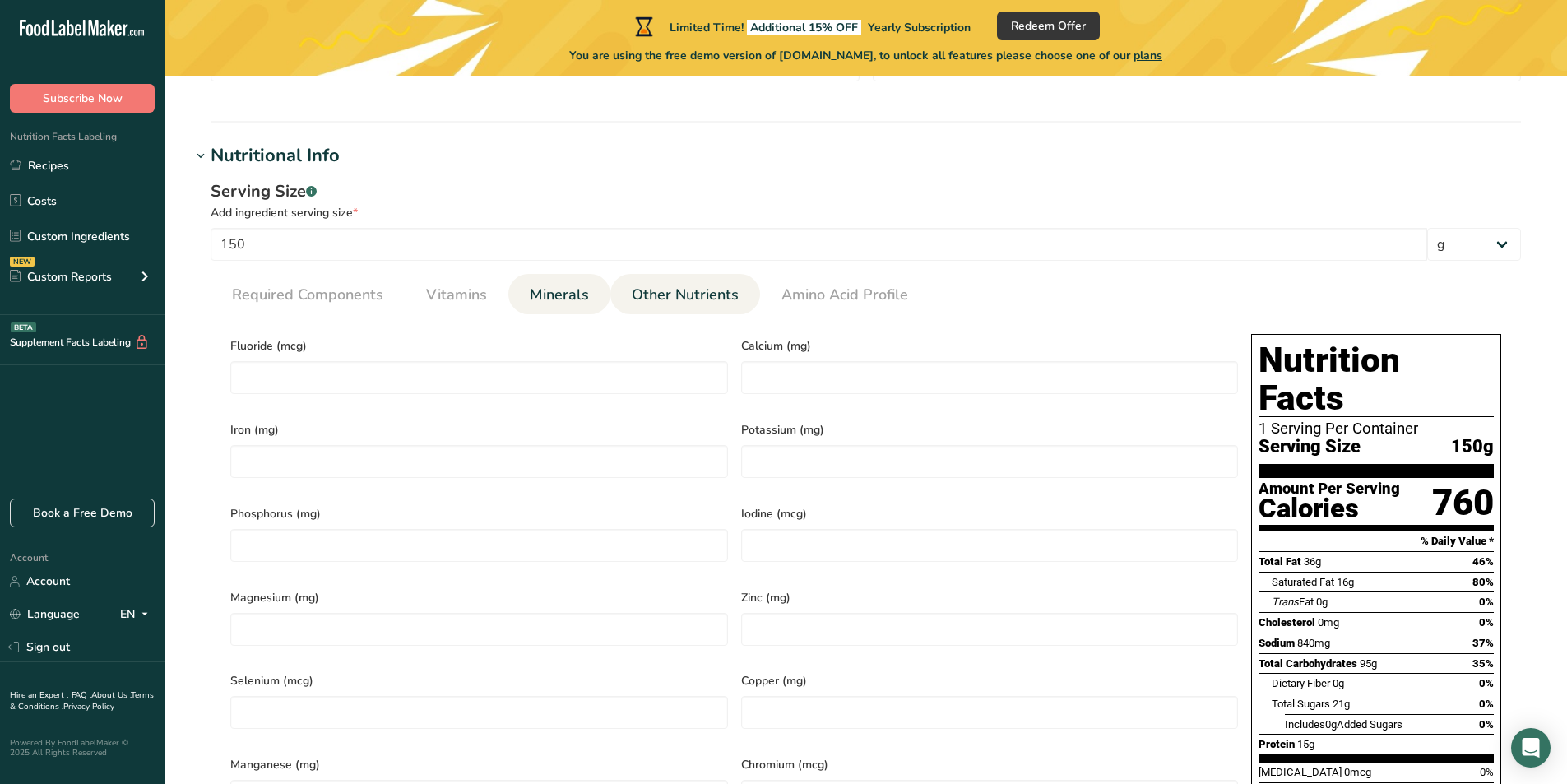
scroll to position [624, 0]
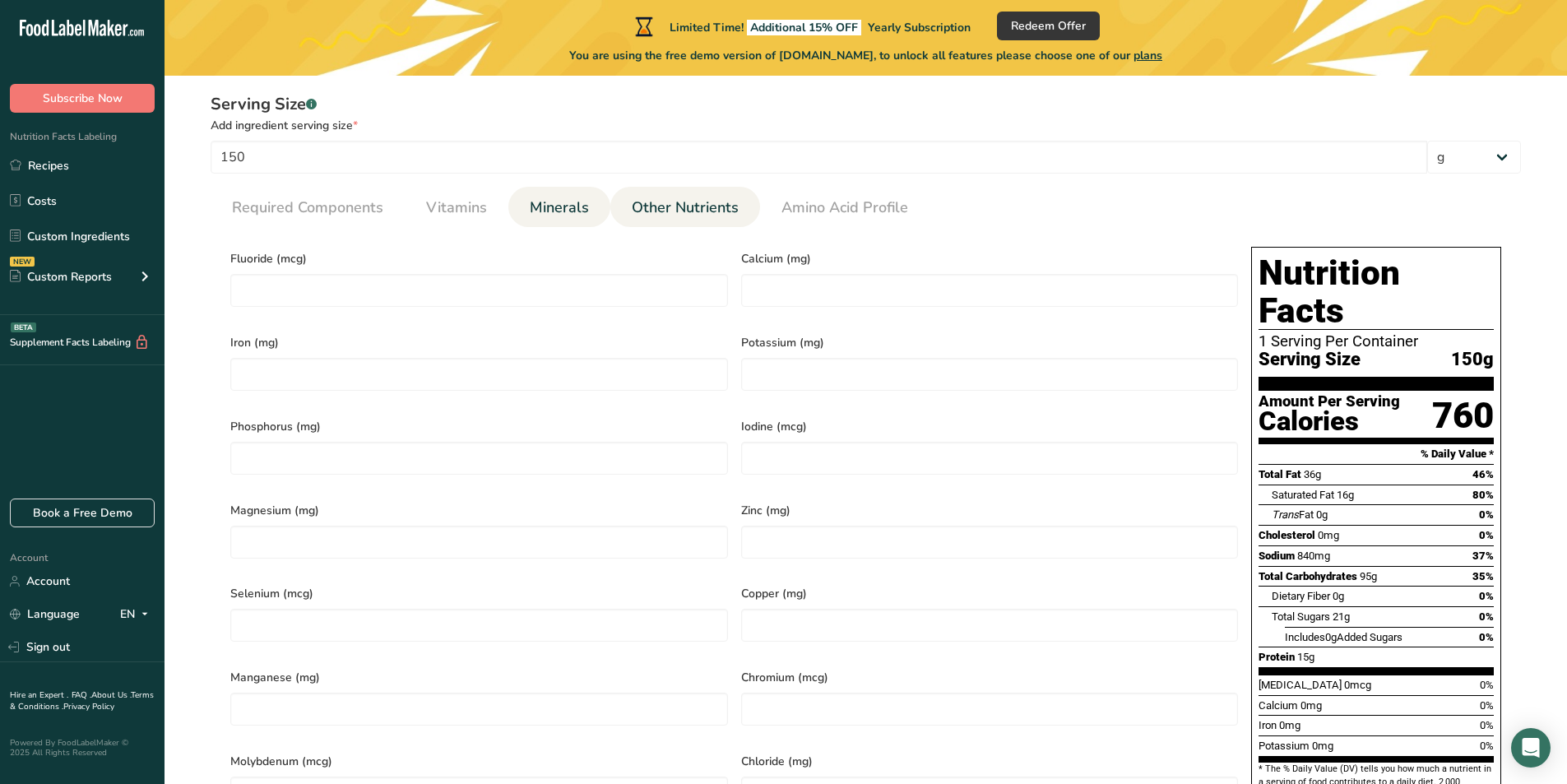
click at [679, 216] on span "Other Nutrients" at bounding box center [685, 208] width 107 height 22
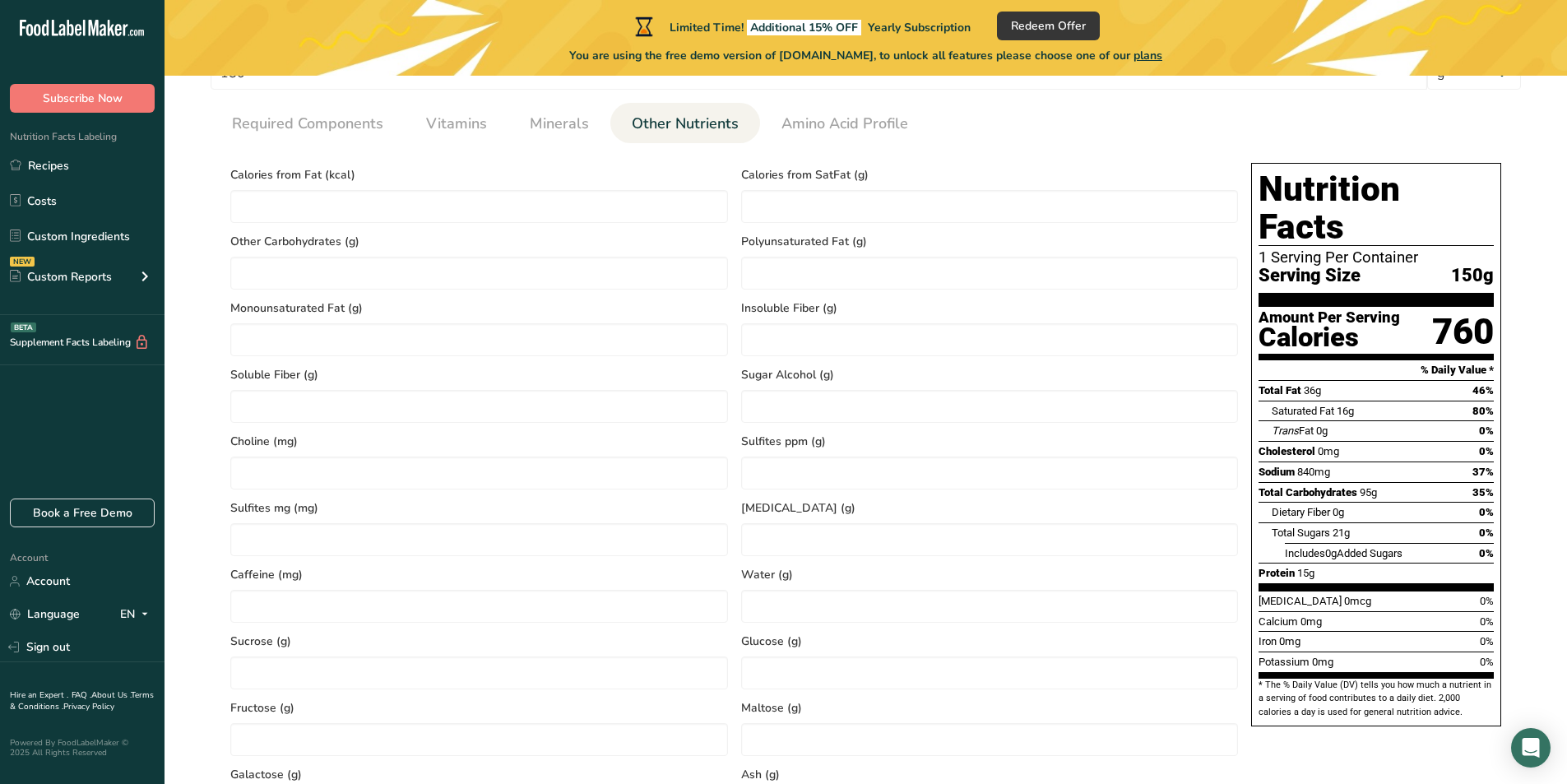
scroll to position [706, 0]
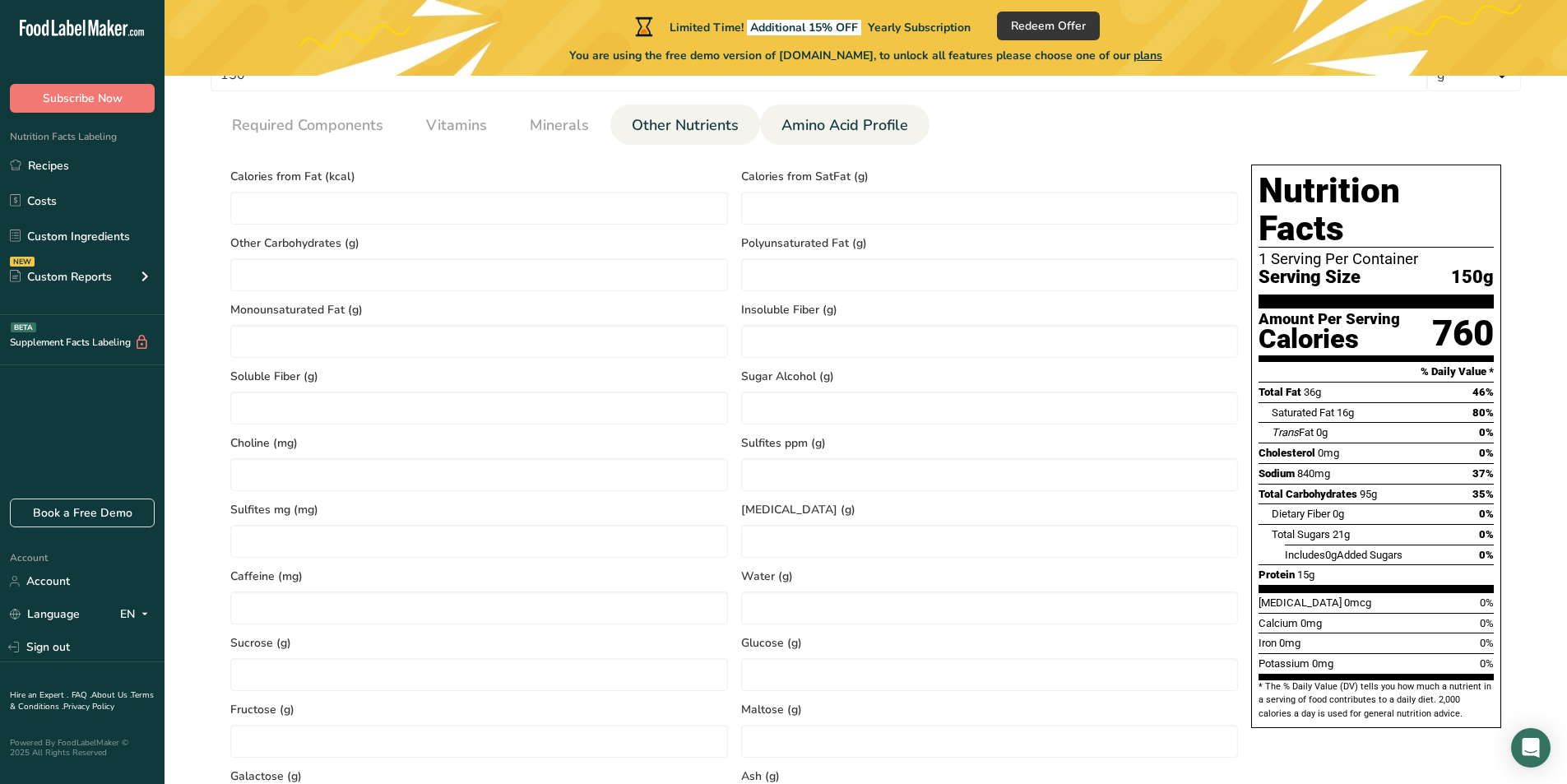
click at [846, 132] on span "Amino Acid Profile" at bounding box center [845, 125] width 127 height 22
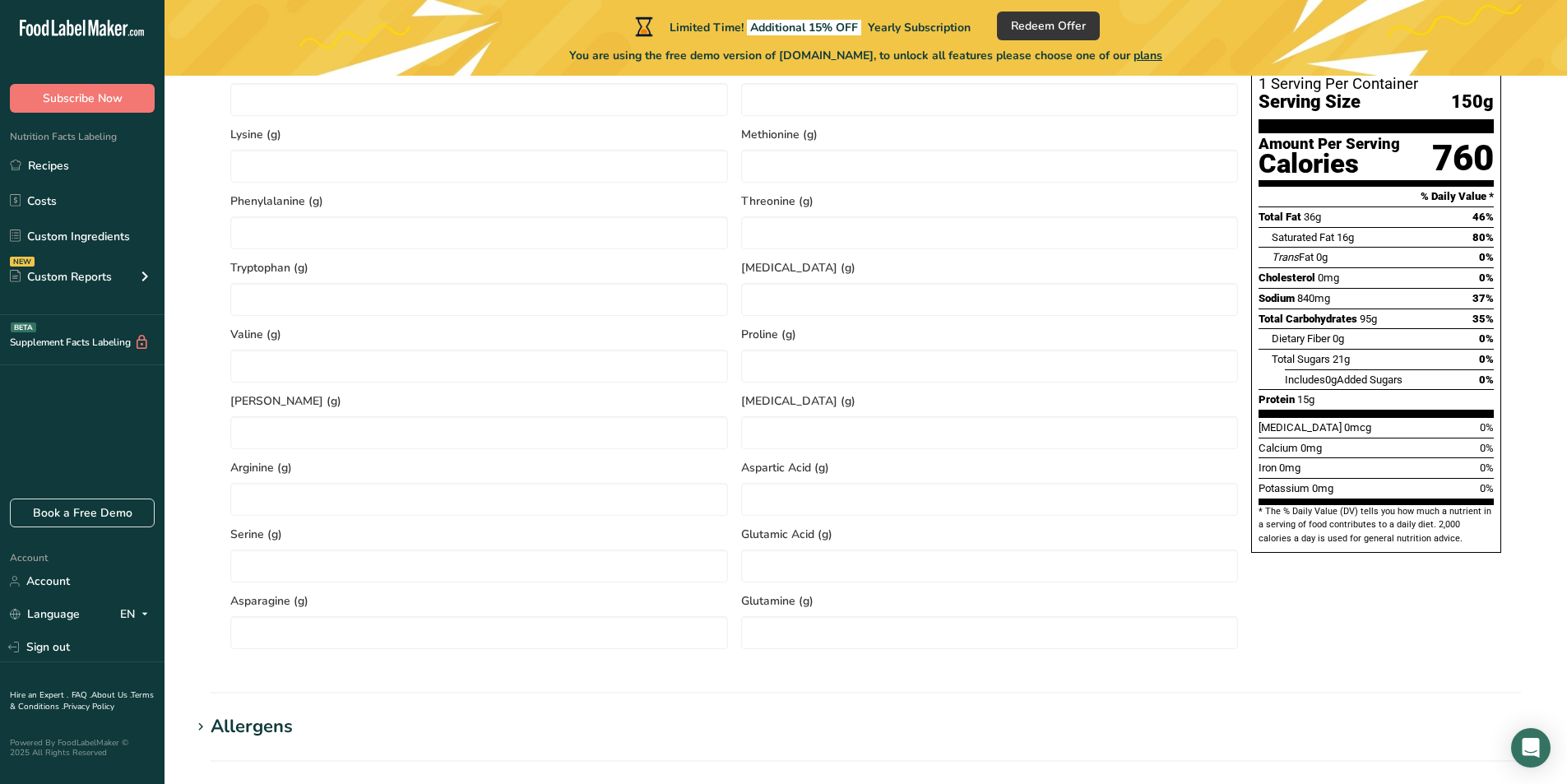
scroll to position [1035, 0]
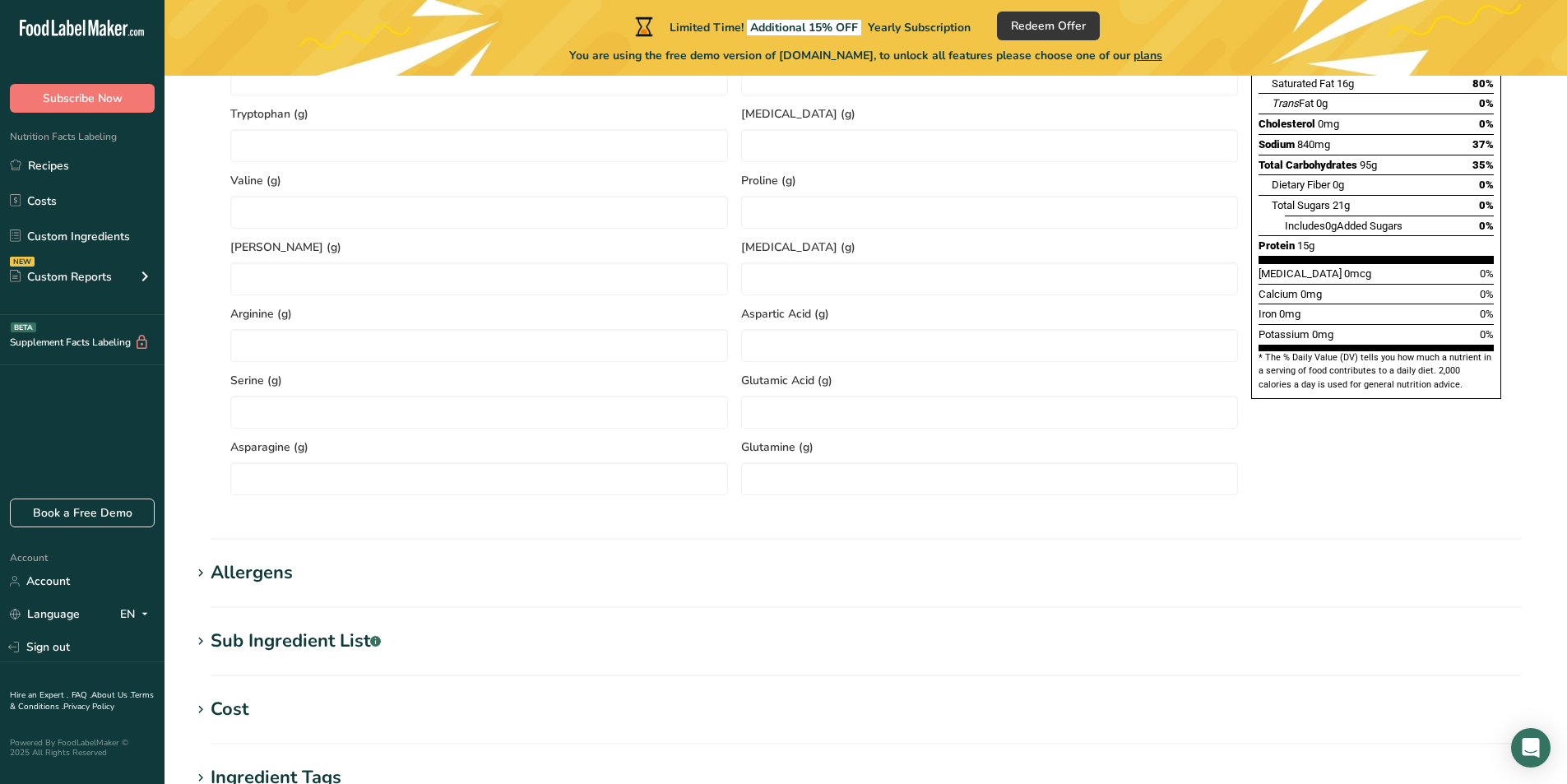
click at [1317, 351] on section "* The % Daily Value (DV) tells you how much a nutrient in a serving of food con…" at bounding box center [1375, 371] width 235 height 40
click at [586, 589] on section "Allergens Add any known allergens associated with your ingredient Wheat Milk So…" at bounding box center [865, 583] width 1350 height 48
click at [291, 565] on div "Allergens" at bounding box center [251, 573] width 83 height 27
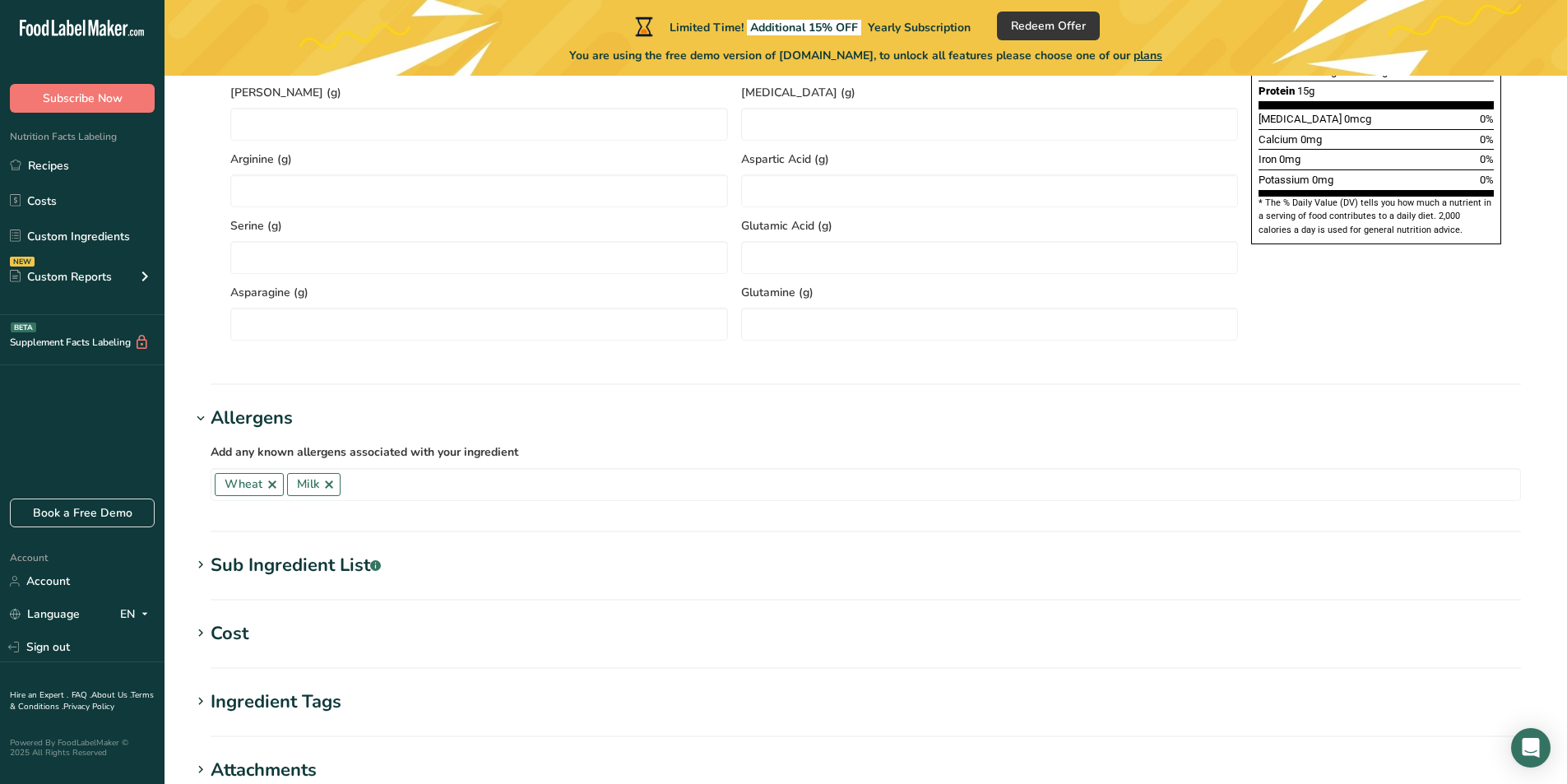
scroll to position [1200, 0]
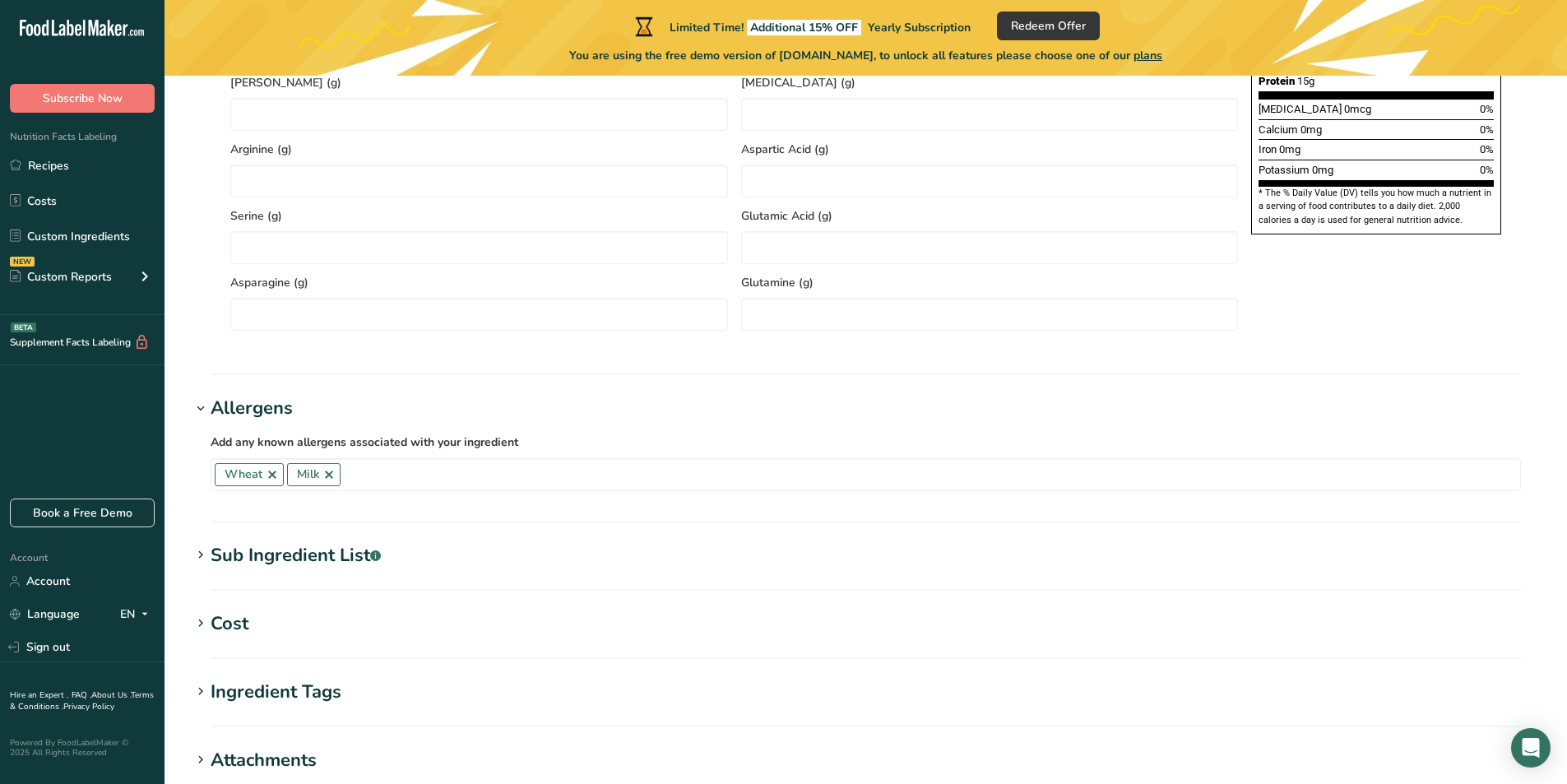
click at [368, 550] on div "Sub Ingredient List .a-a{fill:#347362;}.b-a{fill:#fff;}" at bounding box center [296, 555] width 171 height 27
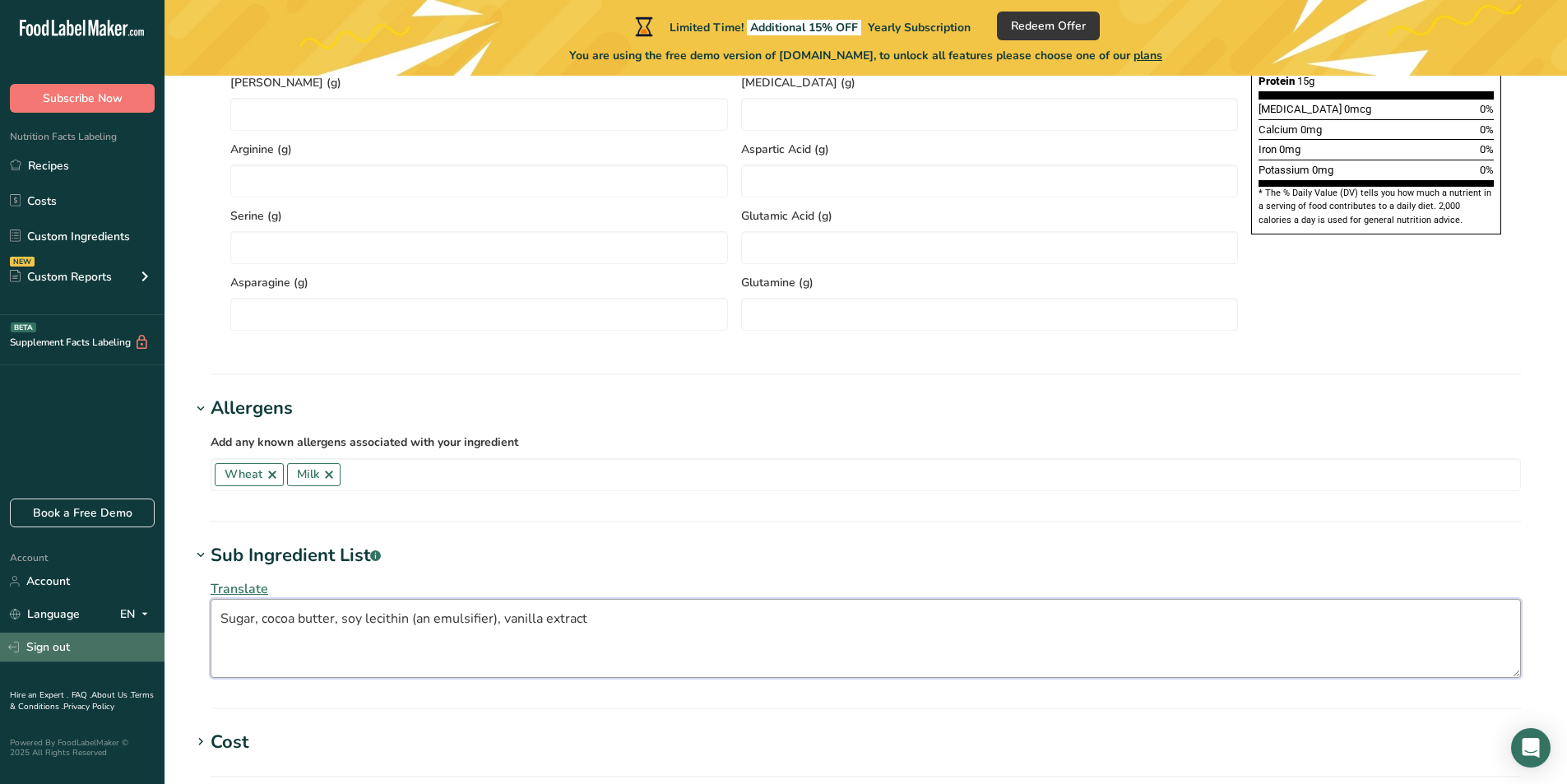
drag, startPoint x: 648, startPoint y: 626, endPoint x: 160, endPoint y: 657, distance: 489.0
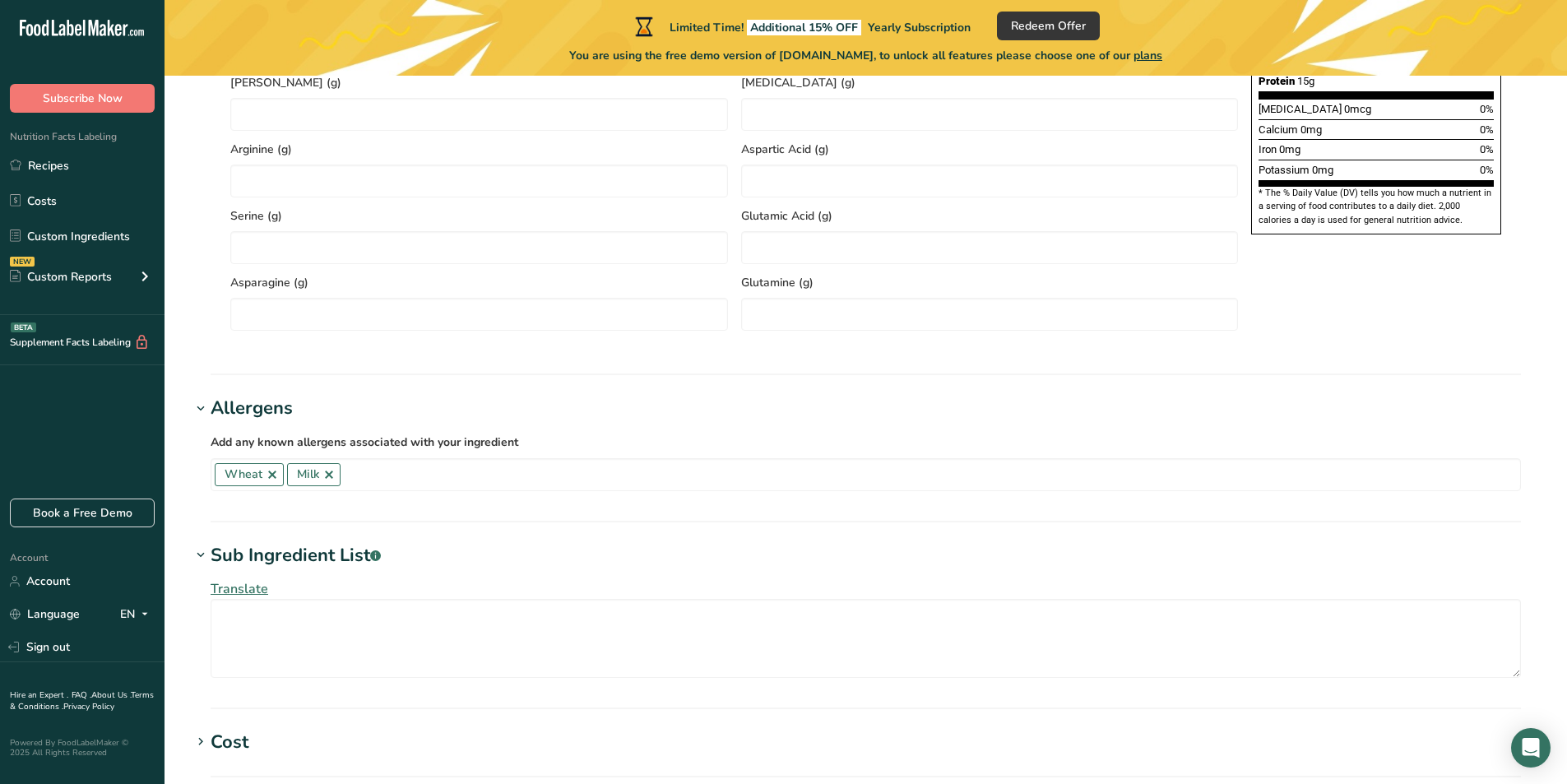
click at [206, 548] on icon at bounding box center [201, 554] width 15 height 23
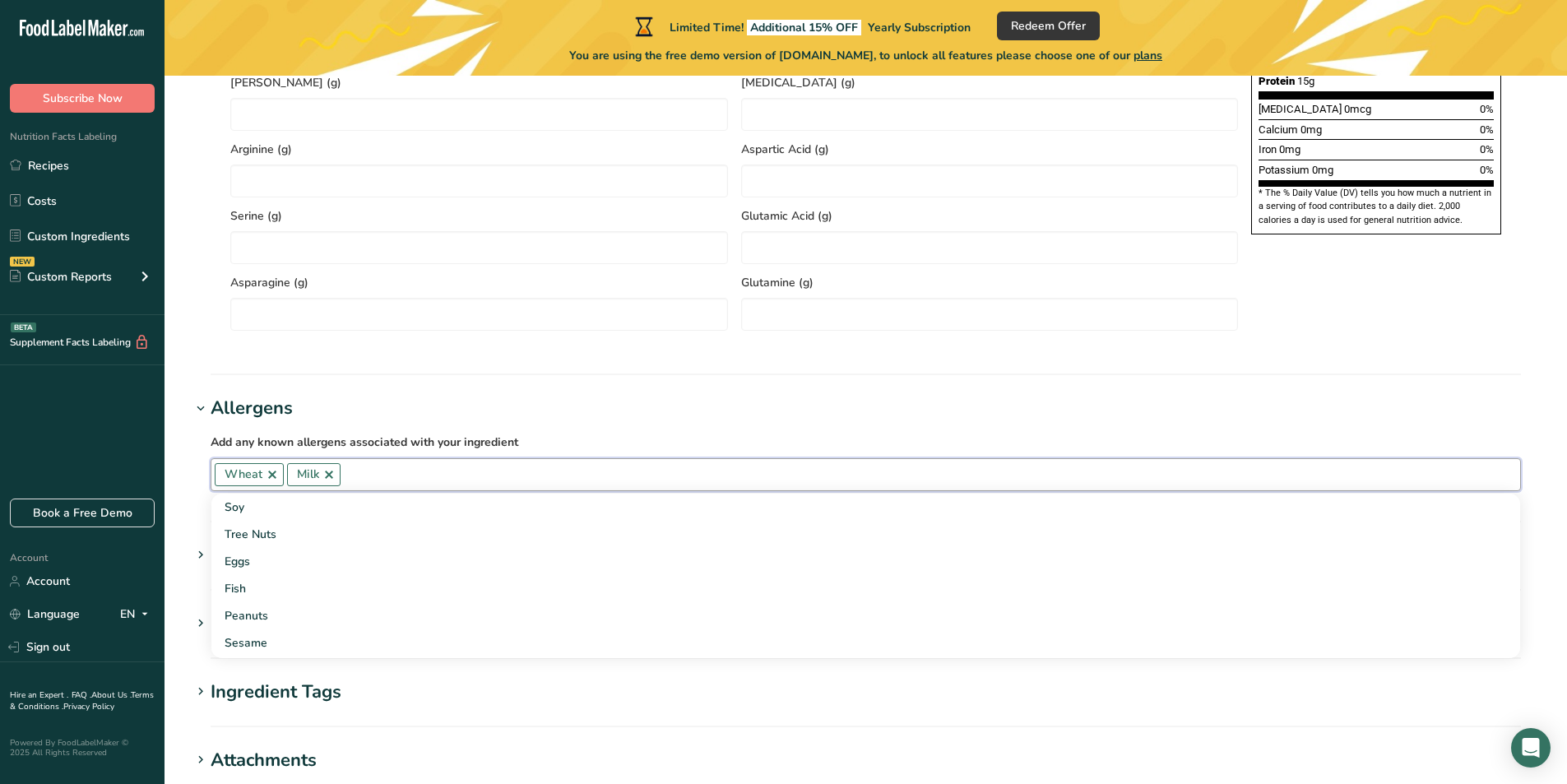
click at [775, 467] on input "text" at bounding box center [930, 474] width 1179 height 25
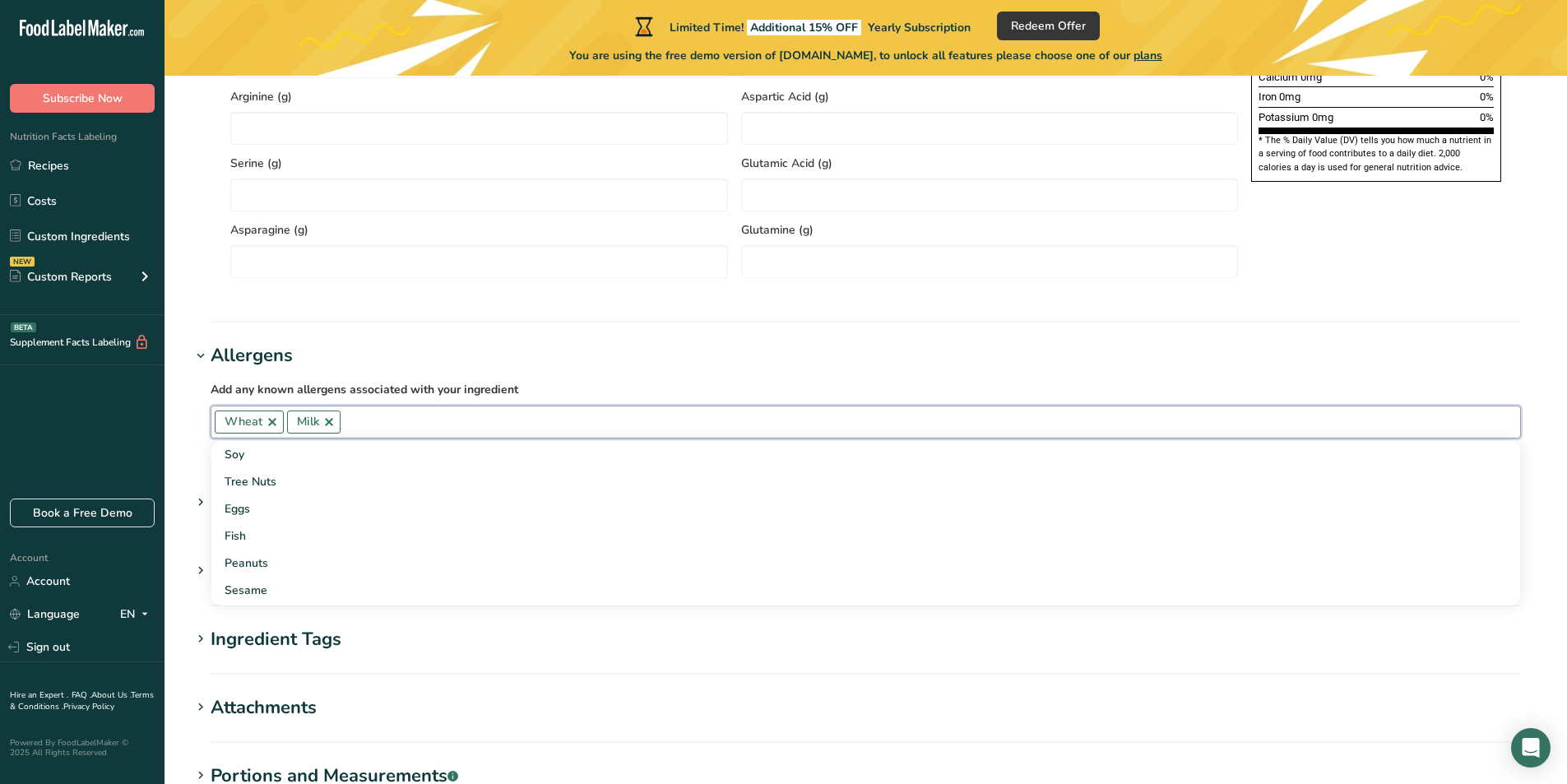
scroll to position [1282, 0]
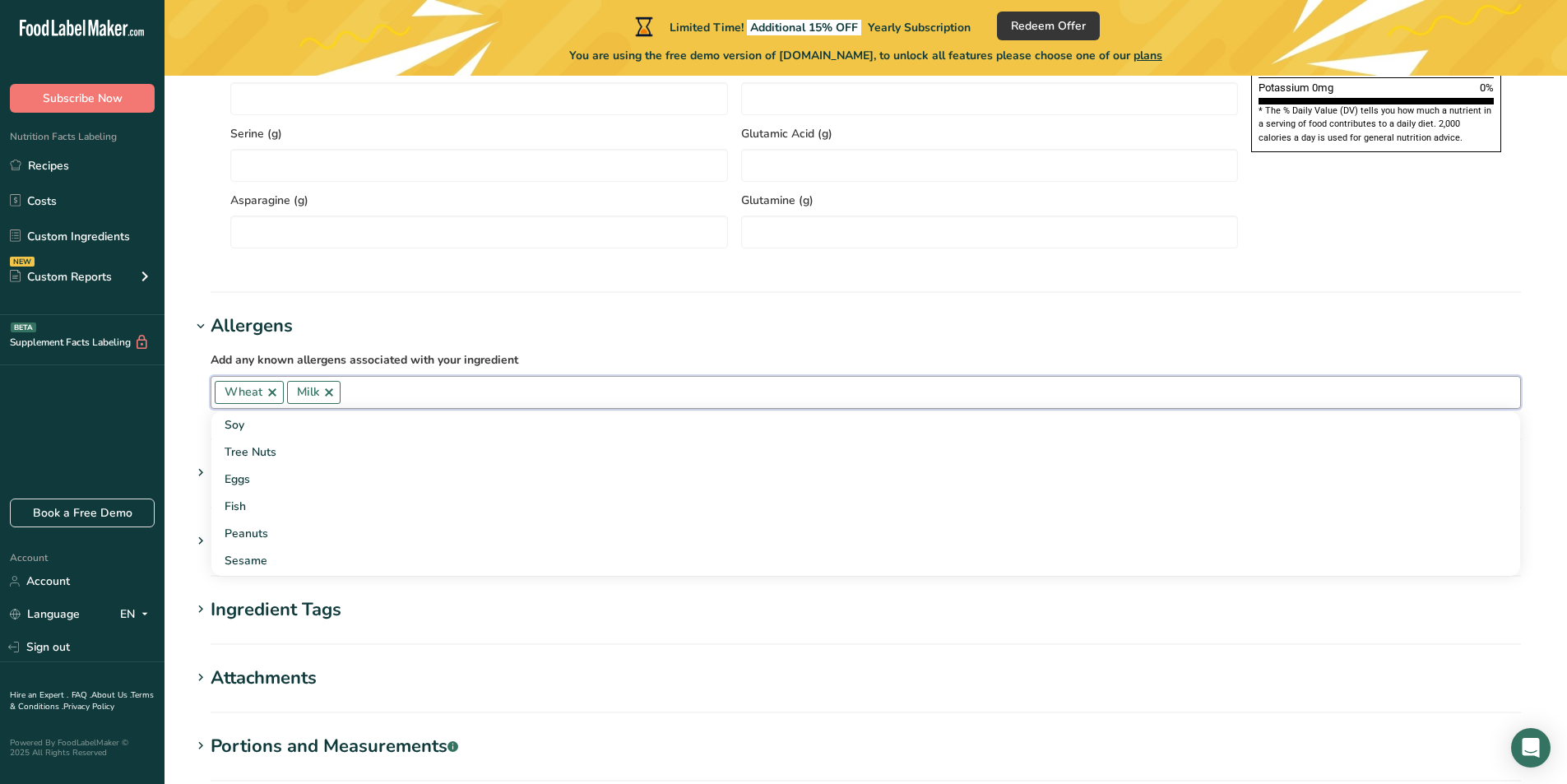
click at [259, 613] on div "Ingredient Tags" at bounding box center [276, 610] width 131 height 27
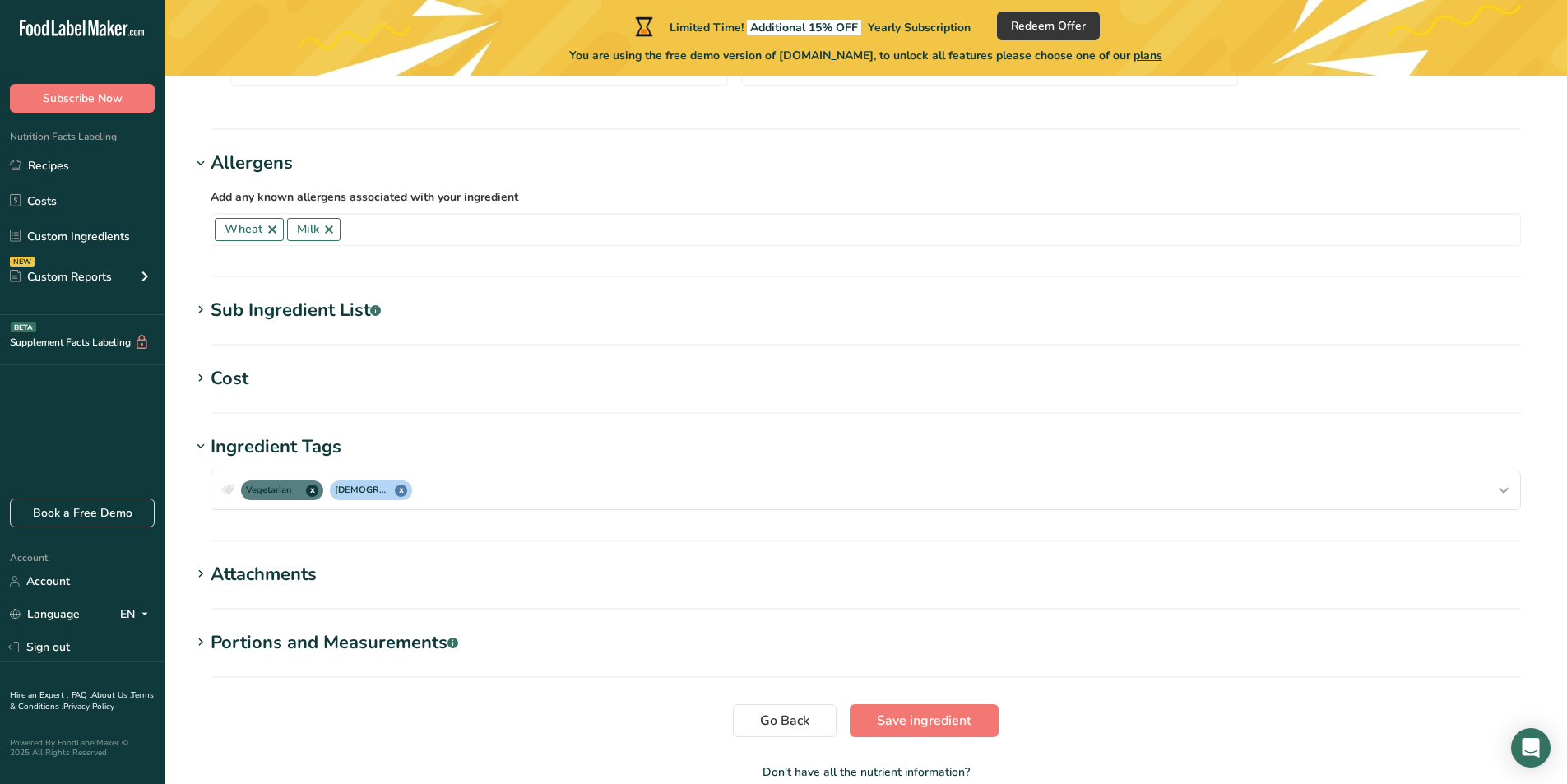
scroll to position [1446, 0]
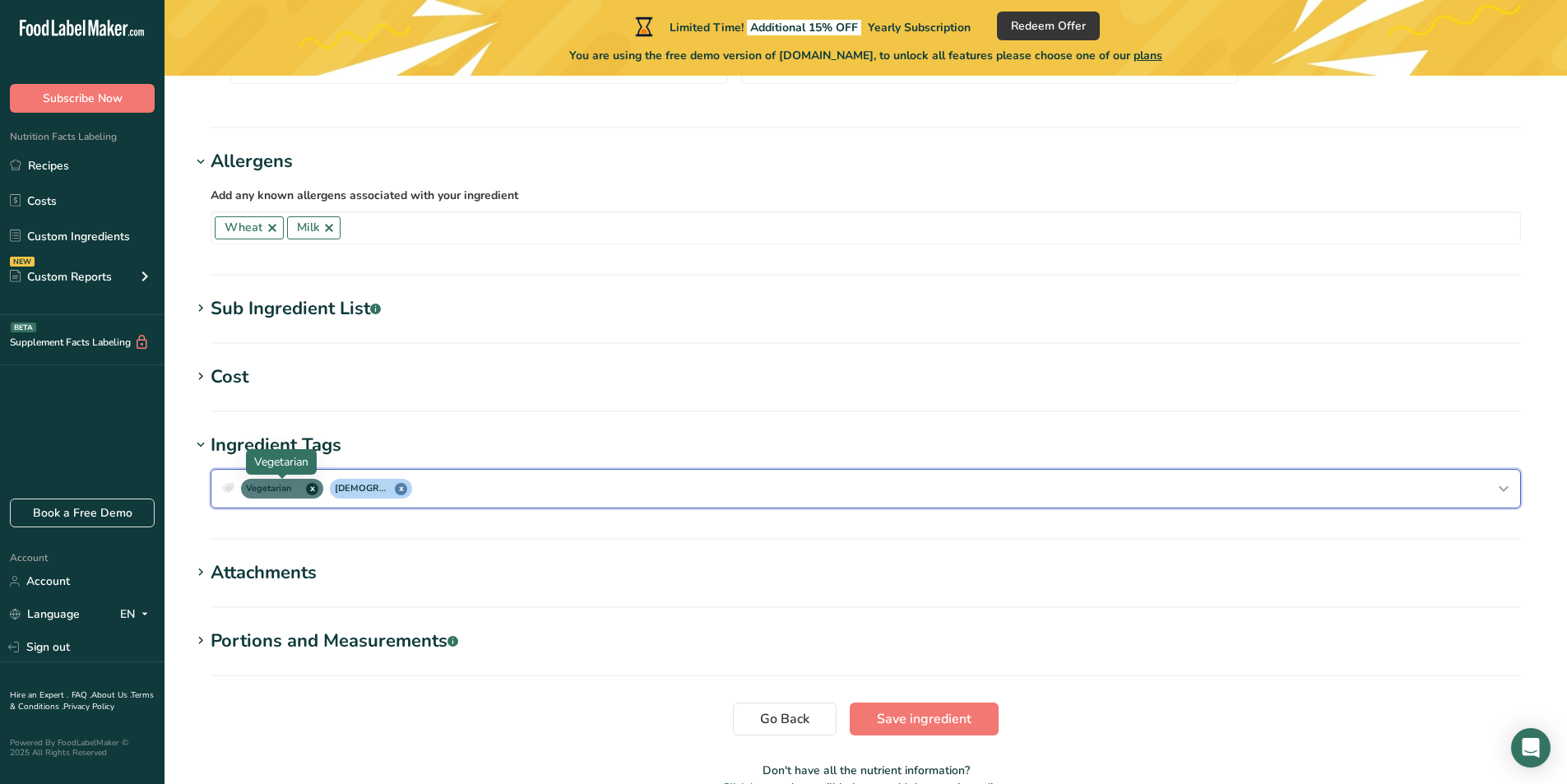
click at [311, 495] on span "x" at bounding box center [312, 489] width 13 height 13
click at [283, 564] on div "Attachments" at bounding box center [263, 573] width 106 height 27
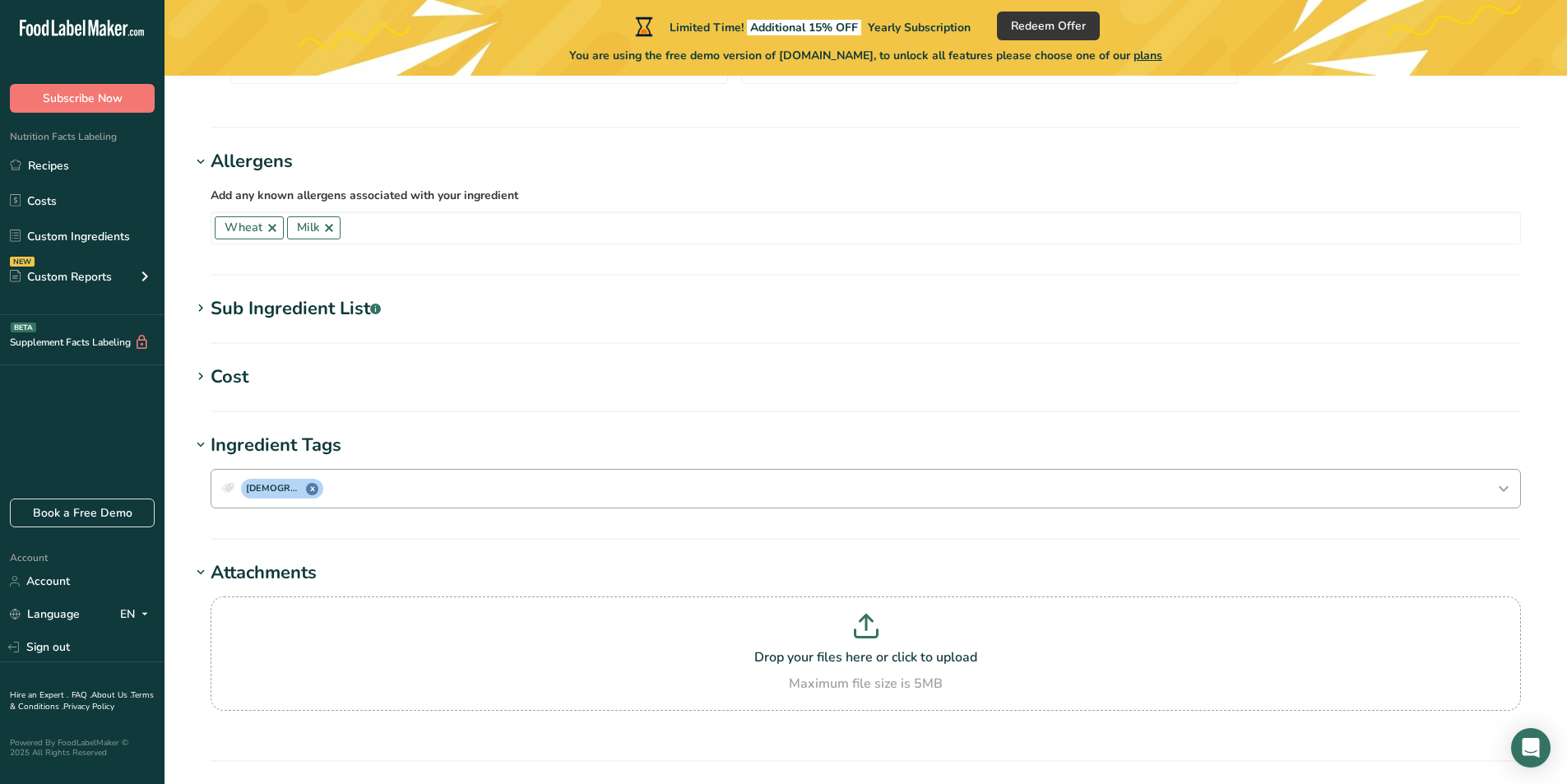
click at [283, 564] on div "Attachments" at bounding box center [263, 573] width 106 height 27
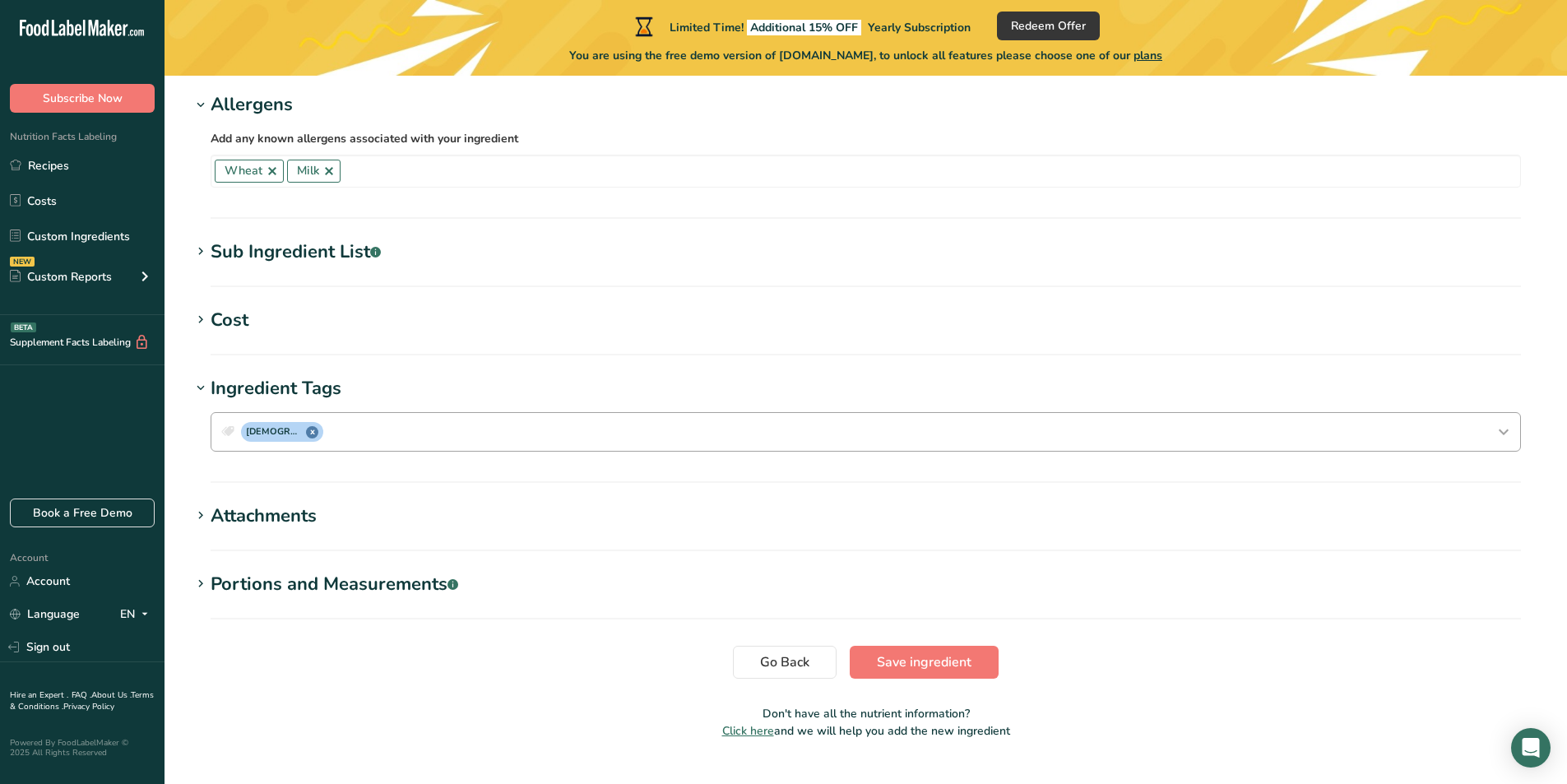
scroll to position [1537, 0]
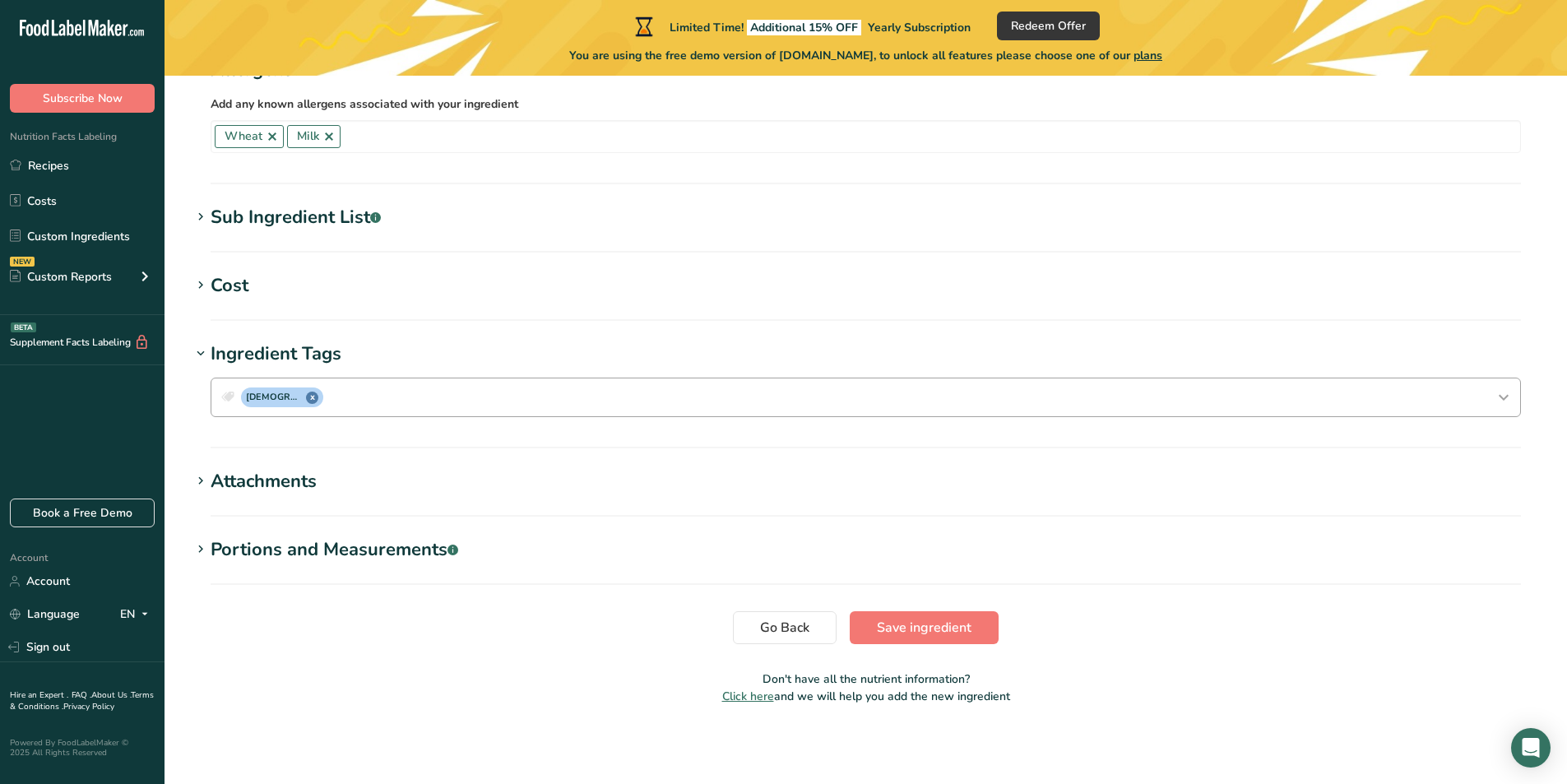
click at [283, 564] on section "Portions and Measurements .a-a{fill:#347362;}.b-a{fill:#fff;} Amount 1 Unit of …" at bounding box center [865, 560] width 1350 height 48
click at [294, 554] on div "Portions and Measurements .a-a{fill:#347362;}.b-a{fill:#fff;}" at bounding box center [334, 550] width 248 height 27
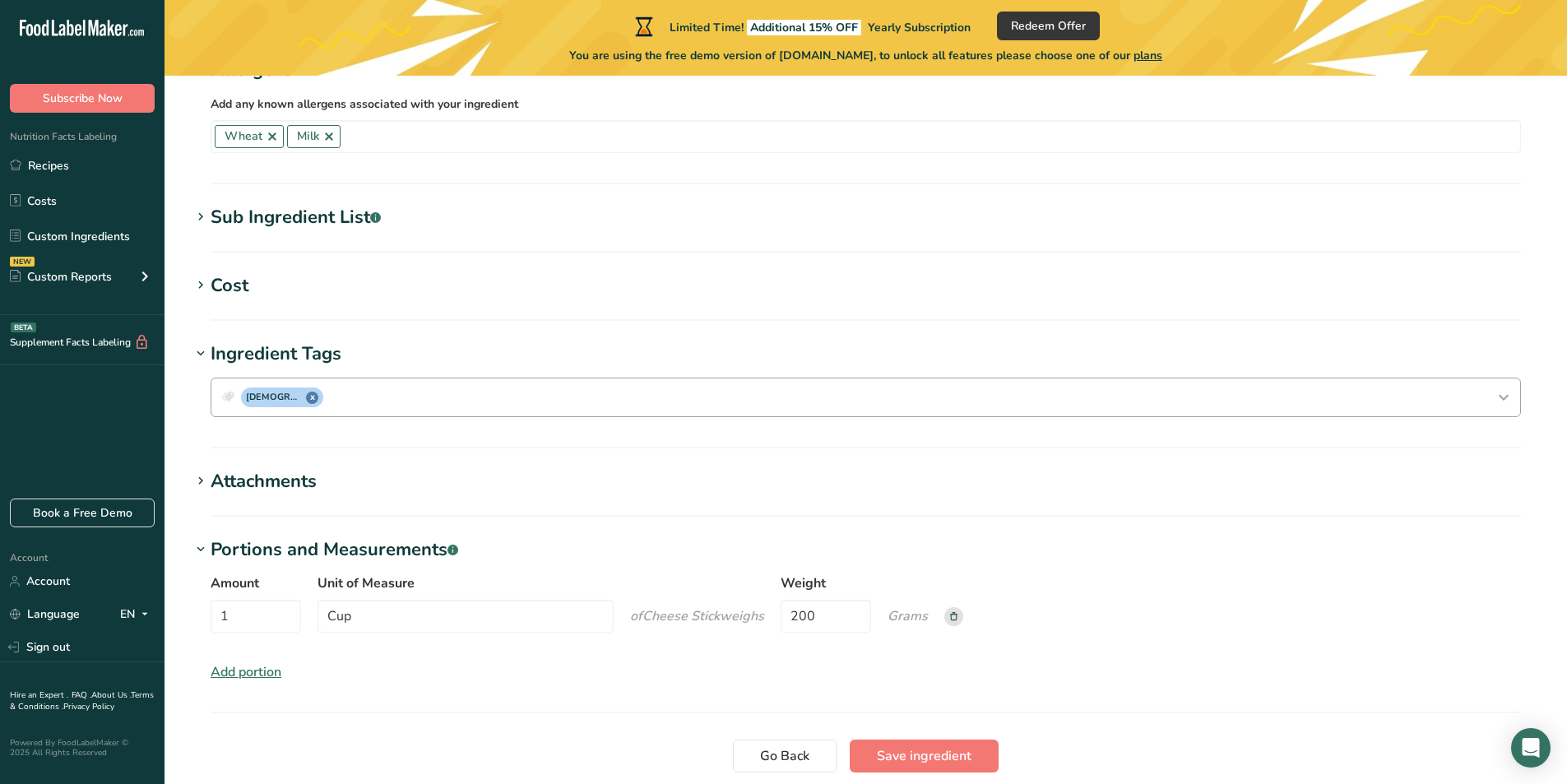
click at [294, 554] on div "Portions and Measurements .a-a{fill:#347362;}.b-a{fill:#fff;}" at bounding box center [334, 550] width 248 height 27
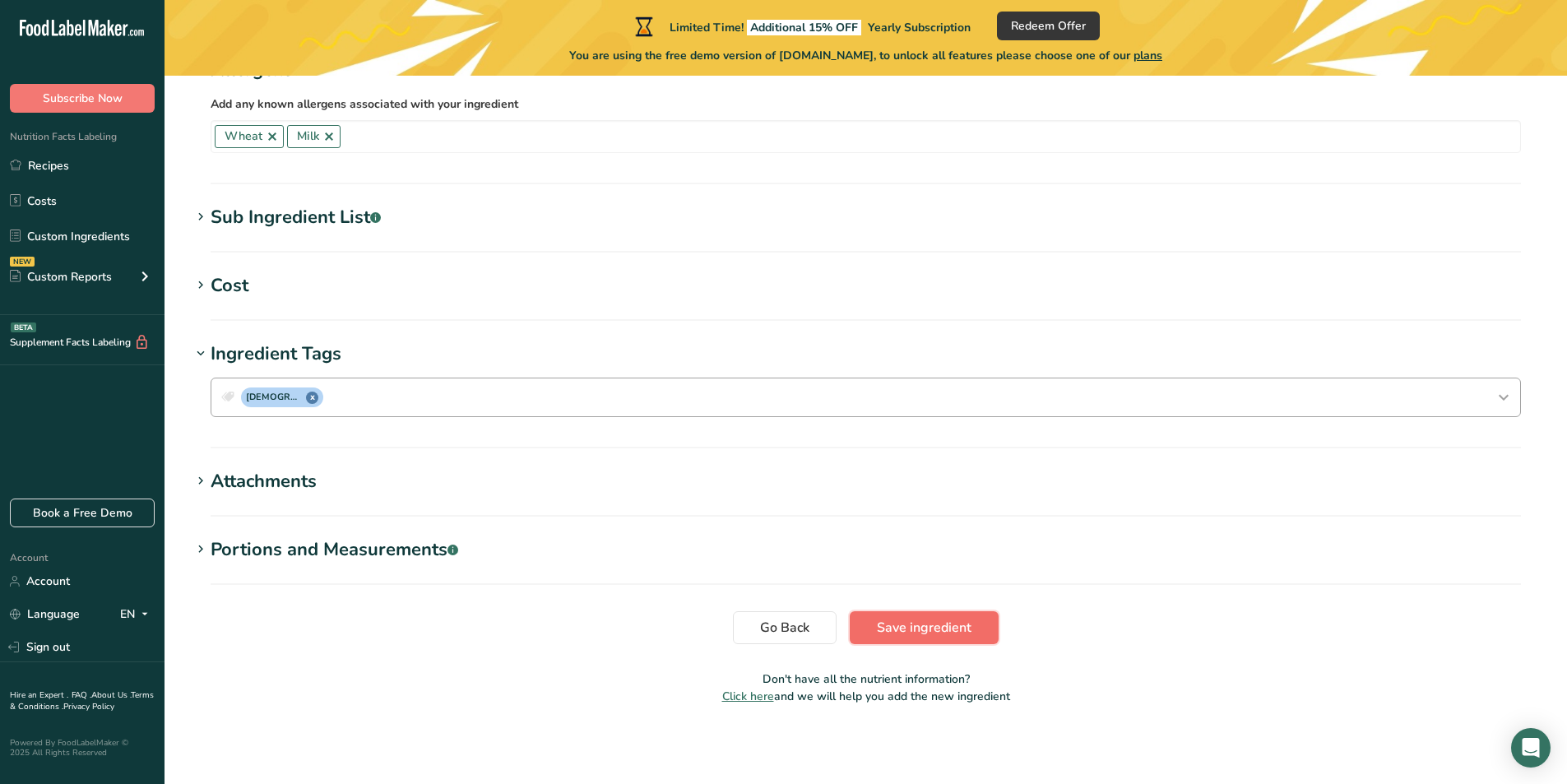
click at [972, 616] on button "Save ingredient" at bounding box center [924, 627] width 149 height 33
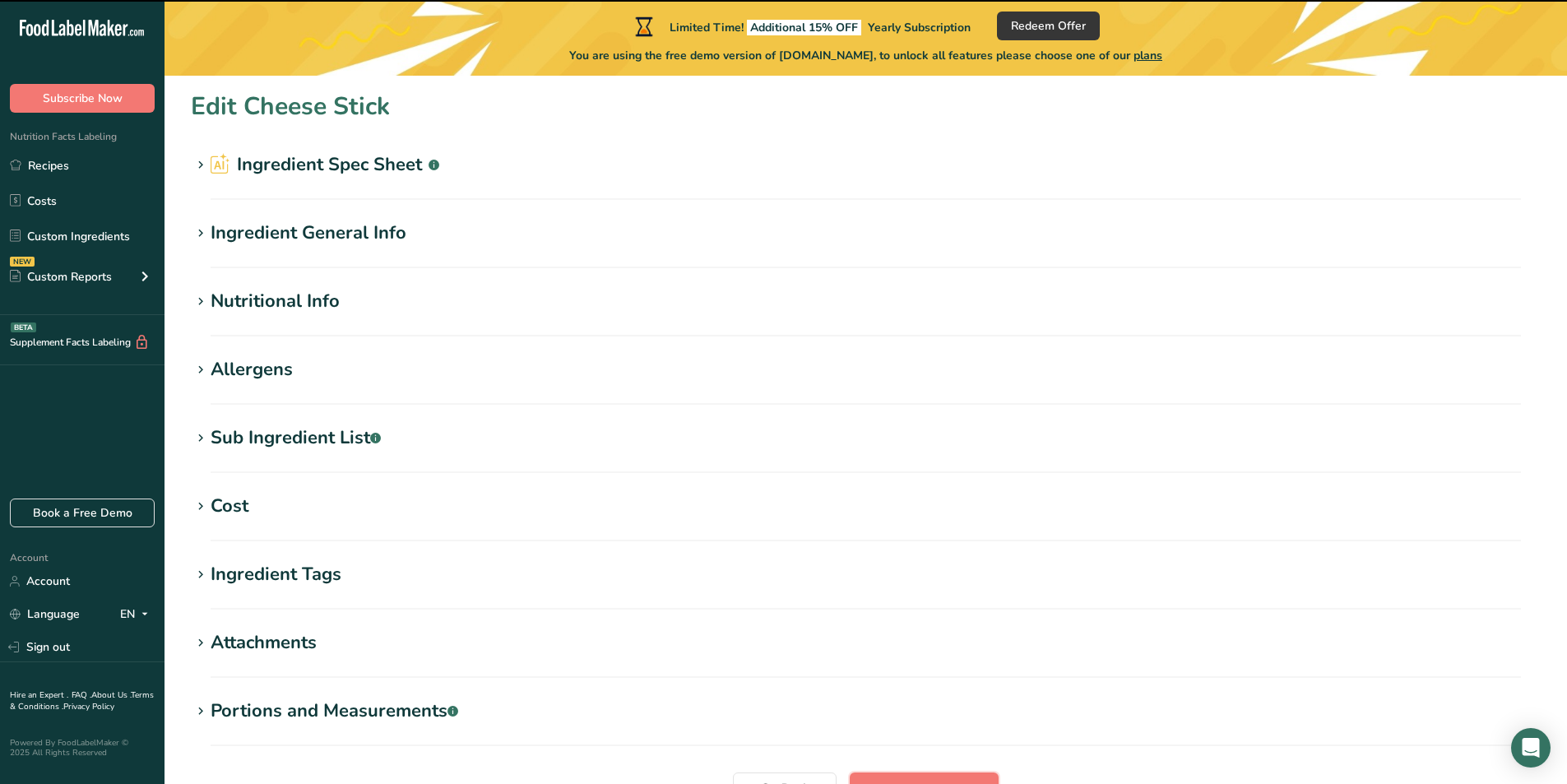
scroll to position [0, 0]
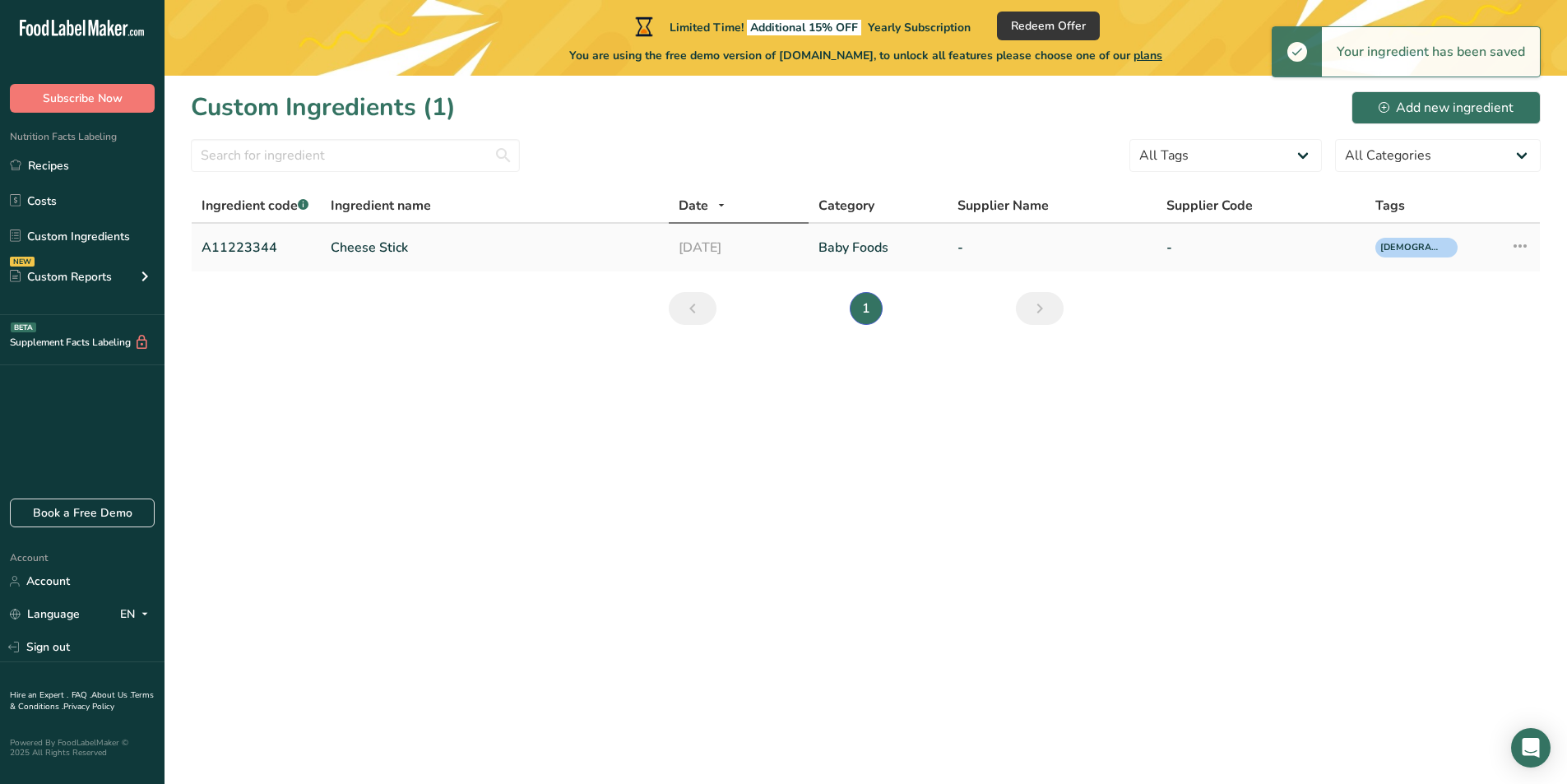
click at [1522, 242] on icon at bounding box center [1521, 246] width 20 height 30
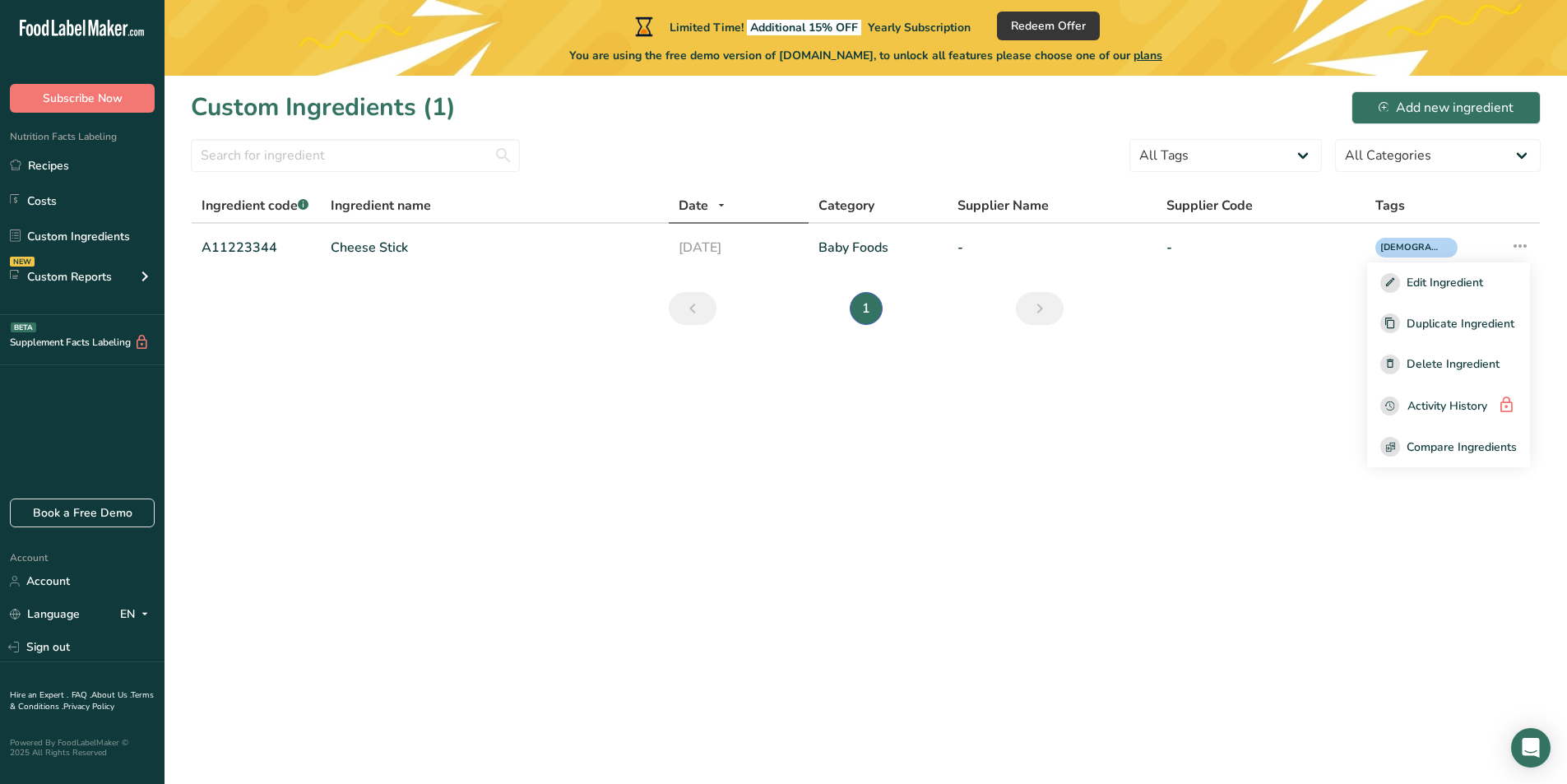
click at [1028, 434] on main "Limited Time! Additional 15% OFF Yearly Subscription Redeem Offer You are using…" at bounding box center [784, 392] width 1567 height 784
click at [905, 248] on link "Baby Foods" at bounding box center [878, 248] width 119 height 20
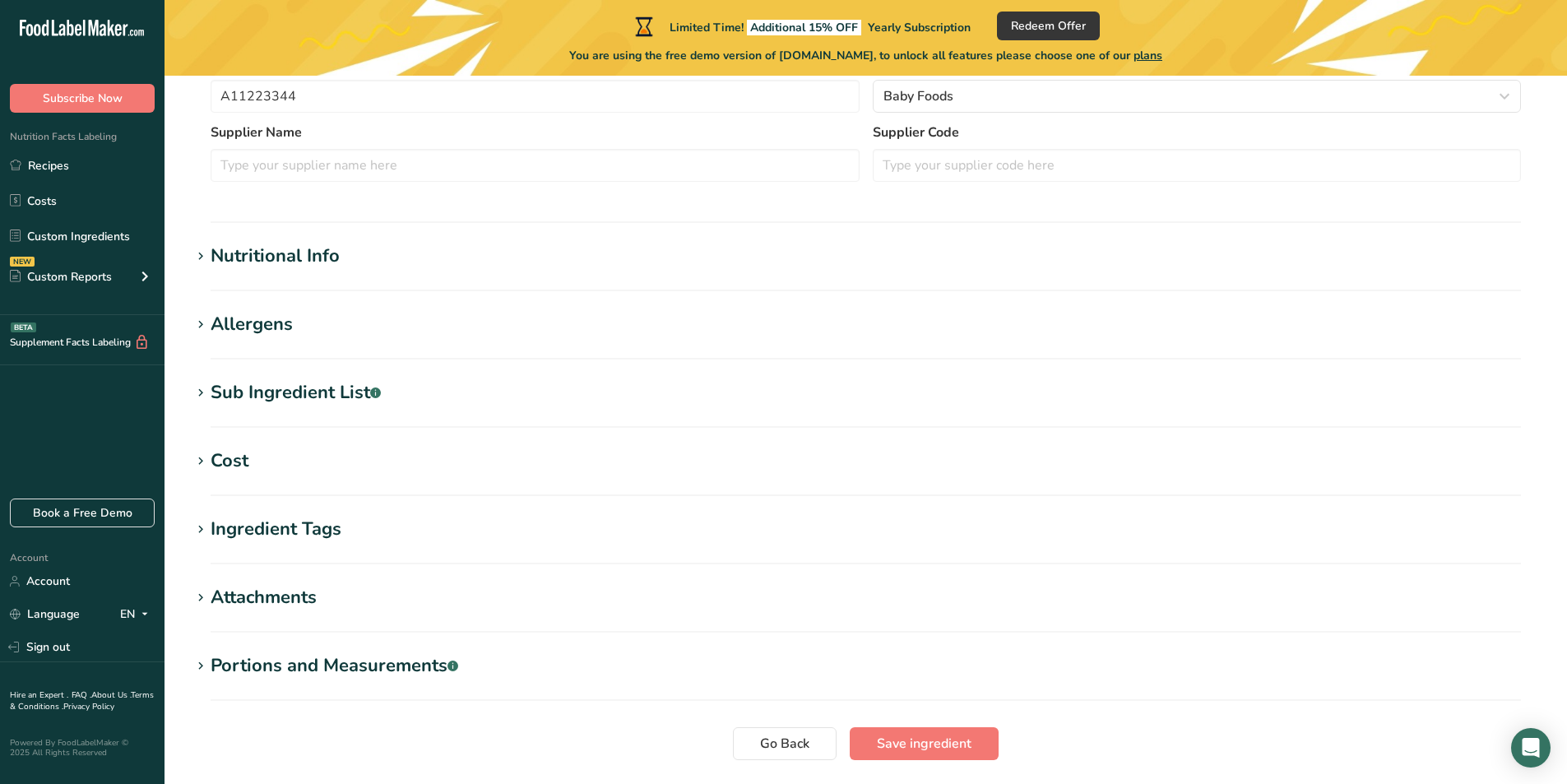
type input "760"
type KJ "3179.8"
type Fat "36"
type Fat "16"
type Fat "0"
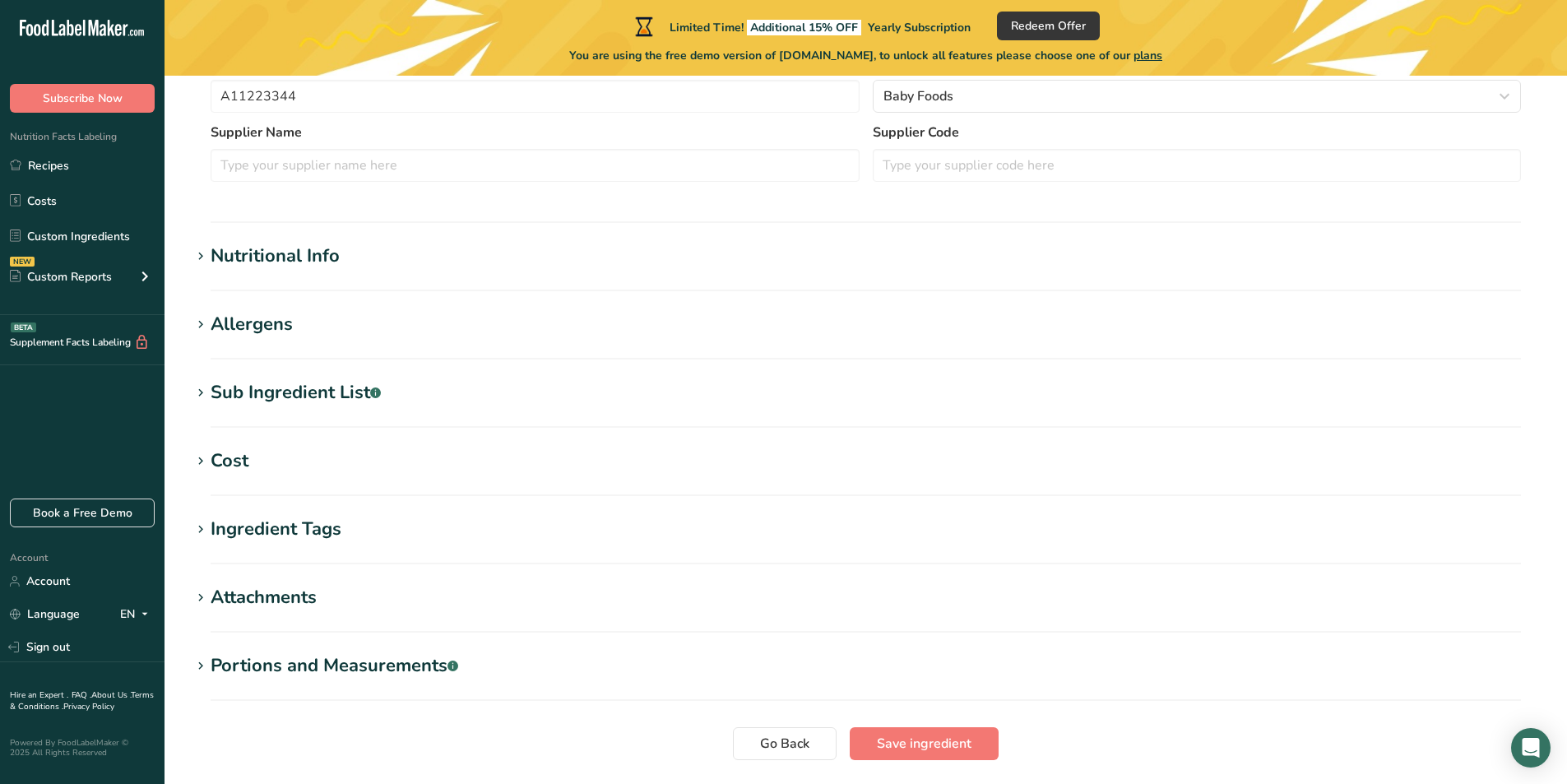
type input "0"
type input "840"
type Carbohydrates "95"
type Fiber "0"
type Sugars "21"
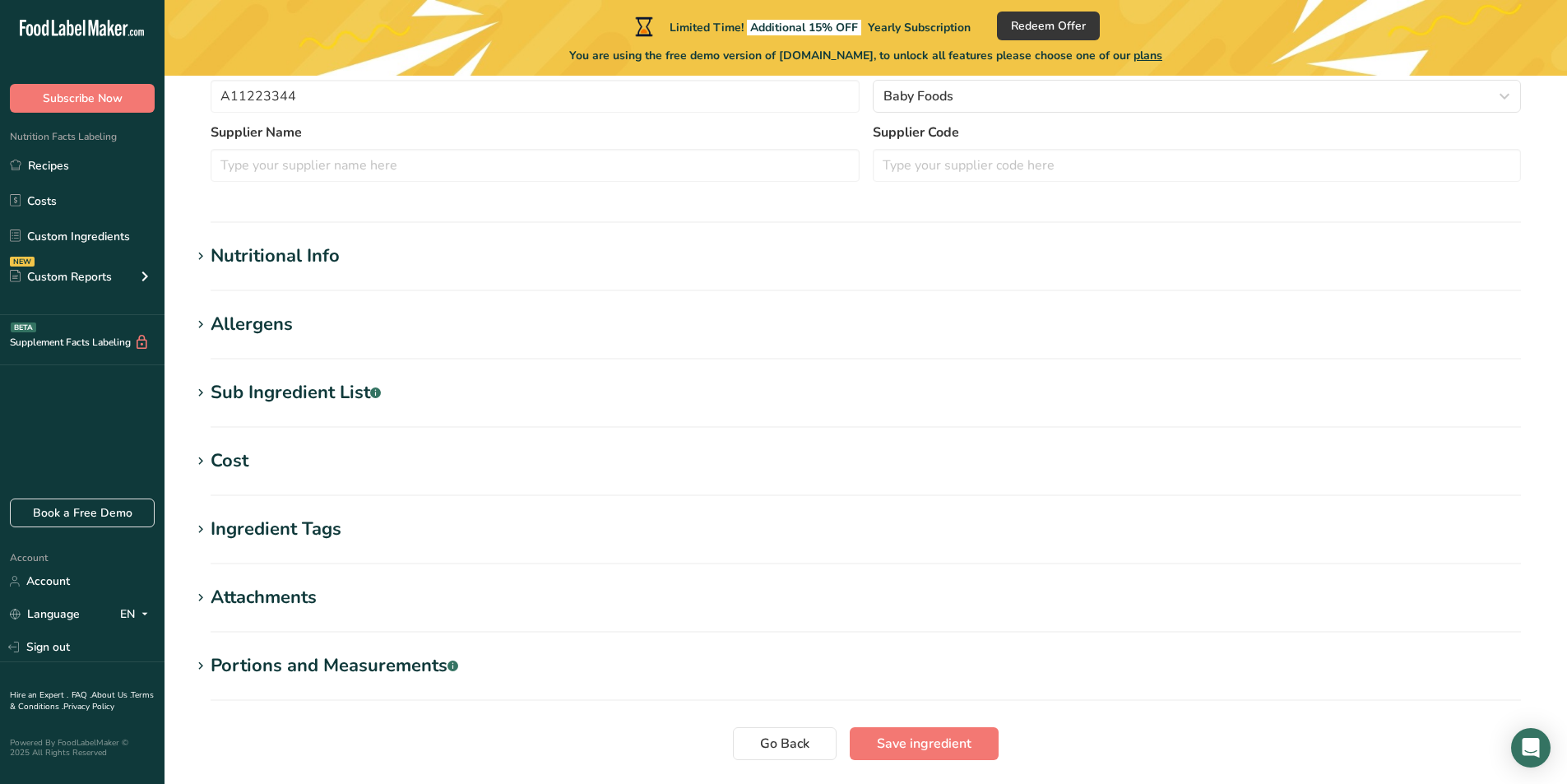
type Sugars "0"
type input "15"
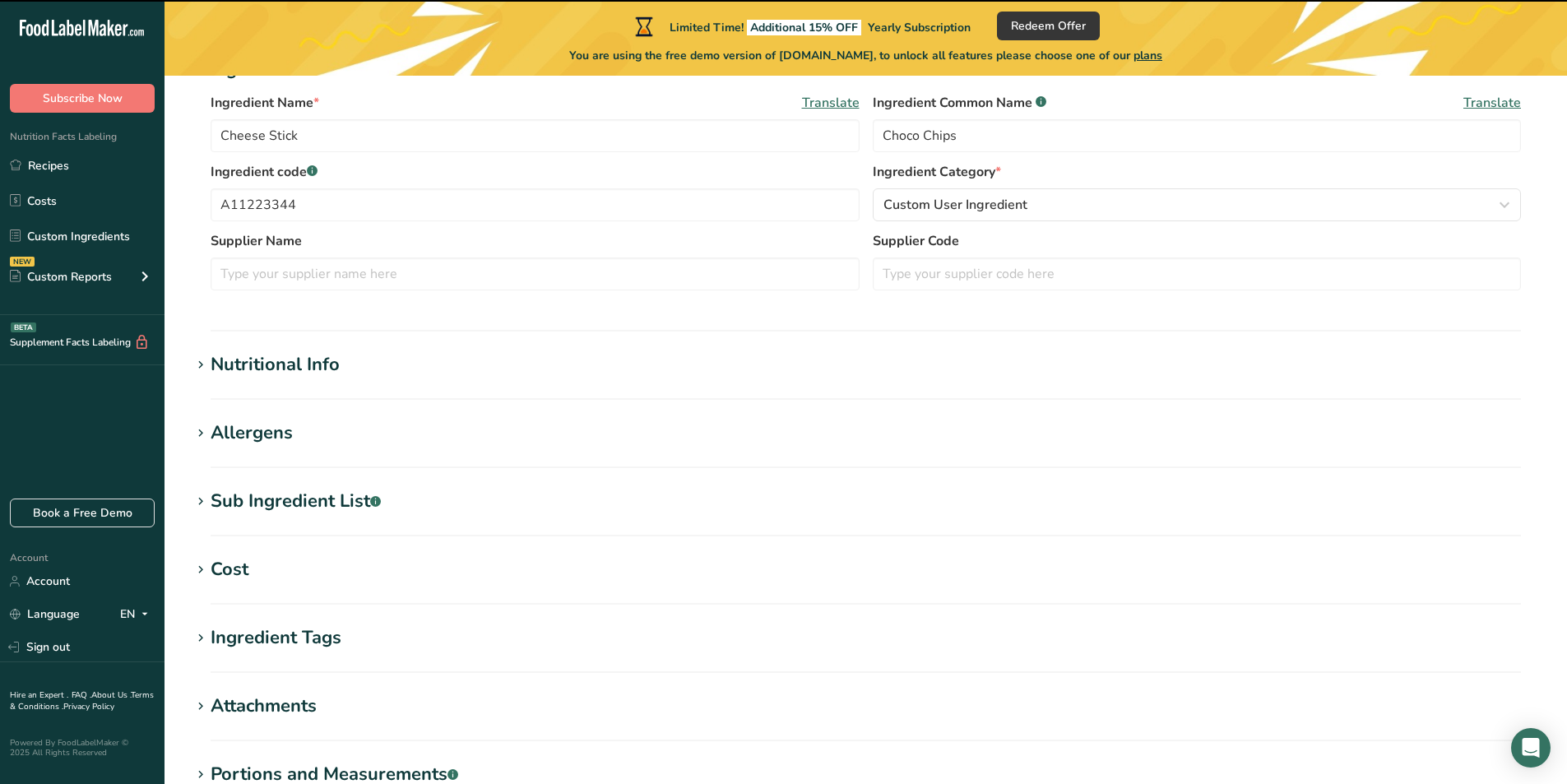
scroll to position [306, 0]
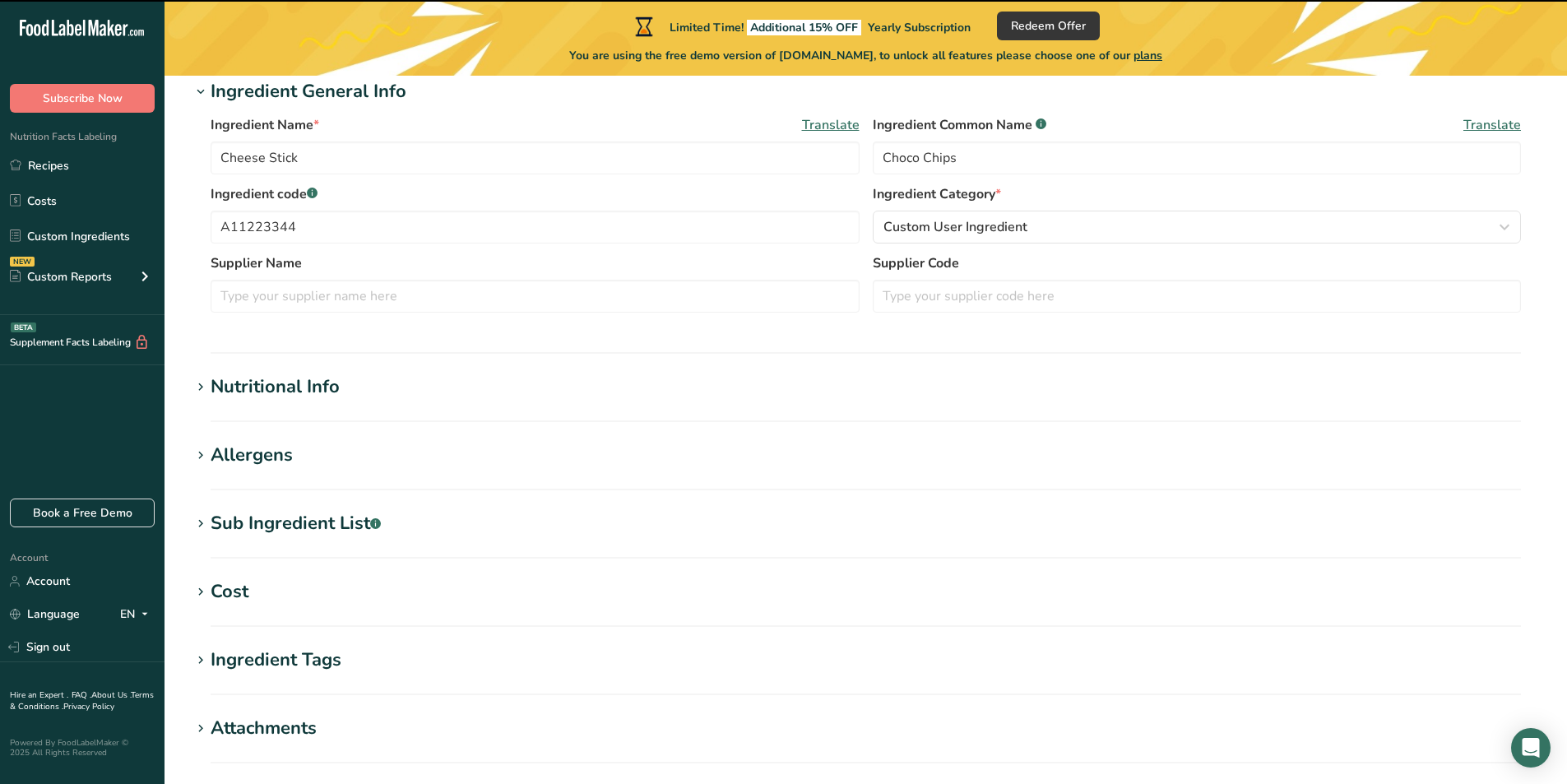
click at [570, 380] on h1 "Nutritional Info" at bounding box center [865, 387] width 1350 height 27
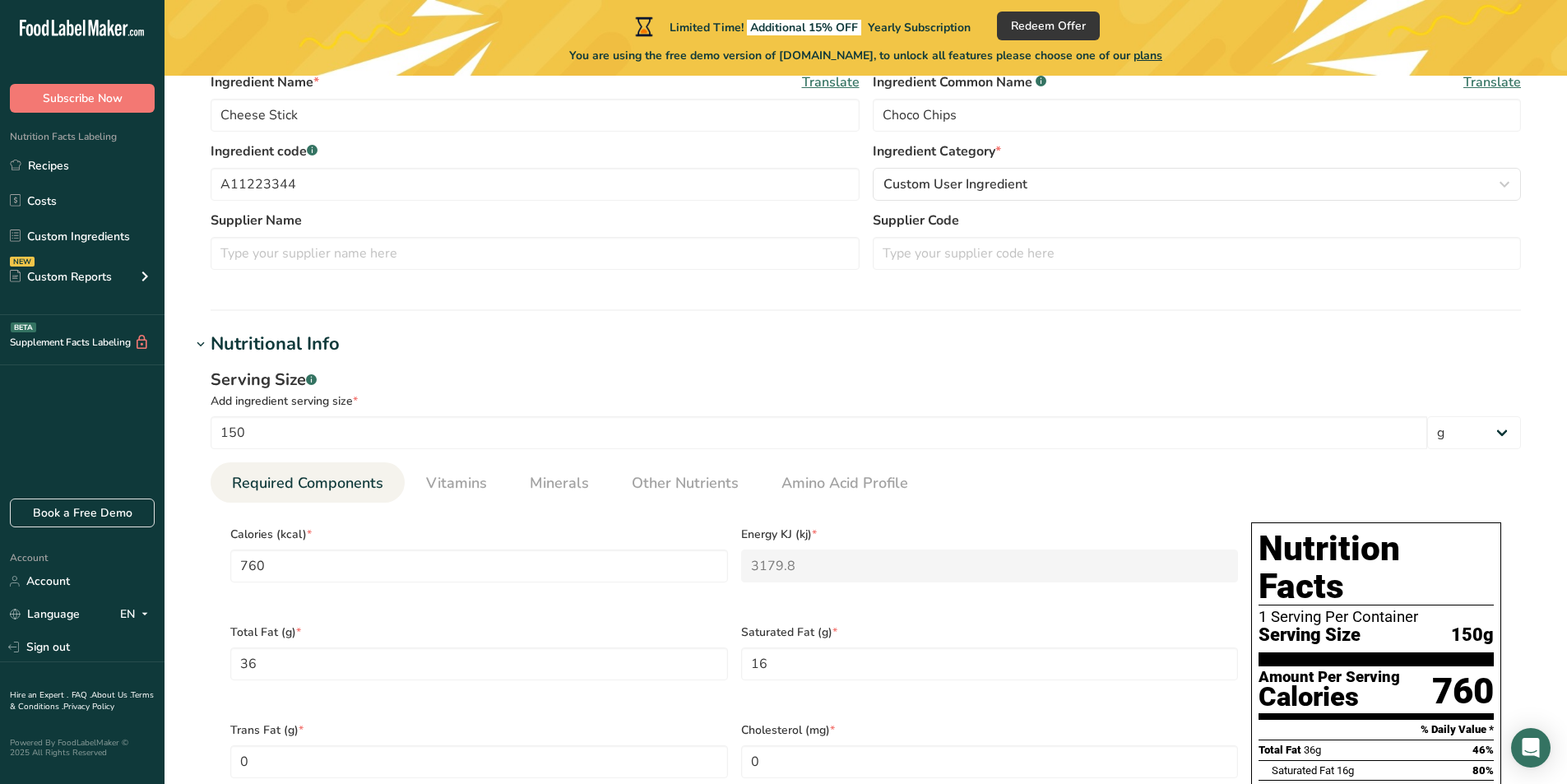
scroll to position [470, 0]
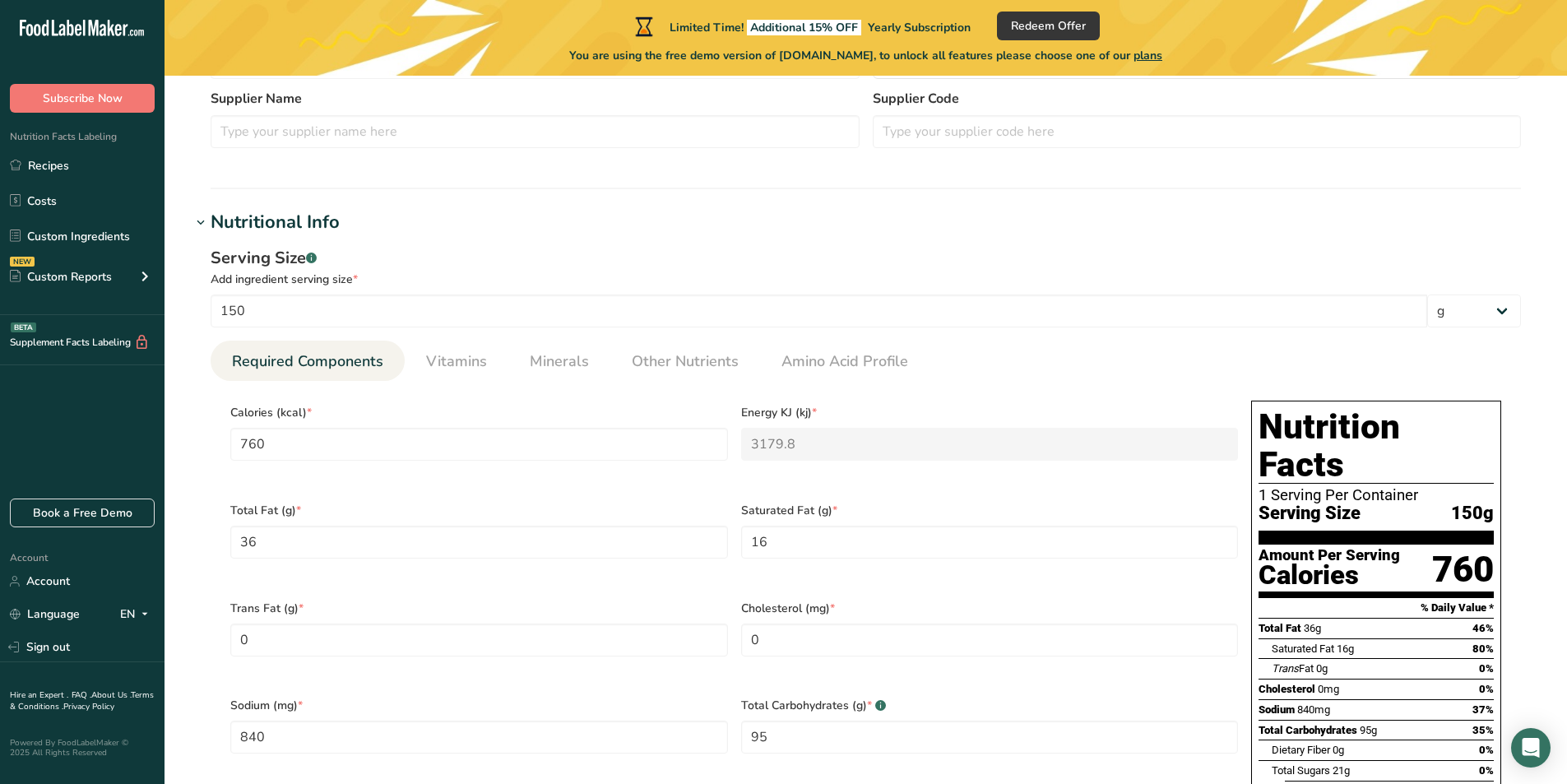
click at [1358, 618] on div "Total Fat 36g 46%" at bounding box center [1375, 628] width 235 height 21
drag, startPoint x: 1355, startPoint y: 573, endPoint x: 1441, endPoint y: 529, distance: 96.6
click at [1441, 547] on div "760" at bounding box center [1464, 569] width 62 height 44
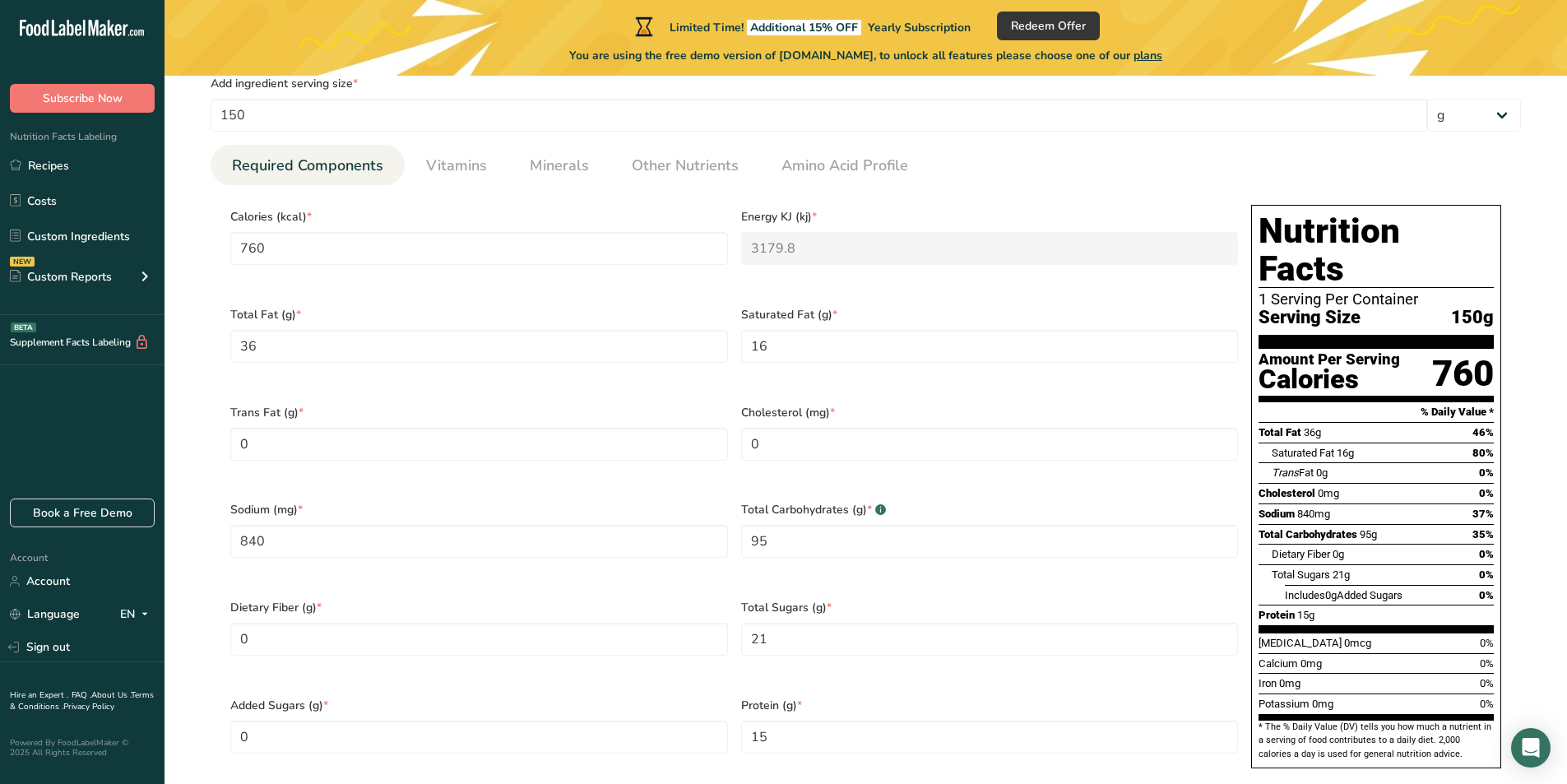
scroll to position [799, 0]
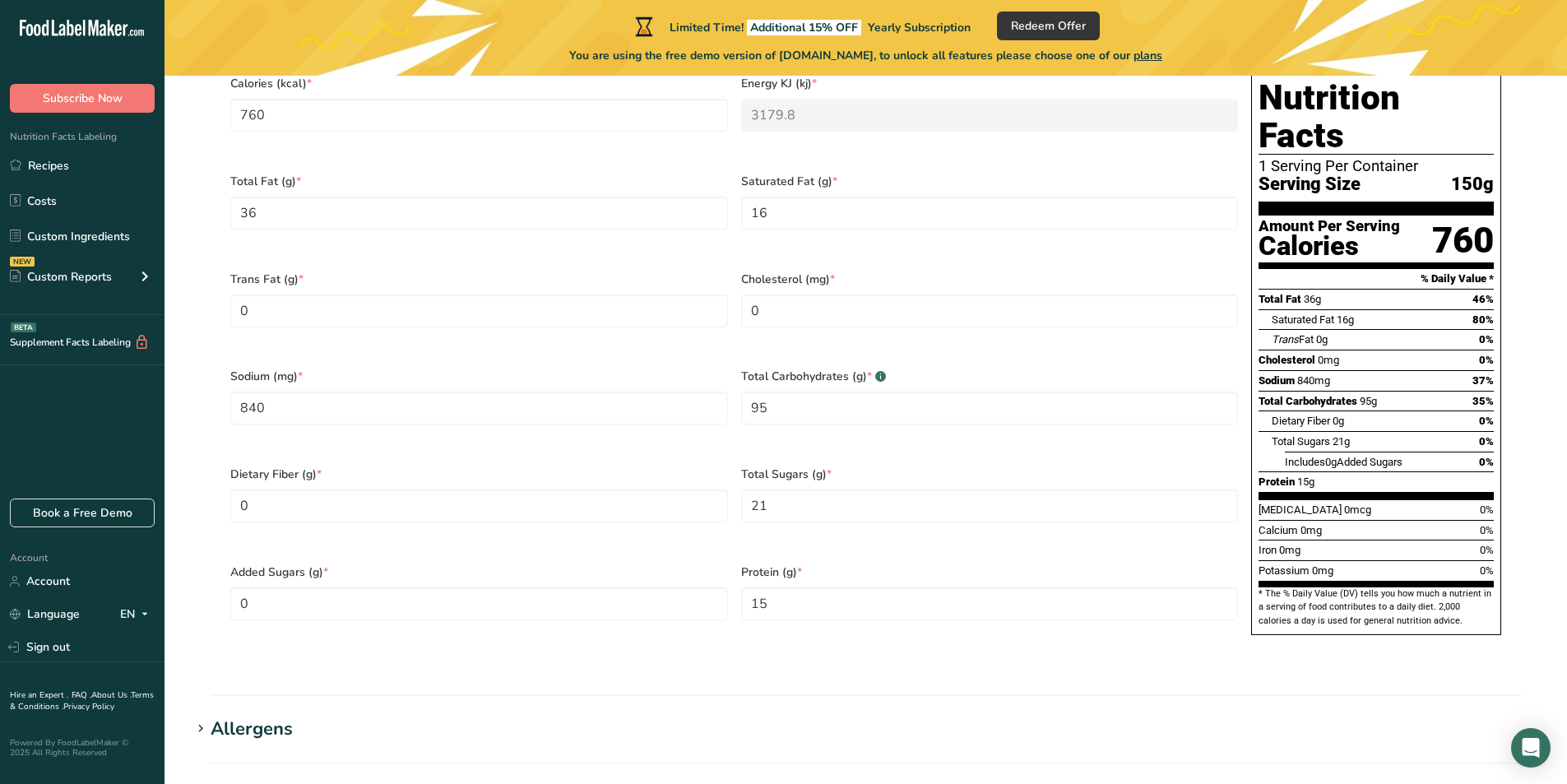
click at [1414, 587] on section "* The % Daily Value (DV) tells you how much a nutrient in a serving of food con…" at bounding box center [1375, 607] width 235 height 40
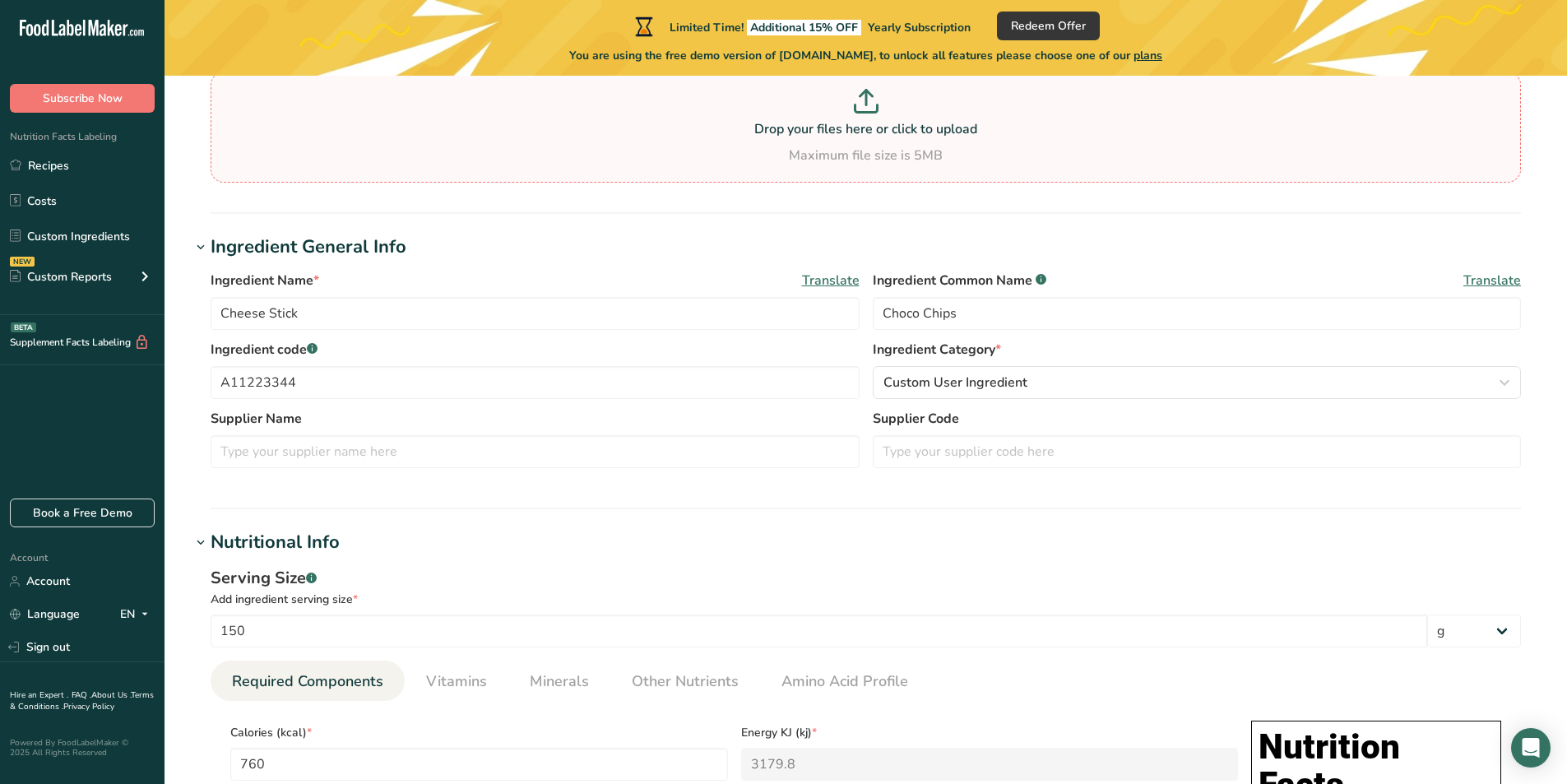
scroll to position [0, 0]
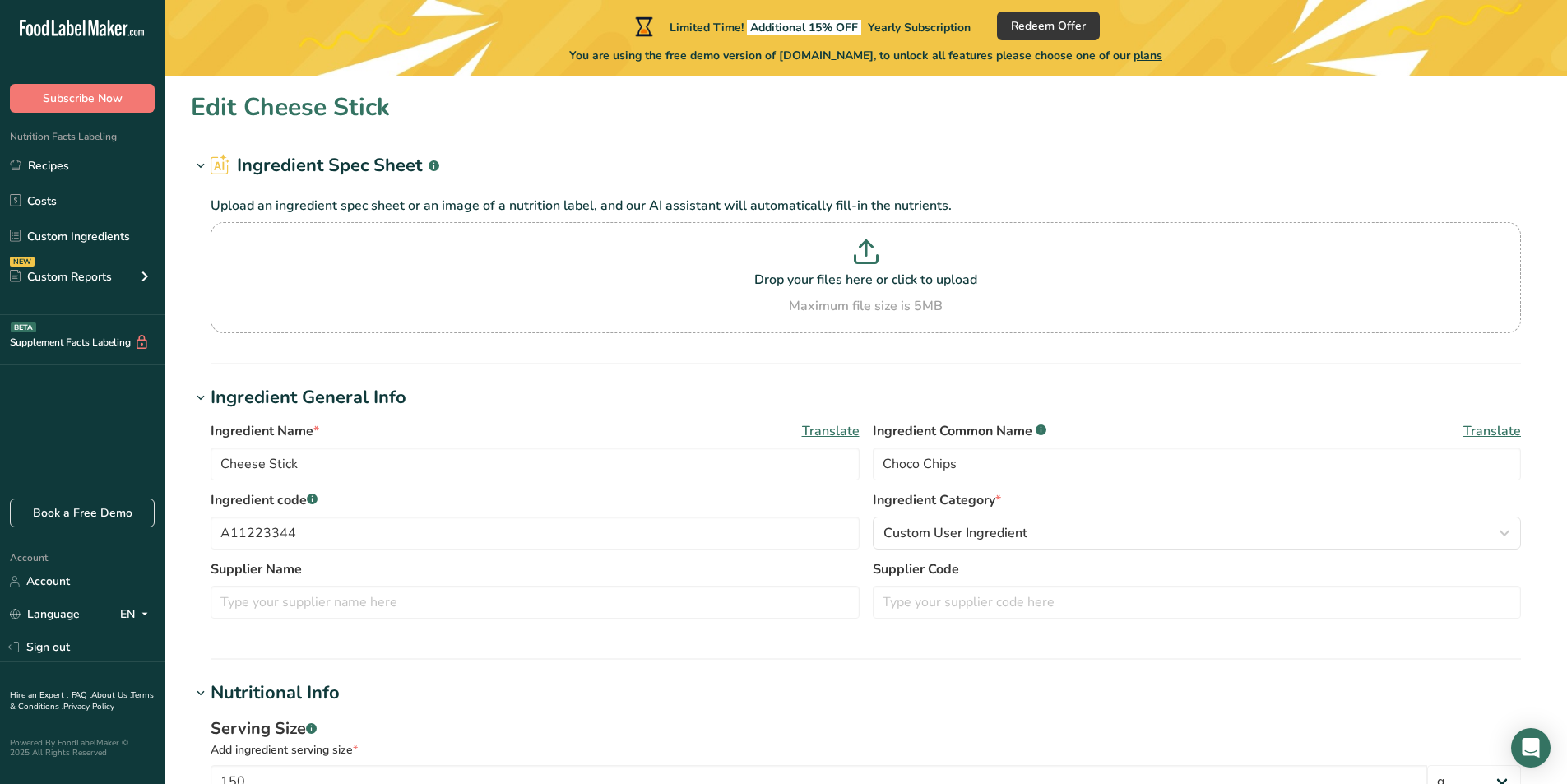
click at [193, 159] on icon at bounding box center [201, 165] width 15 height 23
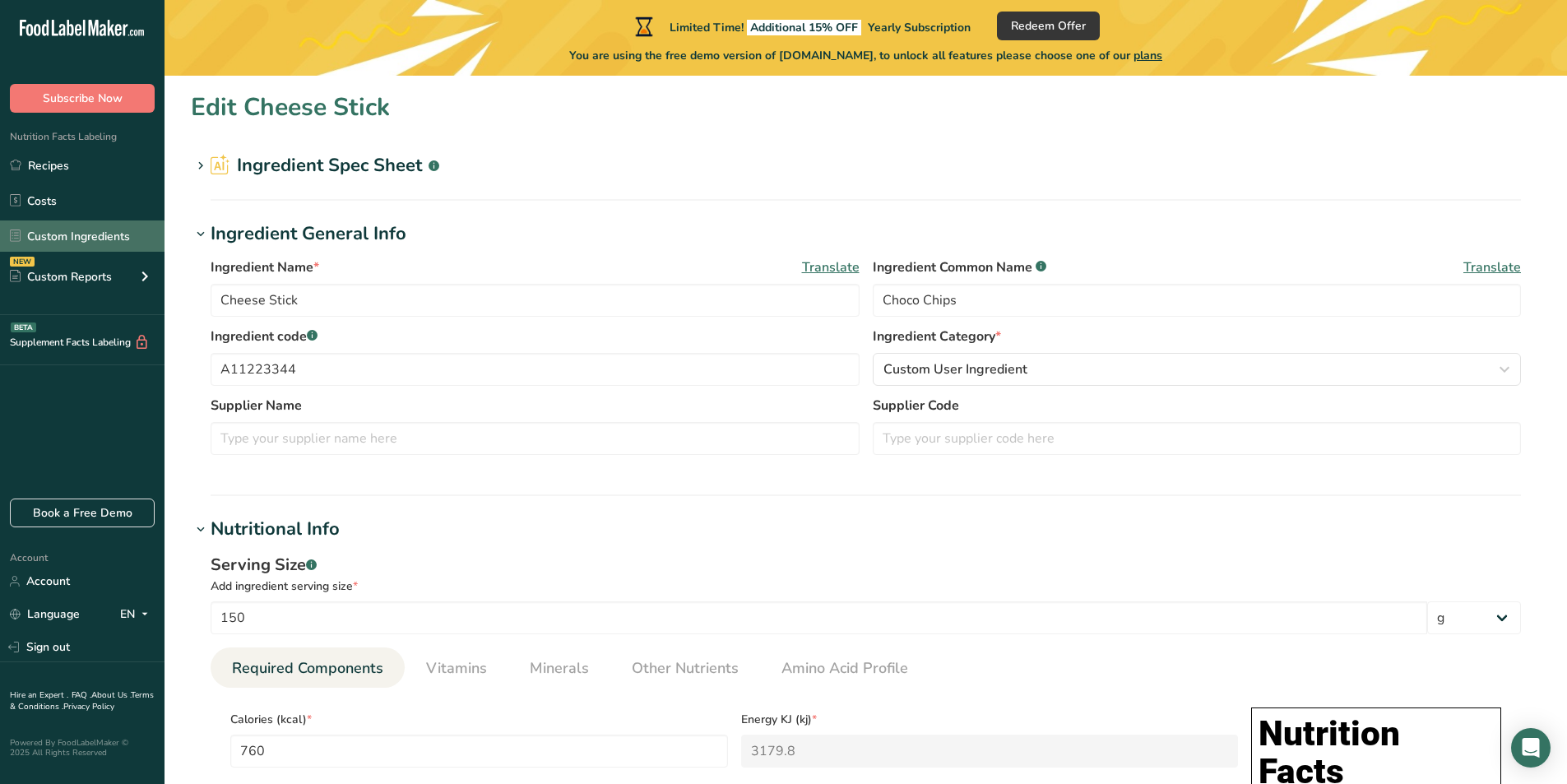
click at [74, 230] on link "Custom Ingredients" at bounding box center [82, 236] width 164 height 31
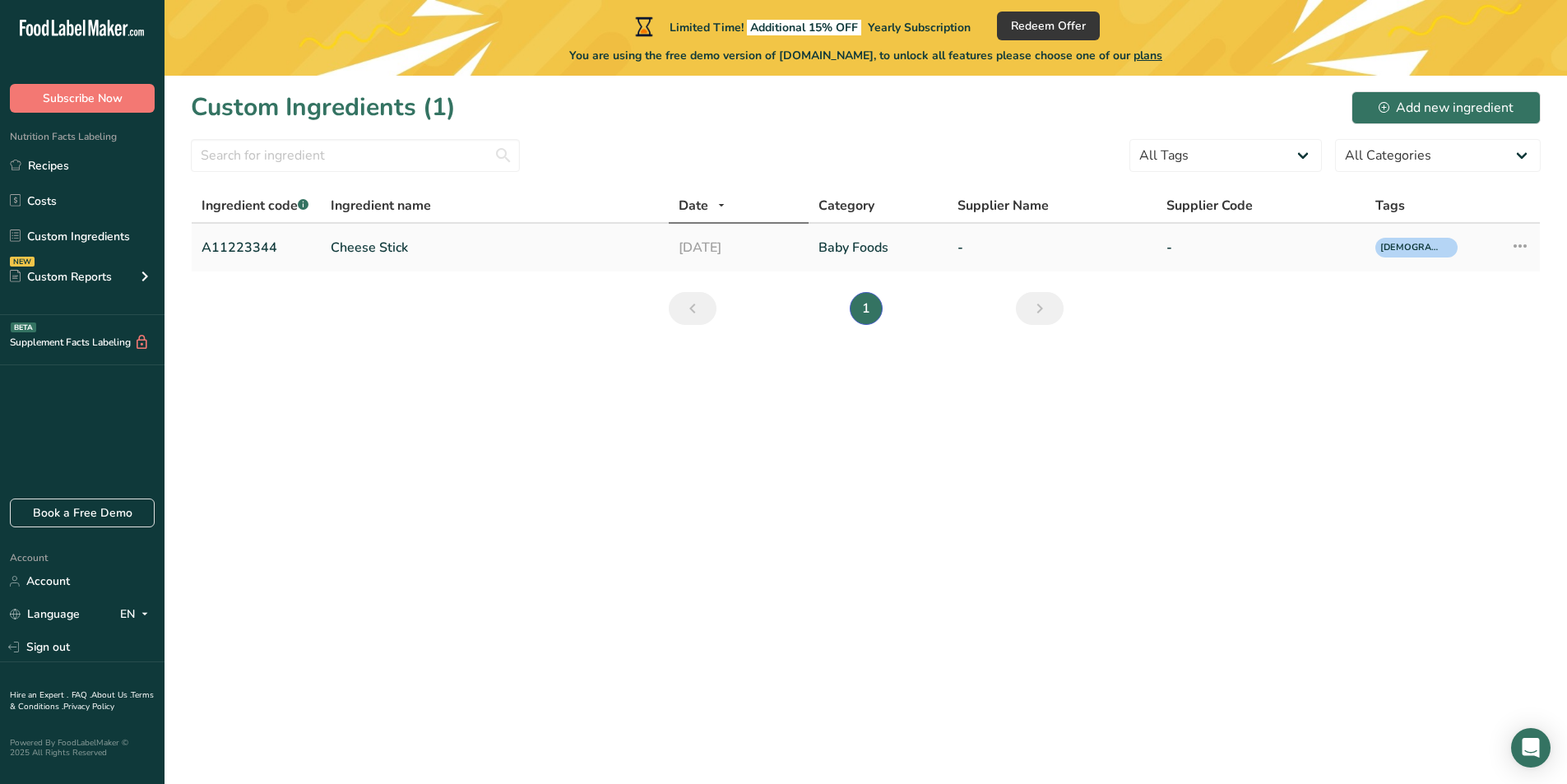
click at [1513, 249] on icon at bounding box center [1521, 246] width 20 height 30
click at [727, 250] on link "22-08-2025" at bounding box center [738, 248] width 119 height 20
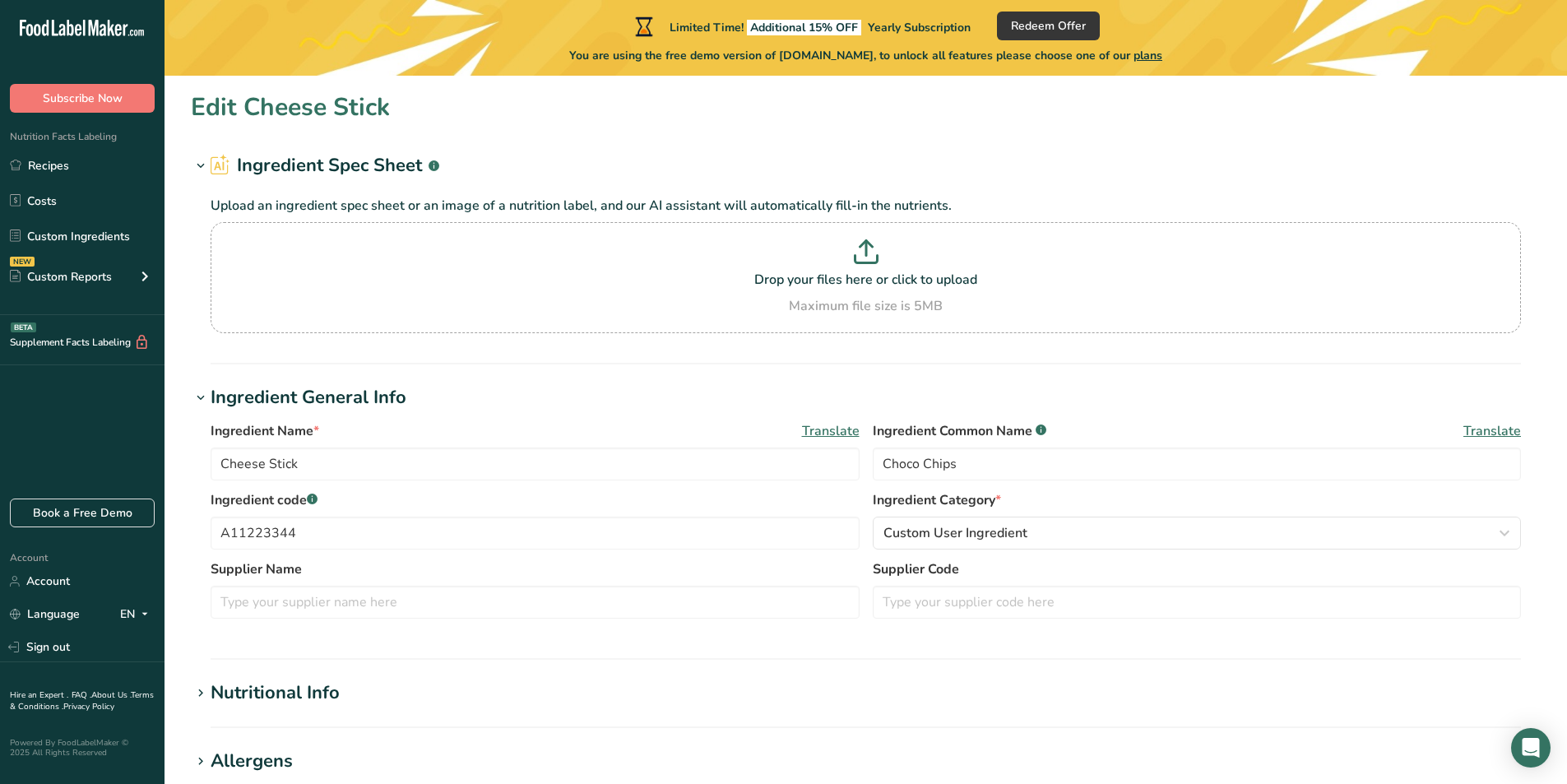
drag, startPoint x: 727, startPoint y: 250, endPoint x: 1268, endPoint y: 129, distance: 554.4
click at [1268, 129] on section "Edit Cheese Stick Ingredient Spec Sheet .a-a{fill:#347362;}.b-a{fill:#fff;} Upl…" at bounding box center [865, 679] width 1403 height 1208
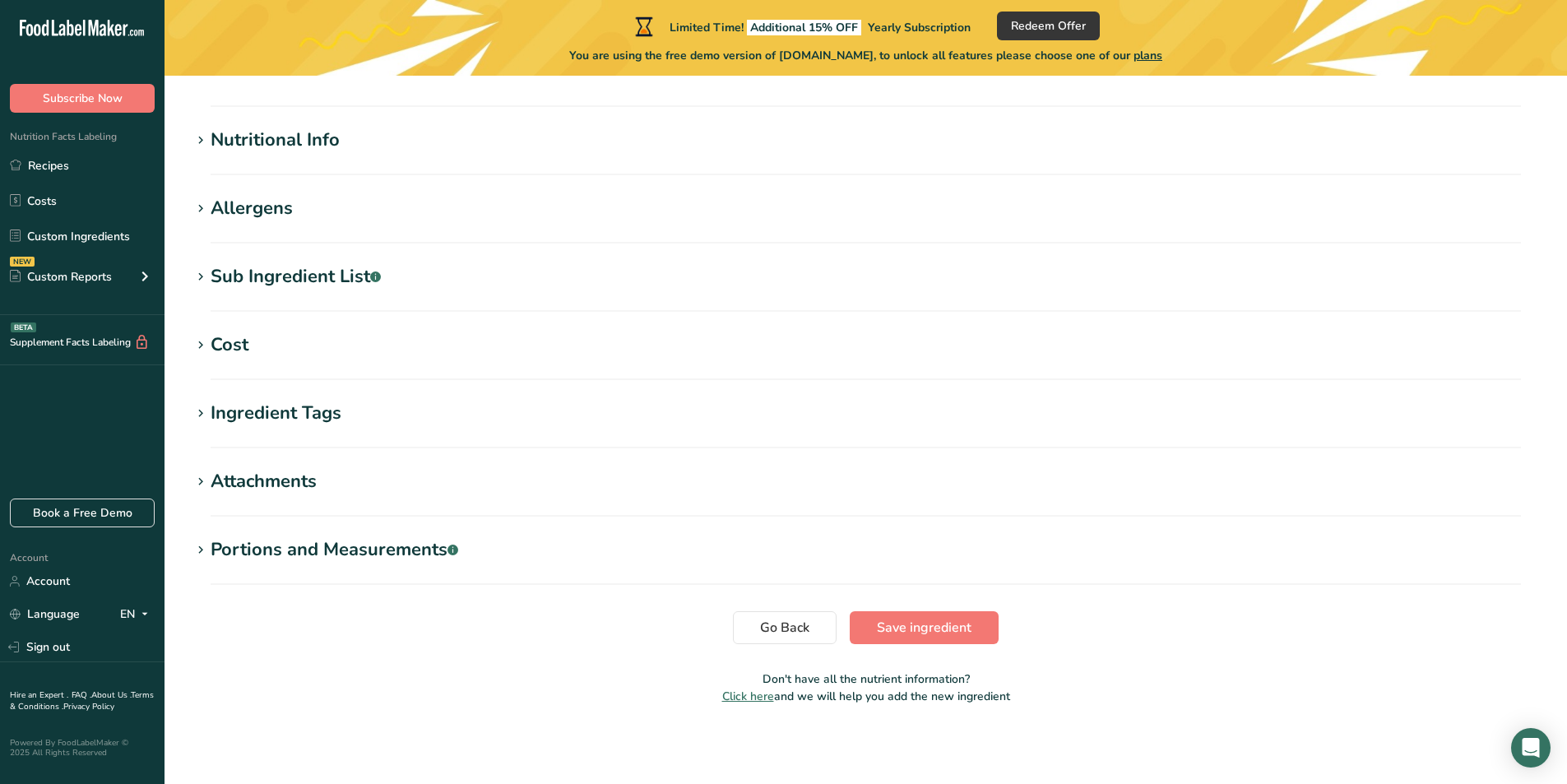
scroll to position [388, 0]
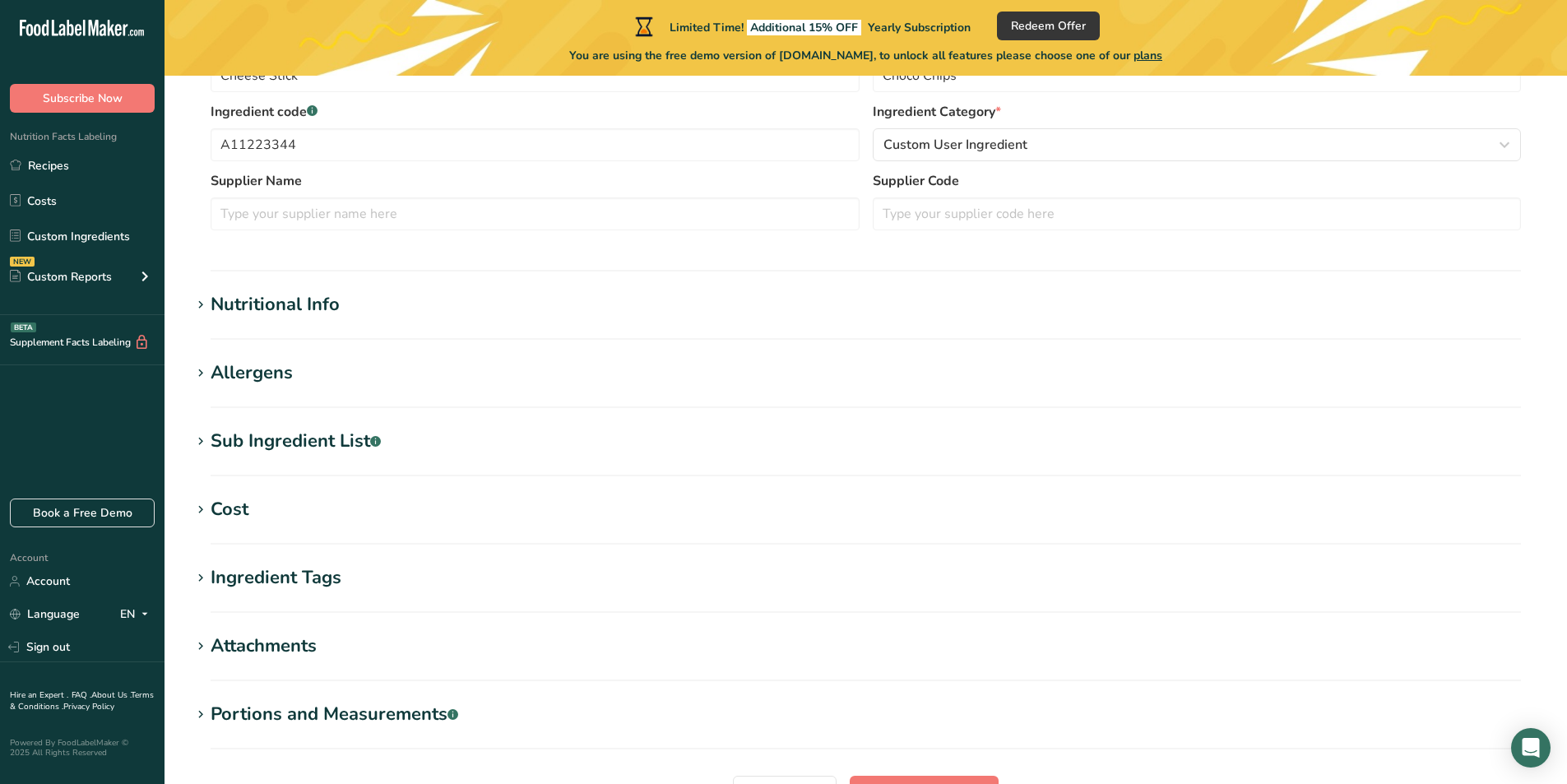
click at [477, 334] on section "Nutritional Info Serving Size .a-a{fill:#347362;}.b-a{fill:#fff;} Add ingredien…" at bounding box center [865, 315] width 1350 height 48
click at [222, 291] on div "Nutritional Info" at bounding box center [275, 305] width 129 height 27
